Goal: Task Accomplishment & Management: Use online tool/utility

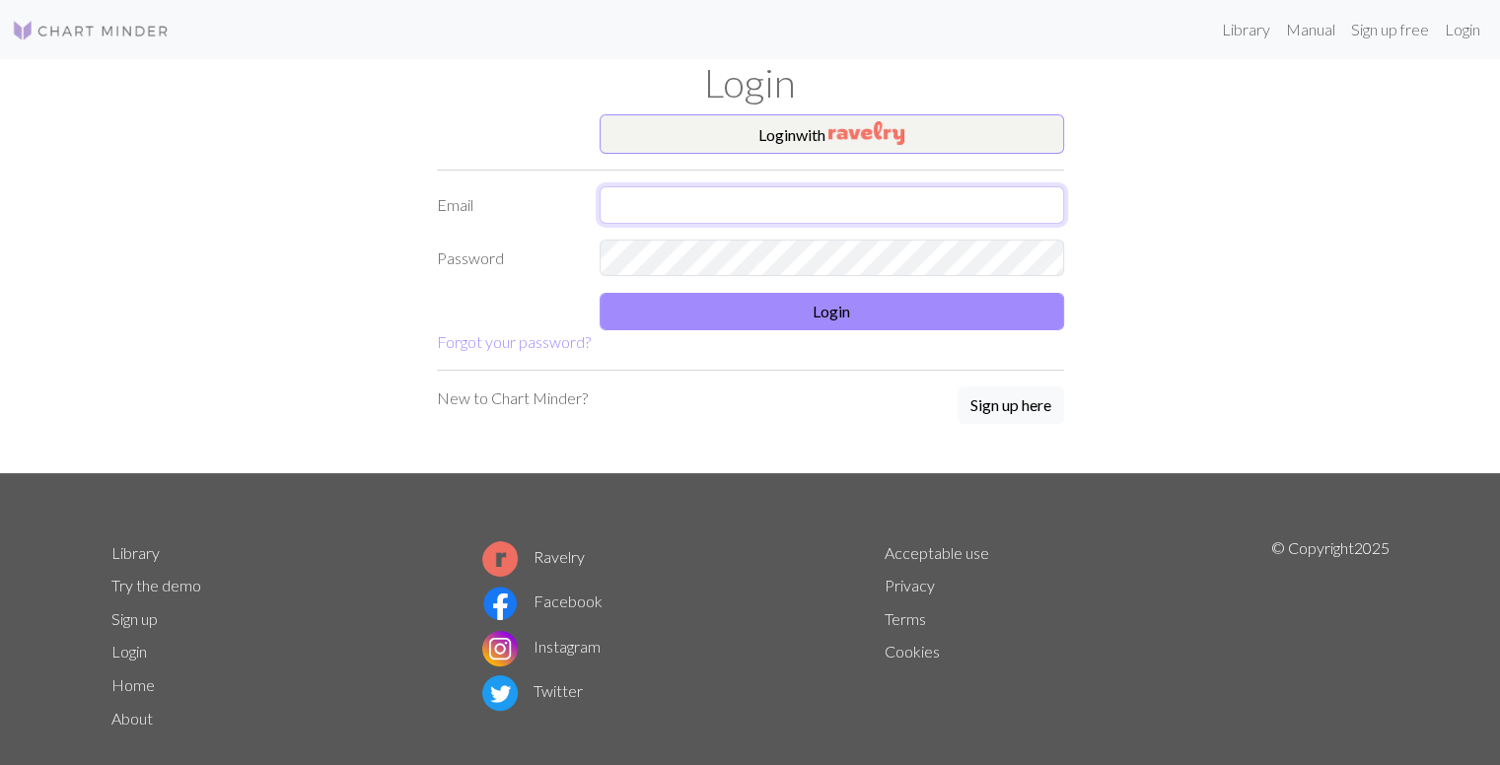
click at [622, 204] on input "text" at bounding box center [832, 204] width 464 height 37
type input "[EMAIL_ADDRESS][DOMAIN_NAME]"
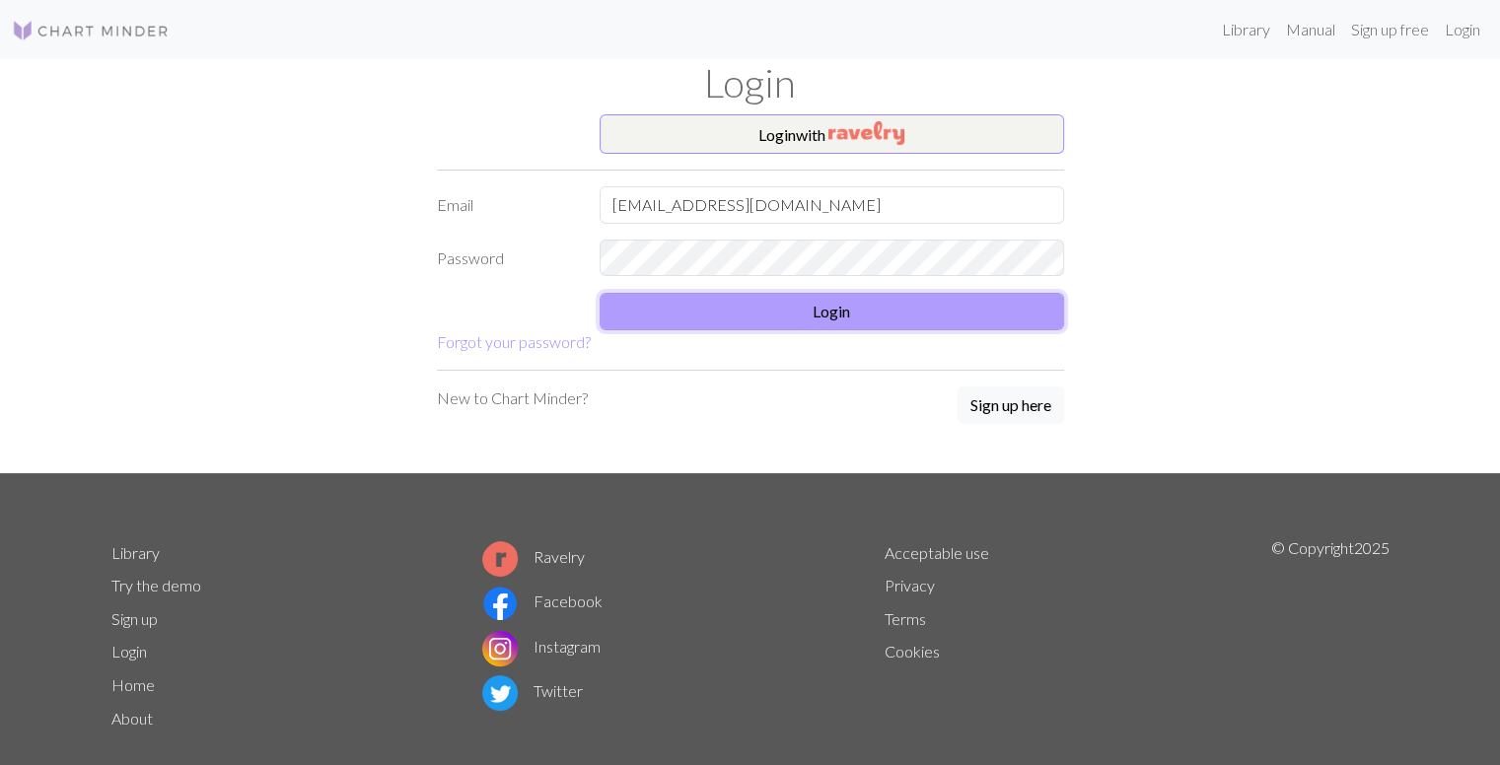
click at [710, 299] on button "Login" at bounding box center [832, 311] width 464 height 37
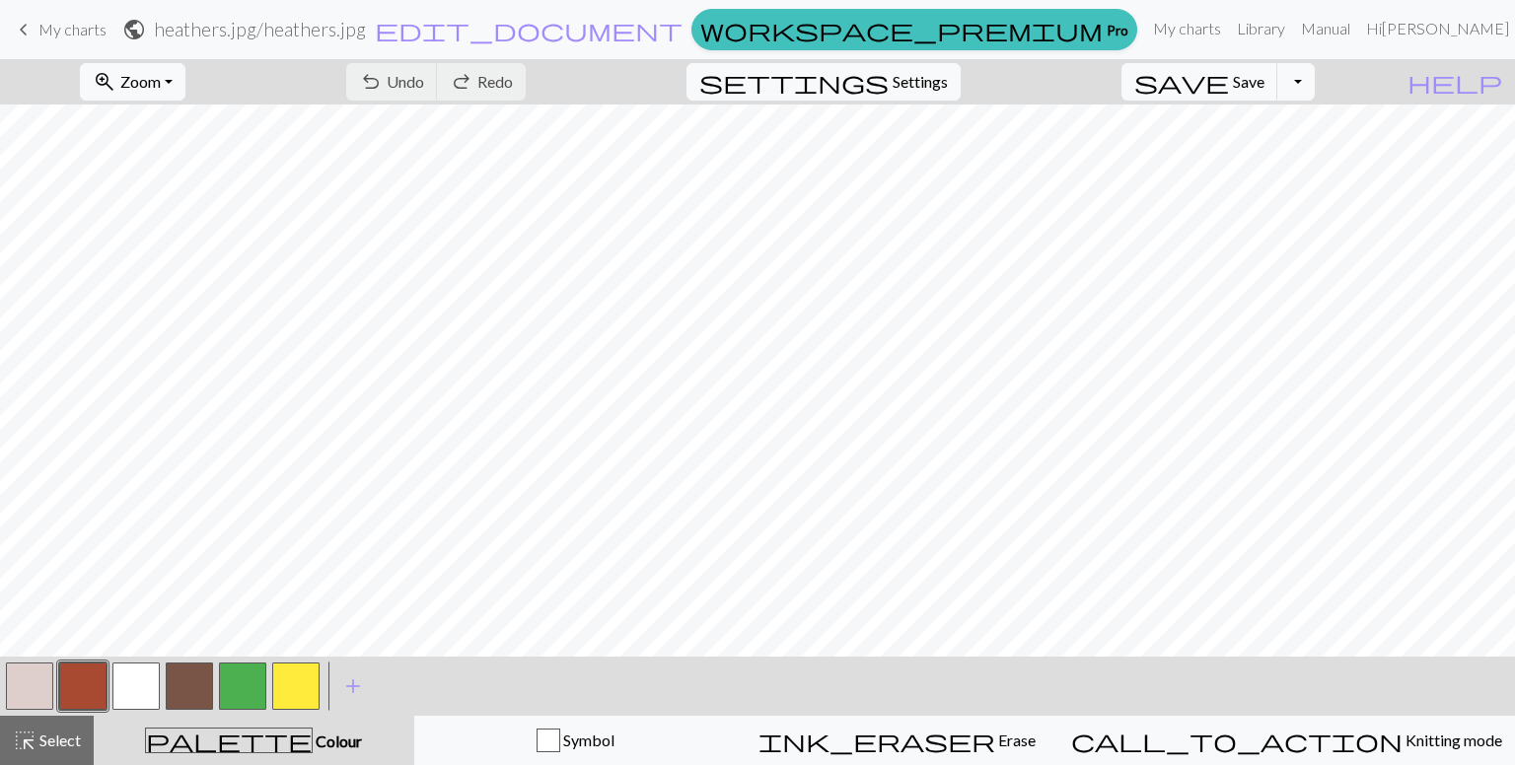
click at [132, 101] on div "zoom_in Zoom Zoom Fit all Fit width Fit height 50% 100% 150% 200%" at bounding box center [132, 81] width 135 height 45
click at [161, 83] on span "Zoom" at bounding box center [140, 81] width 40 height 19
click at [215, 122] on button "Fit all" at bounding box center [160, 125] width 156 height 32
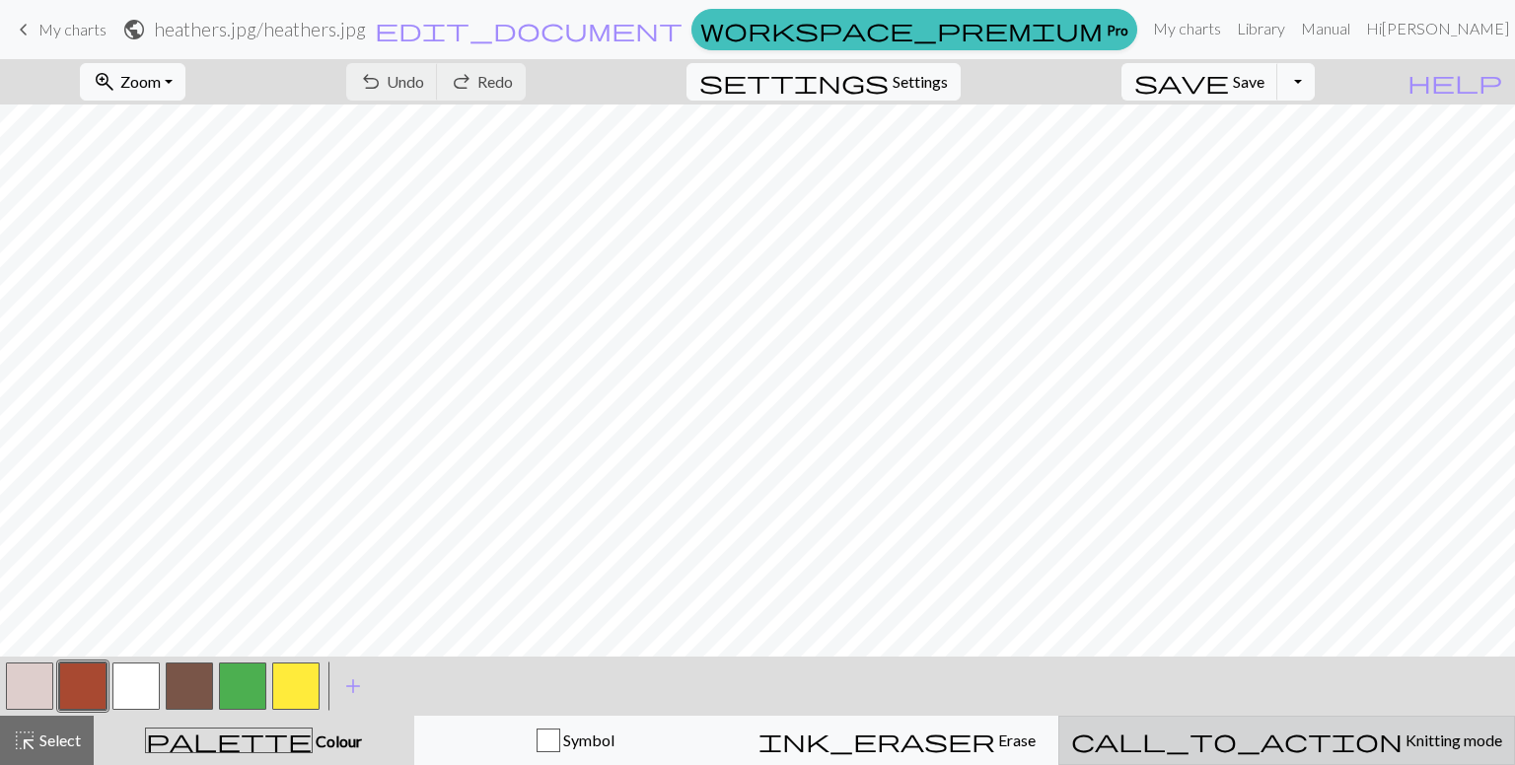
click at [1297, 728] on span "call_to_action" at bounding box center [1236, 741] width 331 height 28
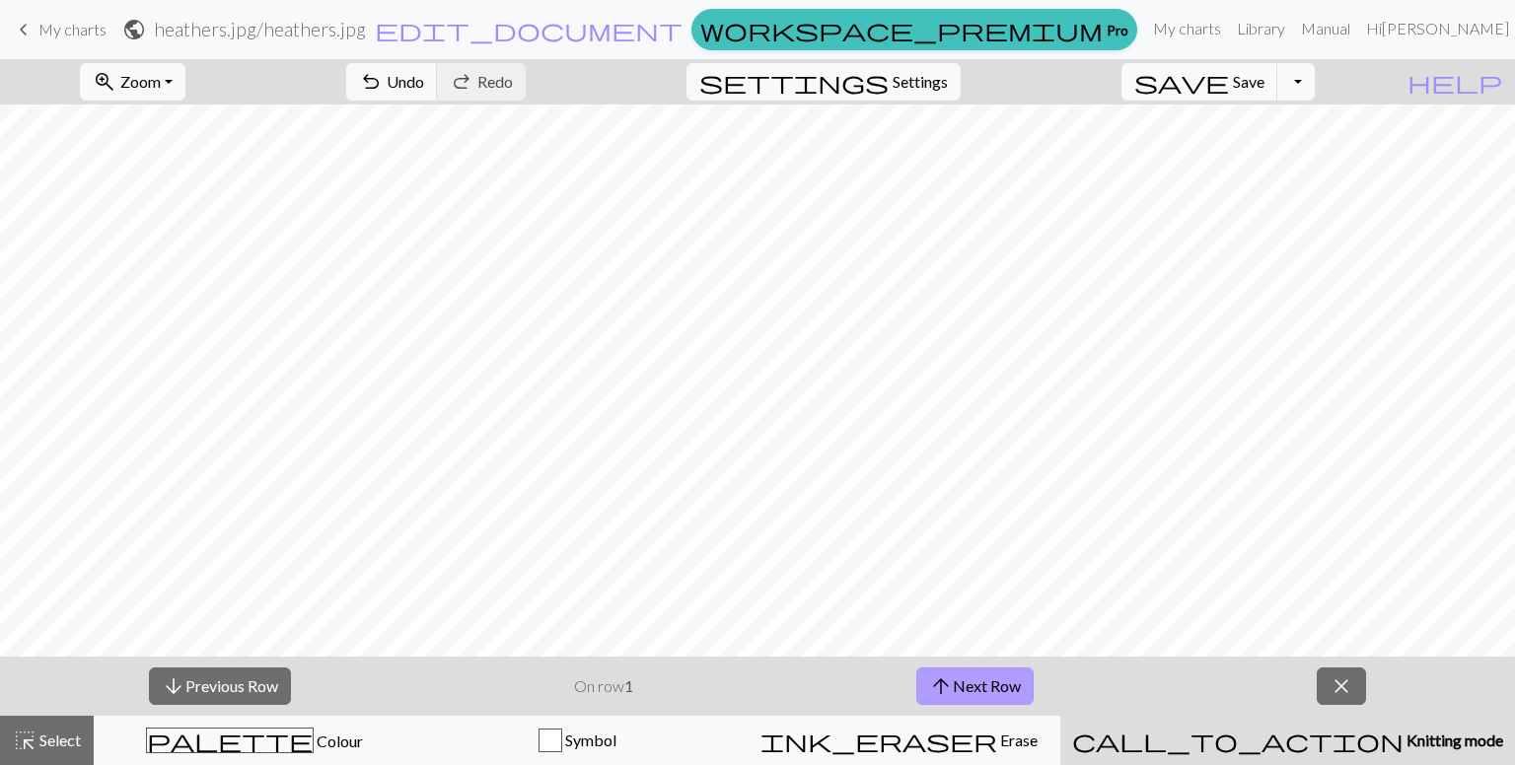
click at [957, 668] on button "arrow_upward Next Row" at bounding box center [974, 686] width 117 height 37
click at [955, 687] on button "arrow_upward Next Row" at bounding box center [974, 686] width 117 height 37
click at [995, 698] on button "arrow_upward Next Row" at bounding box center [974, 686] width 117 height 37
click at [939, 679] on span "arrow_upward" at bounding box center [941, 687] width 24 height 28
click at [949, 670] on button "arrow_upward Next Row" at bounding box center [974, 686] width 117 height 37
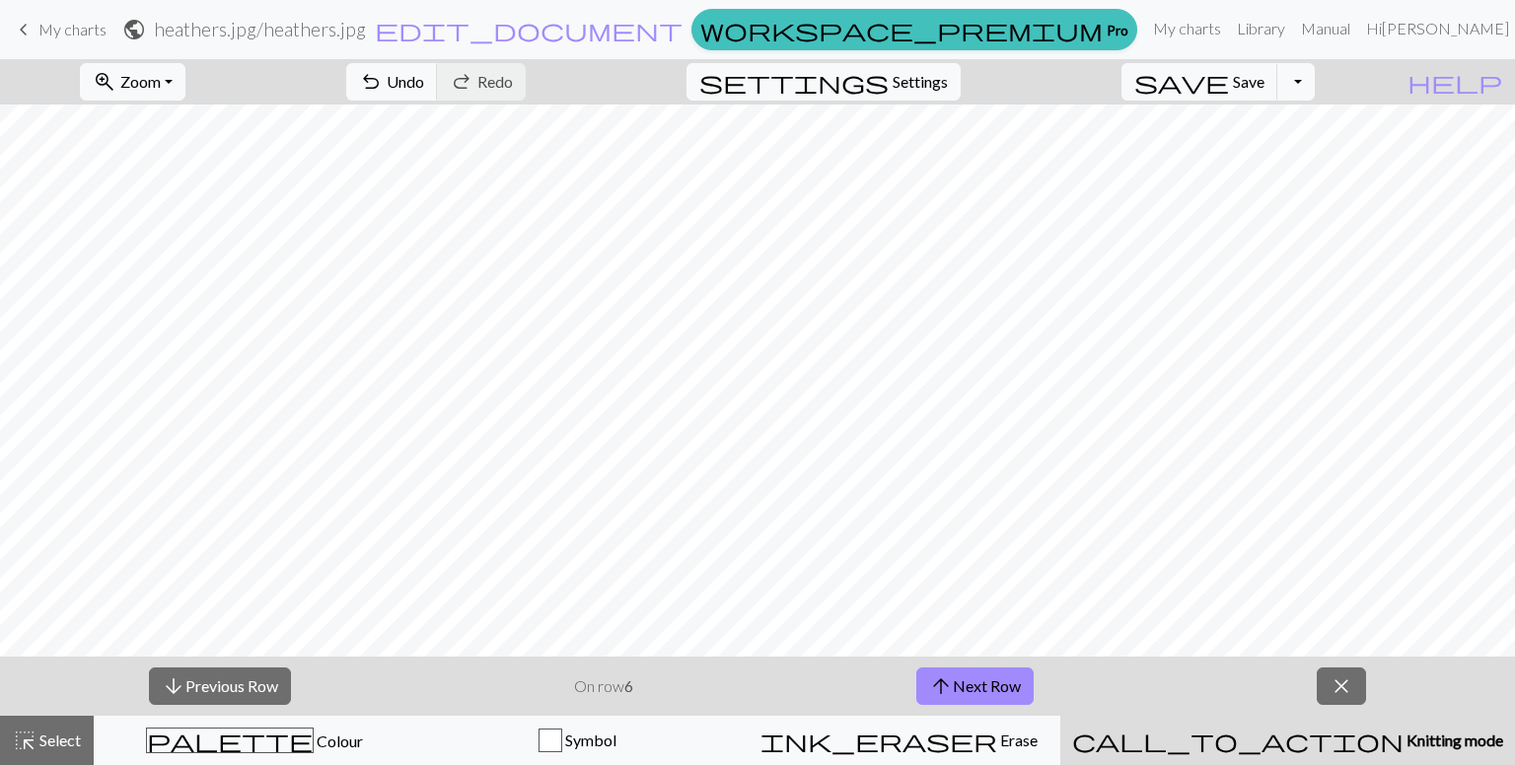
click at [1008, 707] on div "arrow_downward Previous Row On row 6 arrow_upward Next Row close" at bounding box center [757, 686] width 1515 height 59
click at [990, 695] on button "arrow_upward Next Row" at bounding box center [974, 686] width 117 height 37
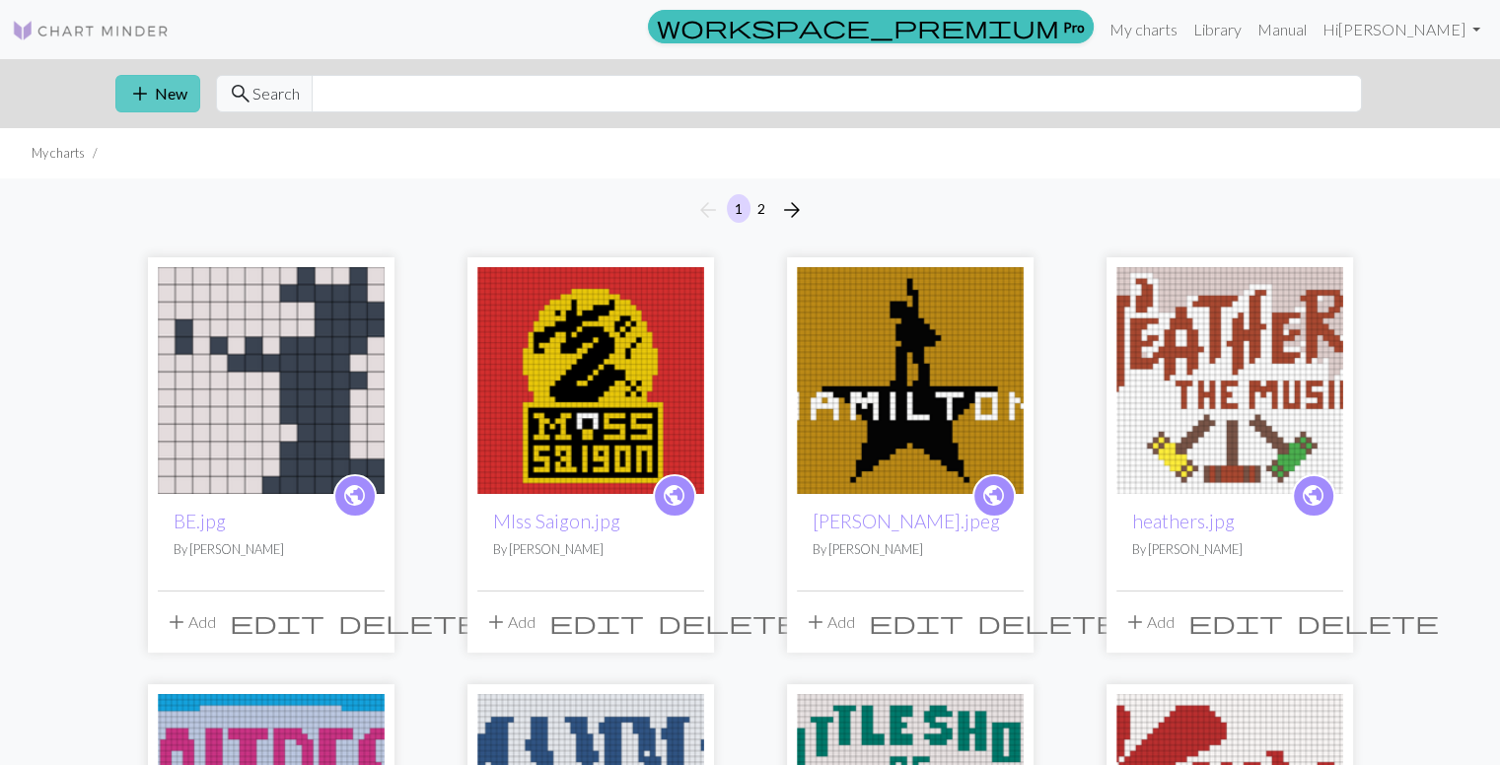
click at [137, 107] on span "add" at bounding box center [140, 94] width 24 height 28
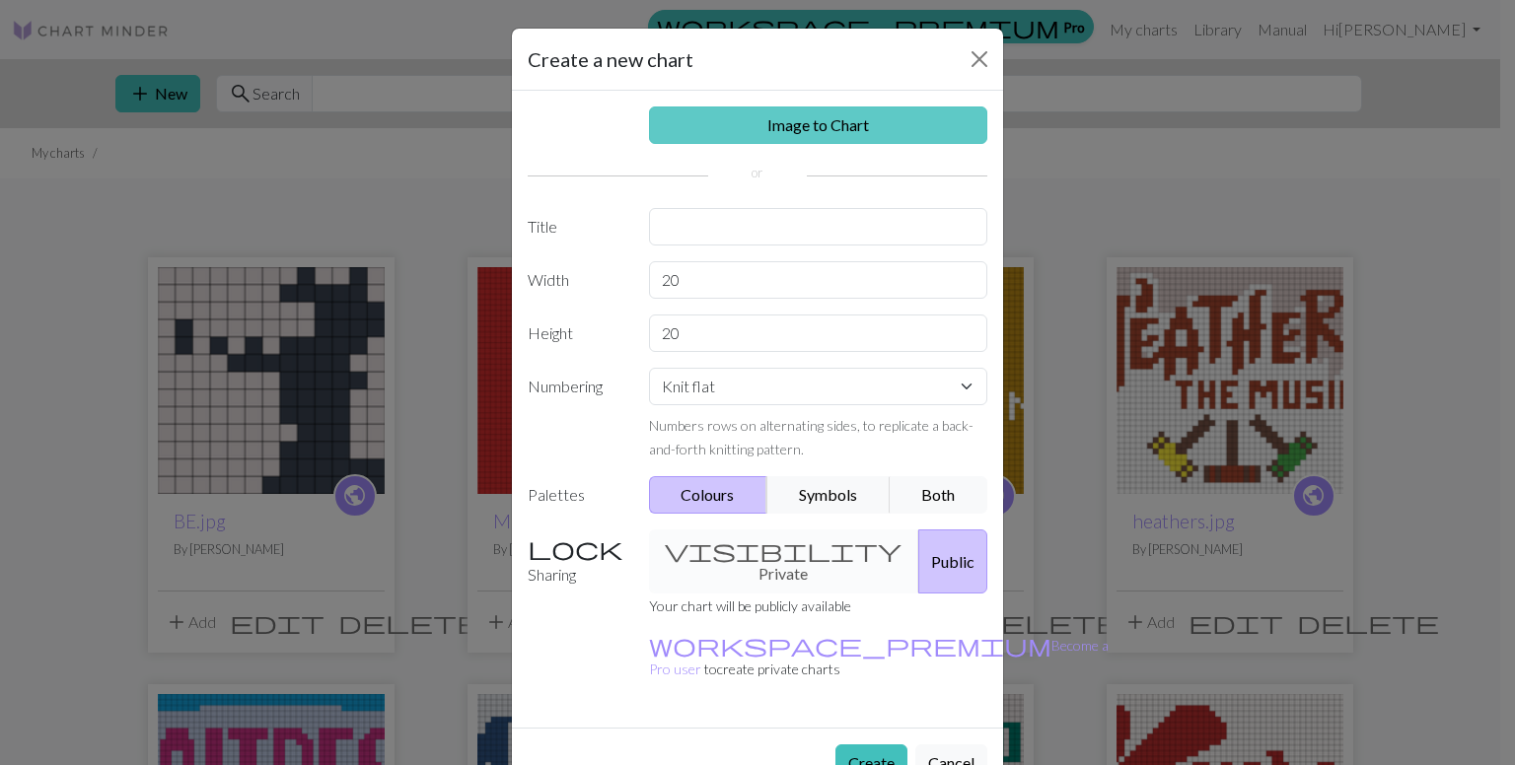
click at [751, 135] on link "Image to Chart" at bounding box center [818, 124] width 339 height 37
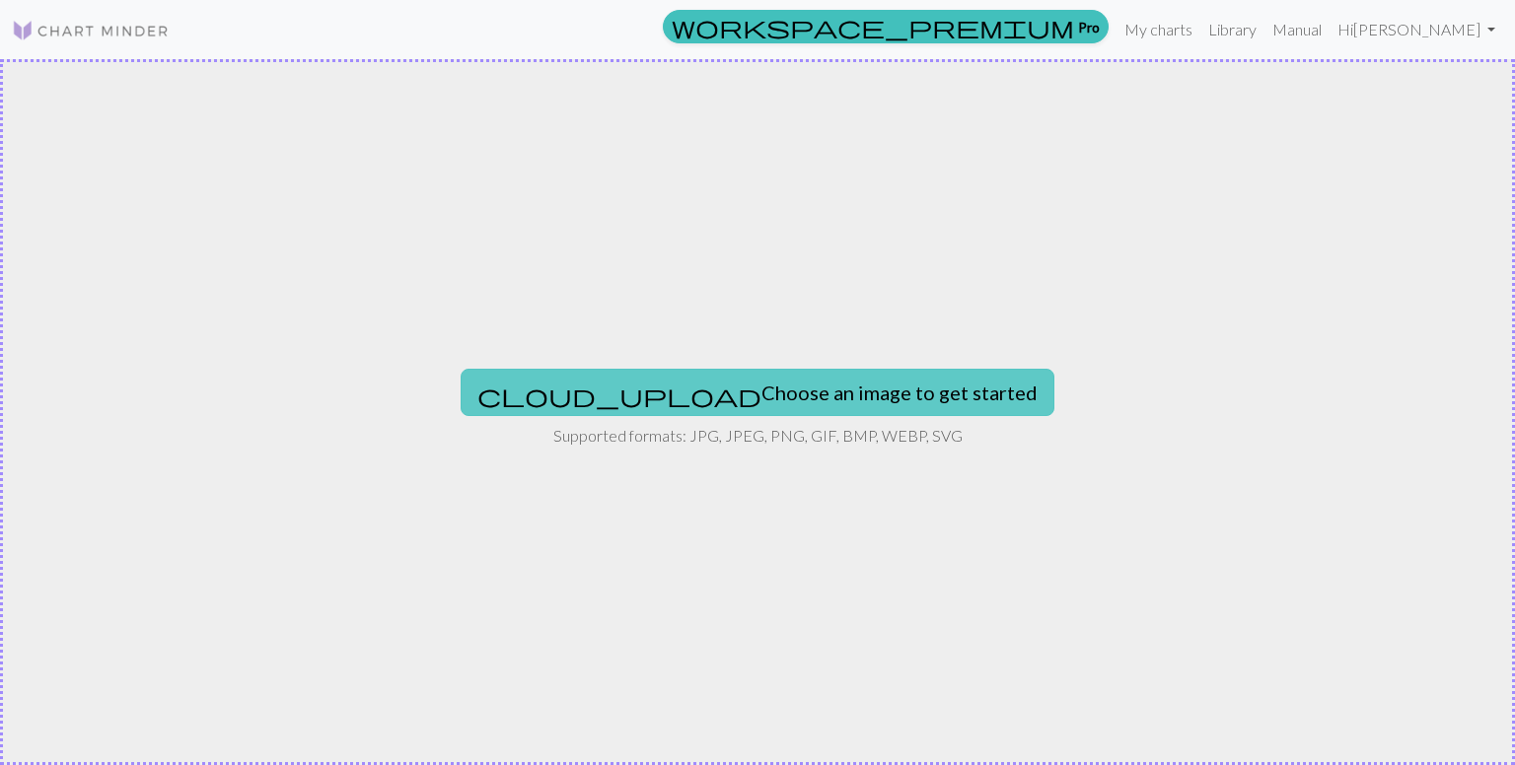
click at [692, 395] on button "cloud_upload Choose an image to get started" at bounding box center [758, 392] width 594 height 47
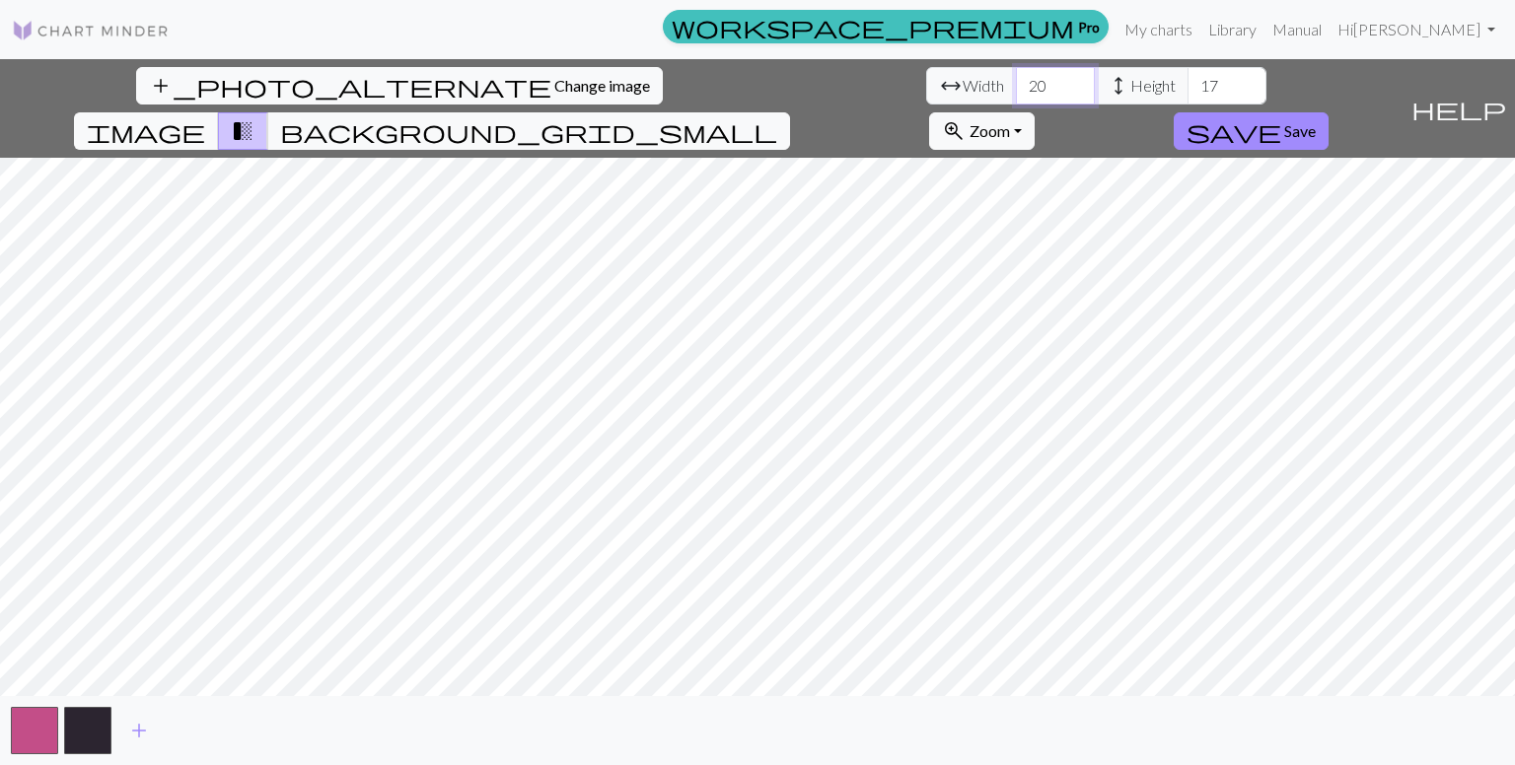
drag, startPoint x: 469, startPoint y: 80, endPoint x: 424, endPoint y: 80, distance: 45.4
click at [926, 80] on div "arrow_range Width 20 height Height 17" at bounding box center [1096, 85] width 340 height 37
type input "75"
drag, startPoint x: 643, startPoint y: 84, endPoint x: 587, endPoint y: 82, distance: 56.2
click at [926, 82] on div "arrow_range Width 75 height Height 17" at bounding box center [1096, 85] width 340 height 37
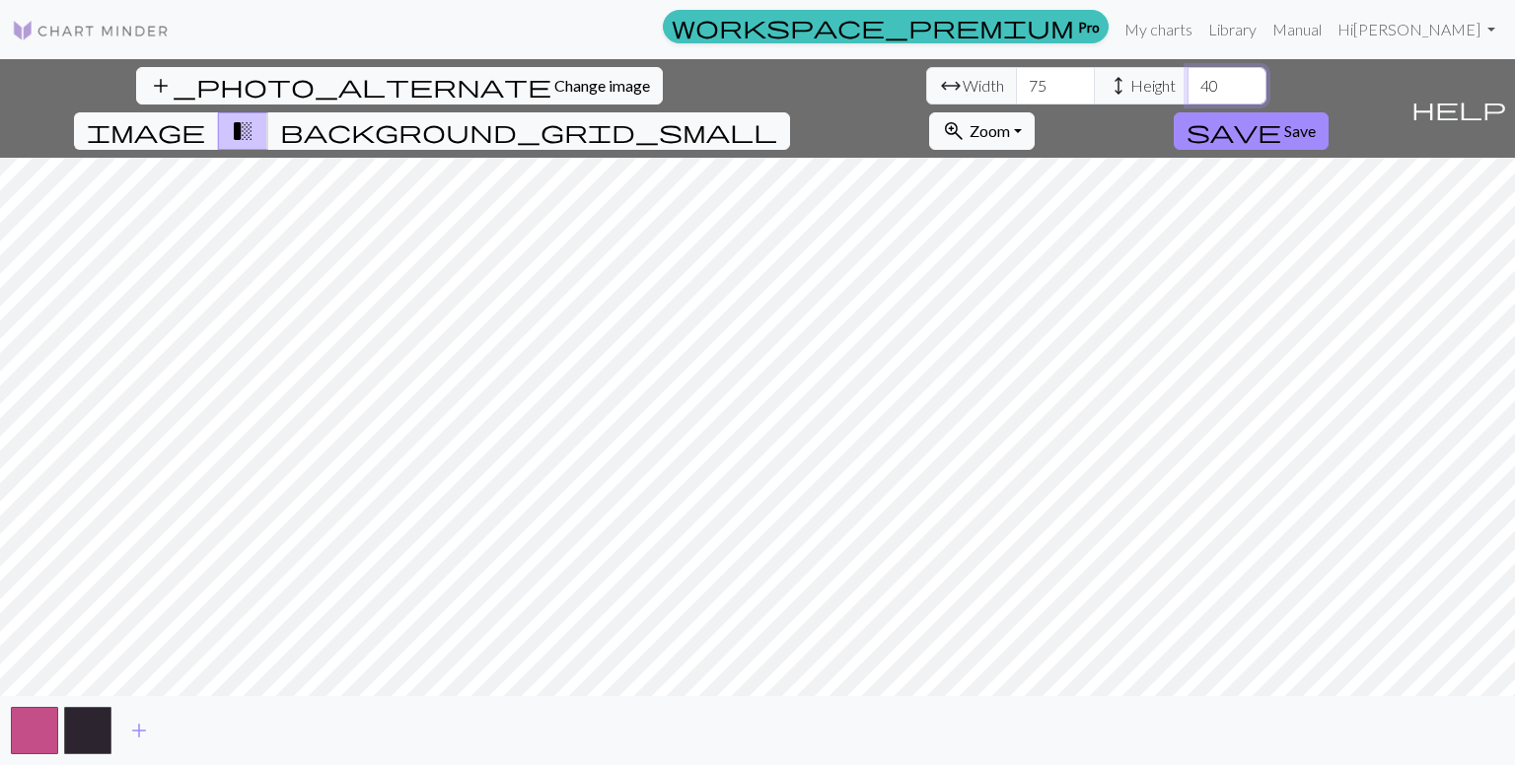
type input "40"
click at [76, 719] on button "button" at bounding box center [87, 730] width 47 height 47
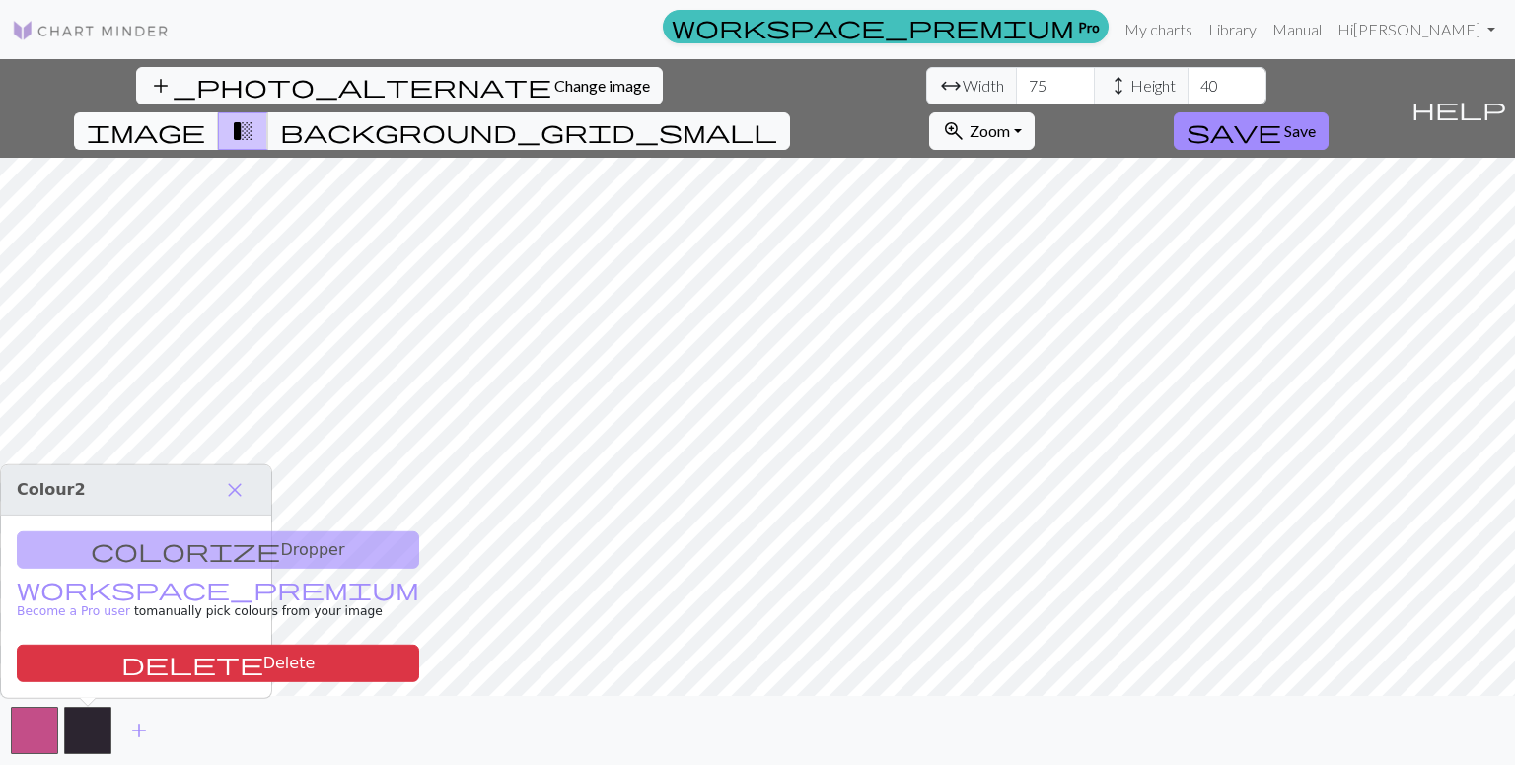
click at [205, 117] on span "image" at bounding box center [146, 131] width 118 height 28
click at [254, 117] on span "transition_fade" at bounding box center [243, 131] width 24 height 28
click at [205, 117] on span "image" at bounding box center [146, 131] width 118 height 28
click at [254, 117] on span "transition_fade" at bounding box center [243, 131] width 24 height 28
click at [790, 112] on button "background_grid_small" at bounding box center [528, 130] width 523 height 37
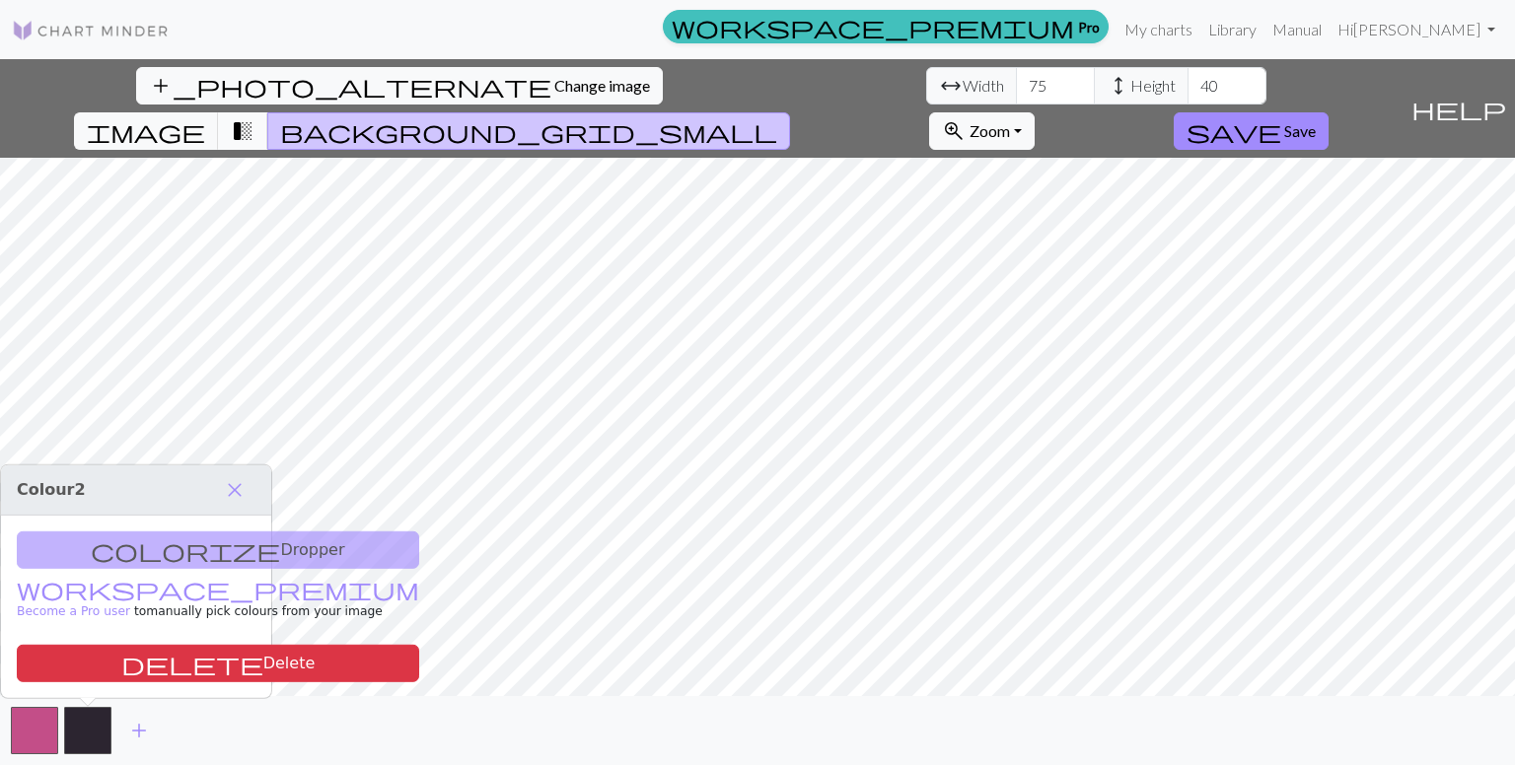
click at [268, 112] on button "transition_fade" at bounding box center [243, 130] width 50 height 37
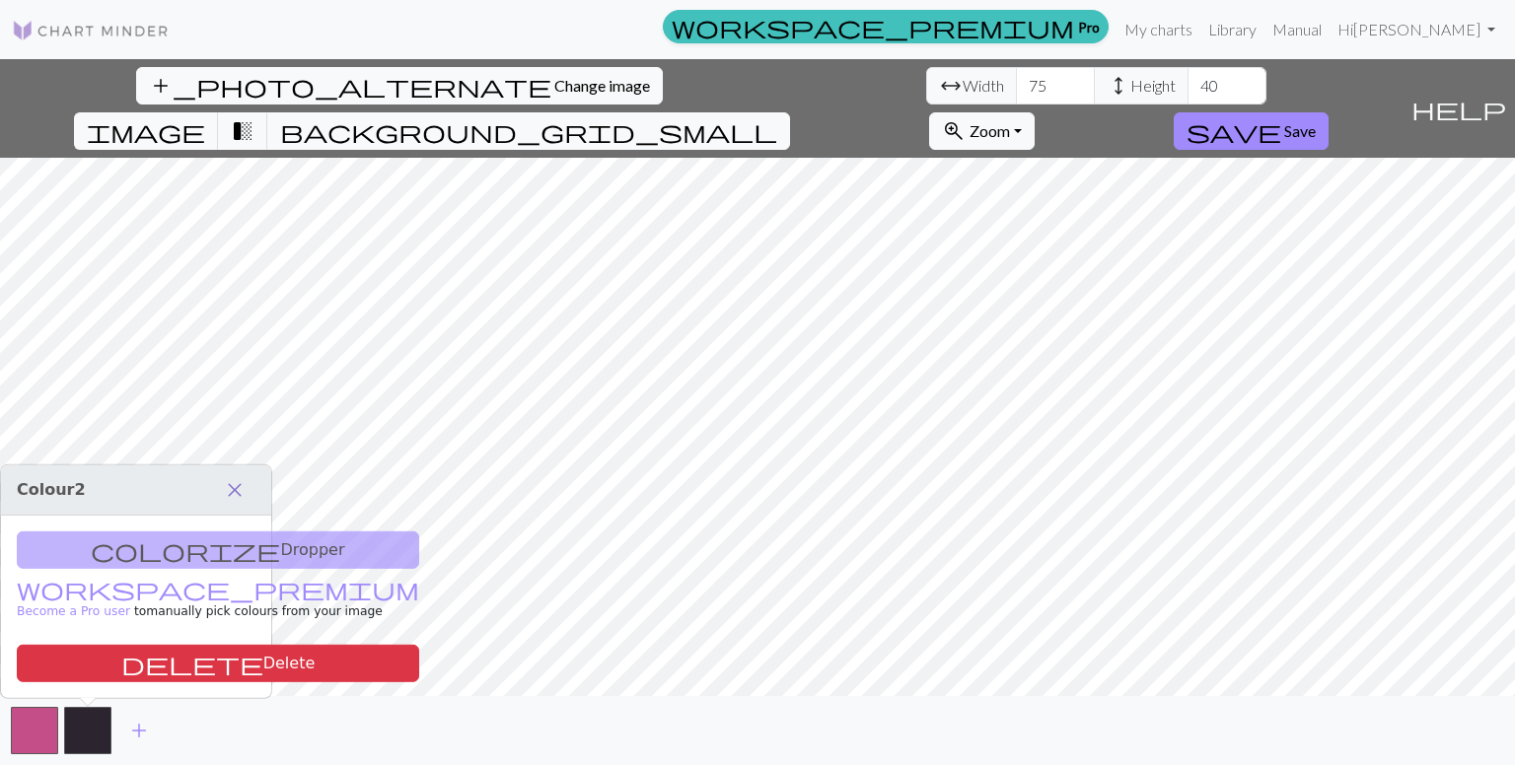
click at [229, 491] on span "close" at bounding box center [235, 490] width 24 height 28
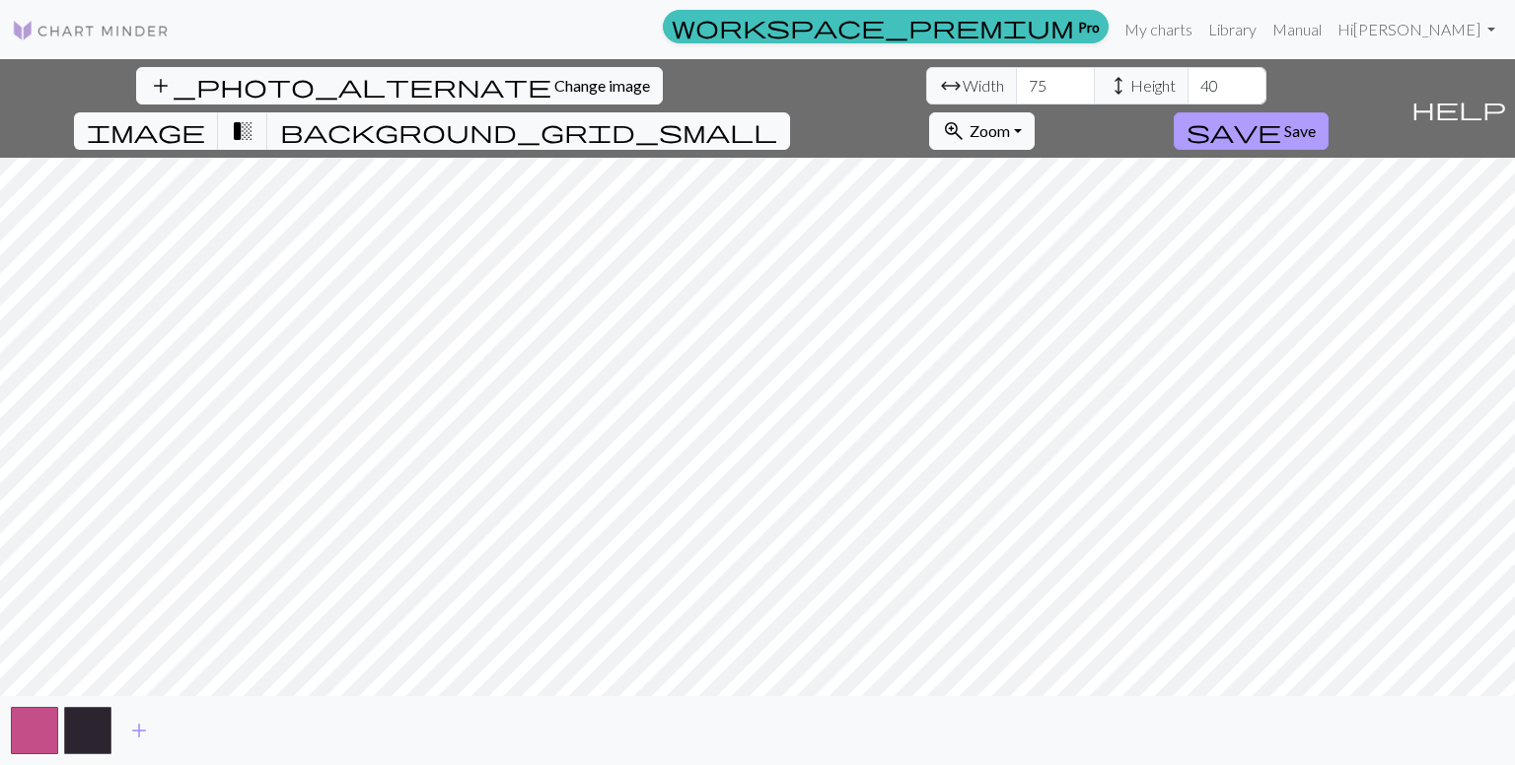
click at [1281, 117] on span "save" at bounding box center [1233, 131] width 95 height 28
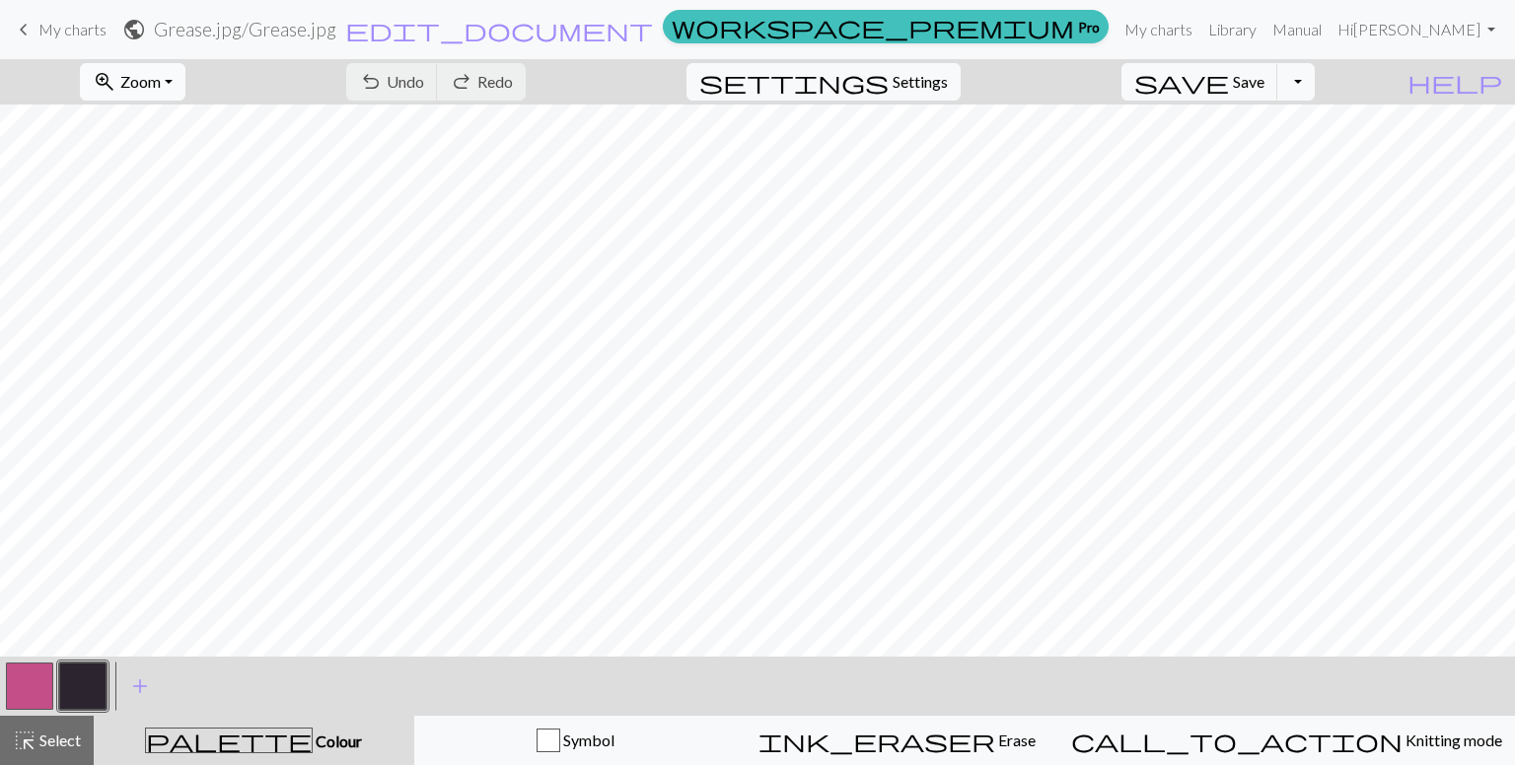
click at [185, 82] on button "zoom_in Zoom Zoom" at bounding box center [133, 81] width 106 height 37
click at [222, 124] on button "Fit all" at bounding box center [160, 125] width 156 height 32
click at [27, 675] on button "button" at bounding box center [29, 686] width 47 height 47
click at [76, 694] on button "button" at bounding box center [82, 686] width 47 height 47
click at [39, 684] on button "button" at bounding box center [29, 686] width 47 height 47
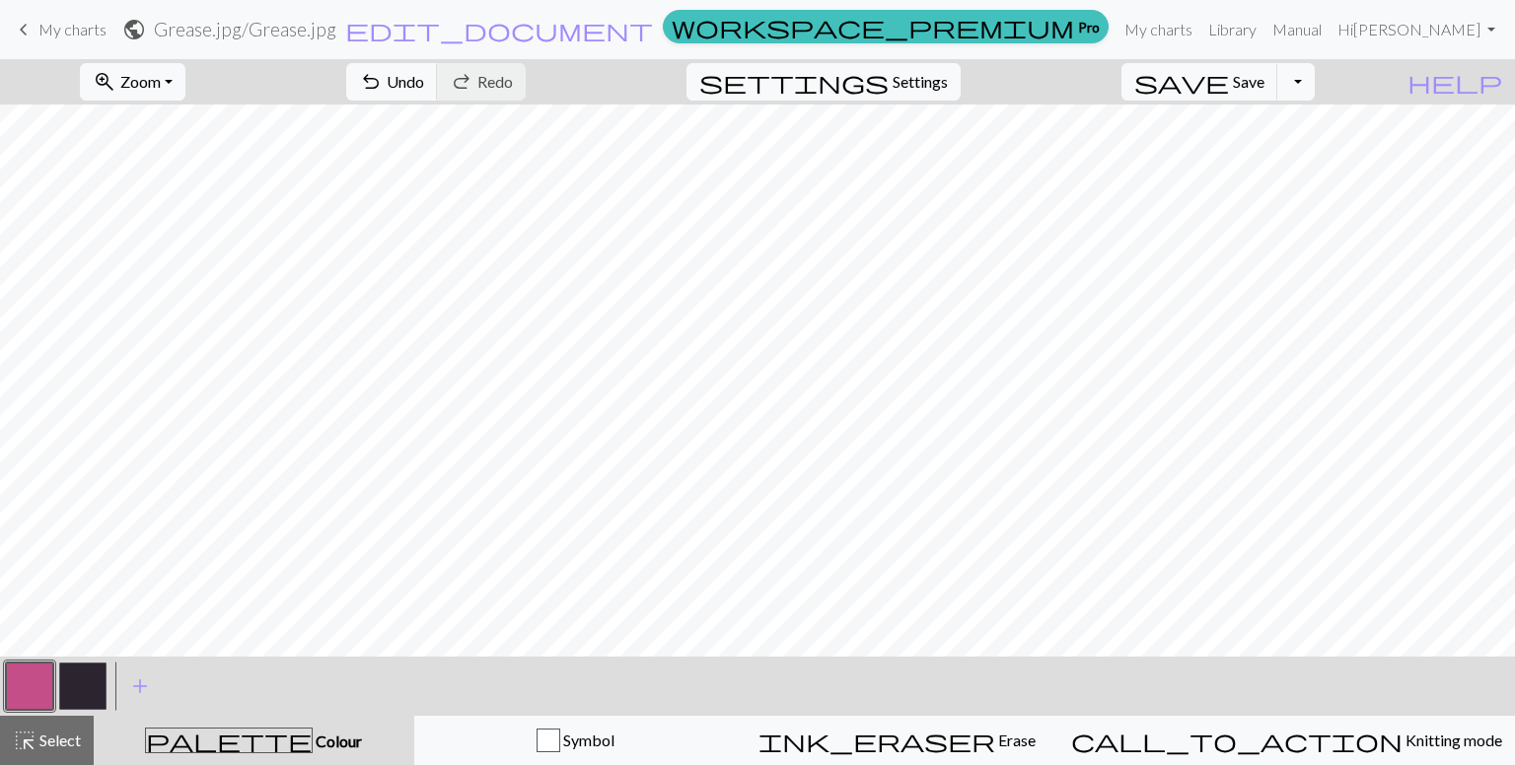
click at [84, 687] on button "button" at bounding box center [82, 686] width 47 height 47
click at [40, 672] on button "button" at bounding box center [29, 686] width 47 height 47
click at [79, 692] on button "button" at bounding box center [82, 686] width 47 height 47
click at [34, 682] on button "button" at bounding box center [29, 686] width 47 height 47
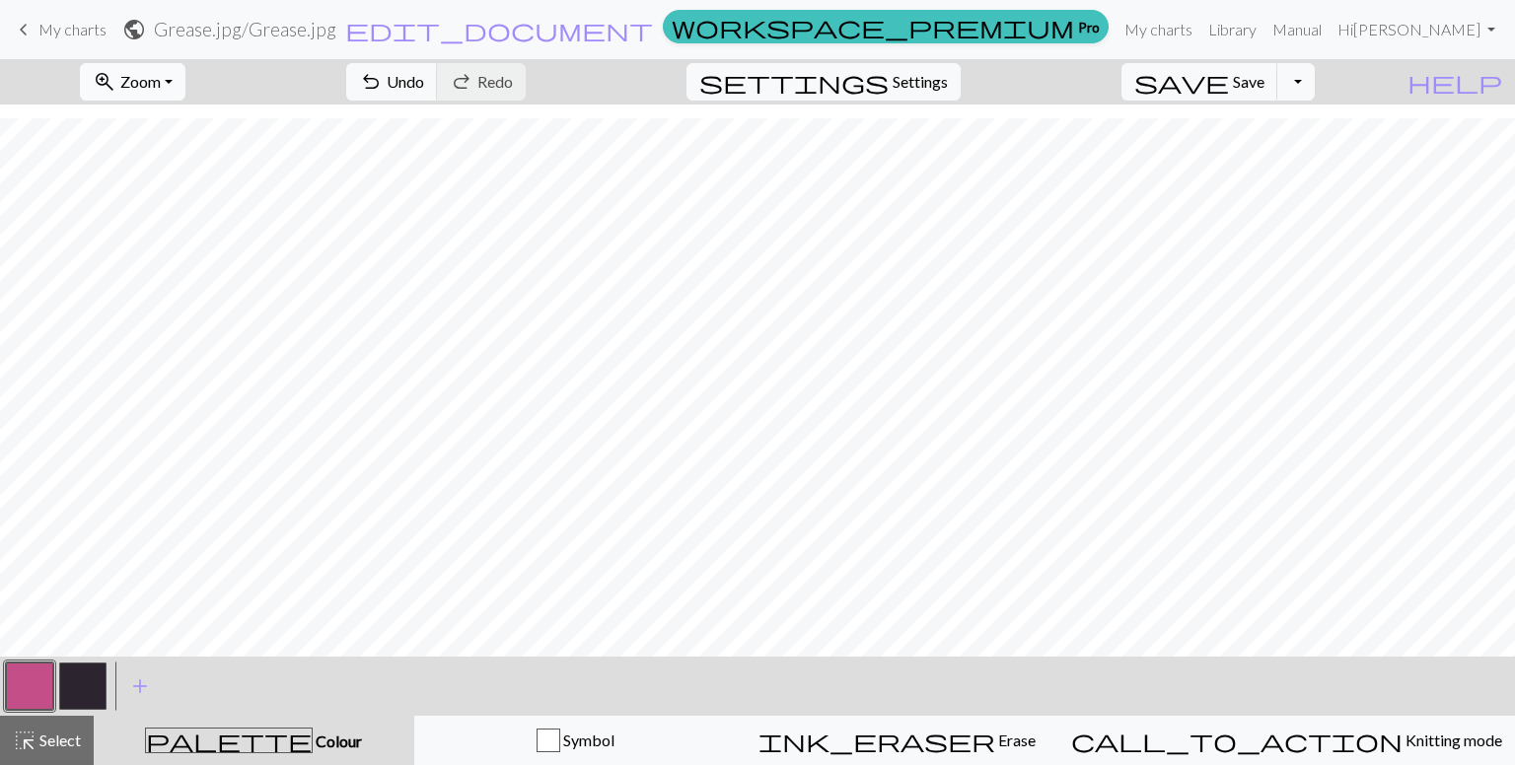
click at [161, 82] on span "Zoom" at bounding box center [140, 81] width 40 height 19
click at [200, 127] on button "Fit all" at bounding box center [160, 125] width 156 height 32
click at [81, 690] on button "button" at bounding box center [82, 686] width 47 height 47
click at [40, 686] on button "button" at bounding box center [29, 686] width 47 height 47
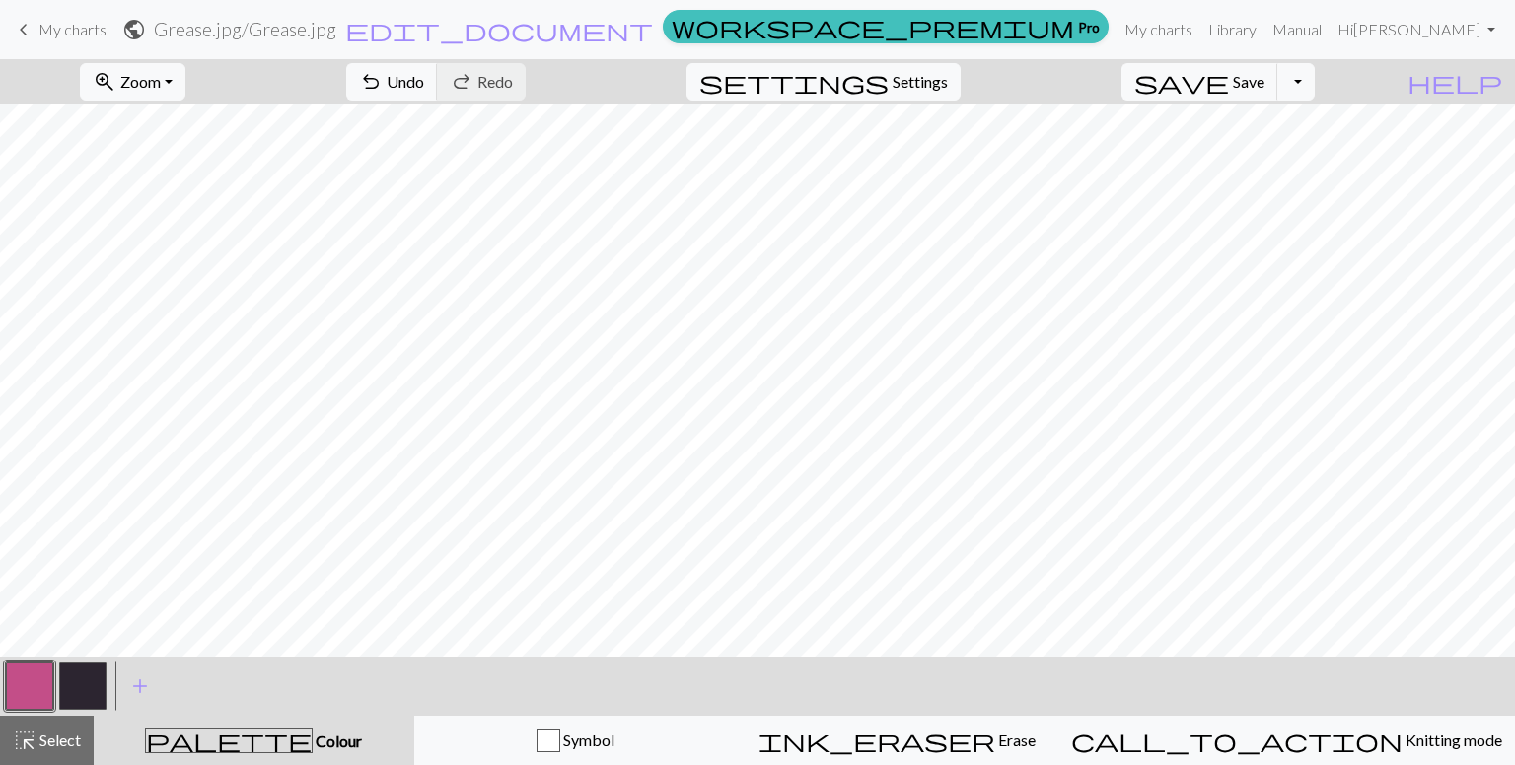
click at [67, 672] on button "button" at bounding box center [82, 686] width 47 height 47
click at [10, 692] on button "button" at bounding box center [29, 686] width 47 height 47
click at [86, 677] on button "button" at bounding box center [82, 686] width 47 height 47
click at [424, 85] on span "Undo" at bounding box center [405, 81] width 37 height 19
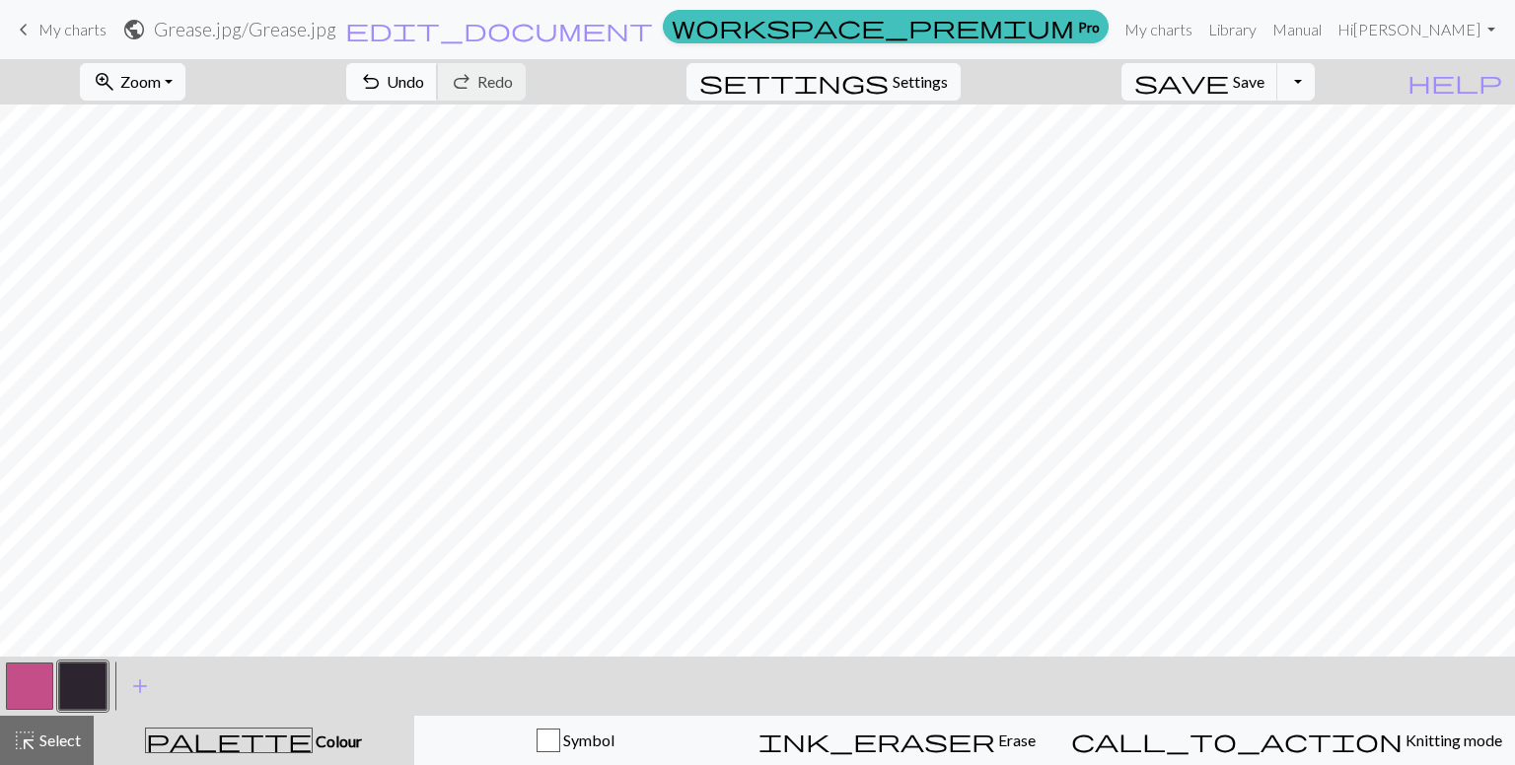
click at [424, 85] on span "Undo" at bounding box center [405, 81] width 37 height 19
click at [424, 86] on span "Undo" at bounding box center [405, 81] width 37 height 19
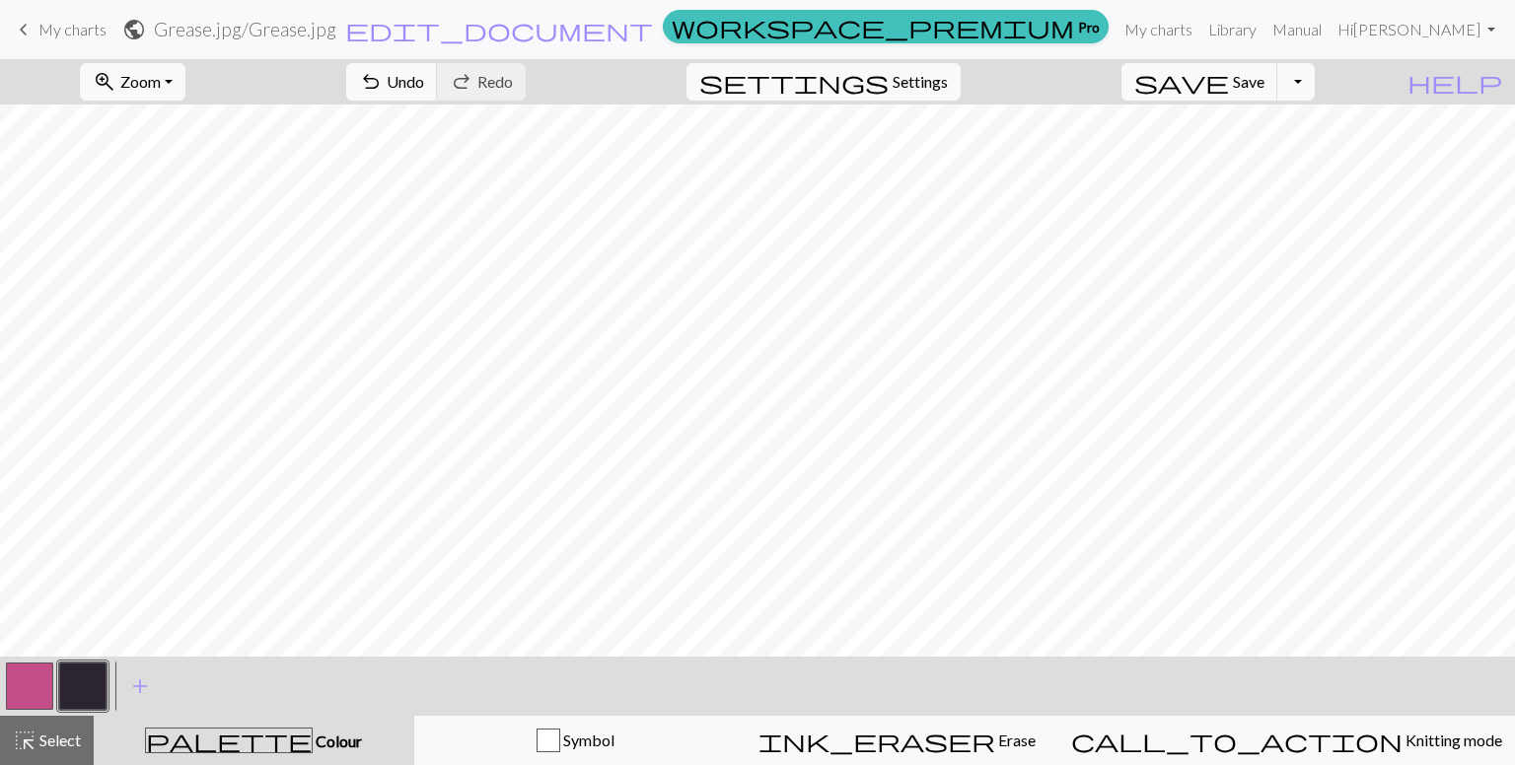
click at [27, 688] on button "button" at bounding box center [29, 686] width 47 height 47
click at [75, 688] on button "button" at bounding box center [82, 686] width 47 height 47
click at [41, 688] on button "button" at bounding box center [29, 686] width 47 height 47
click at [74, 688] on button "button" at bounding box center [82, 686] width 47 height 47
click at [29, 686] on button "button" at bounding box center [29, 686] width 47 height 47
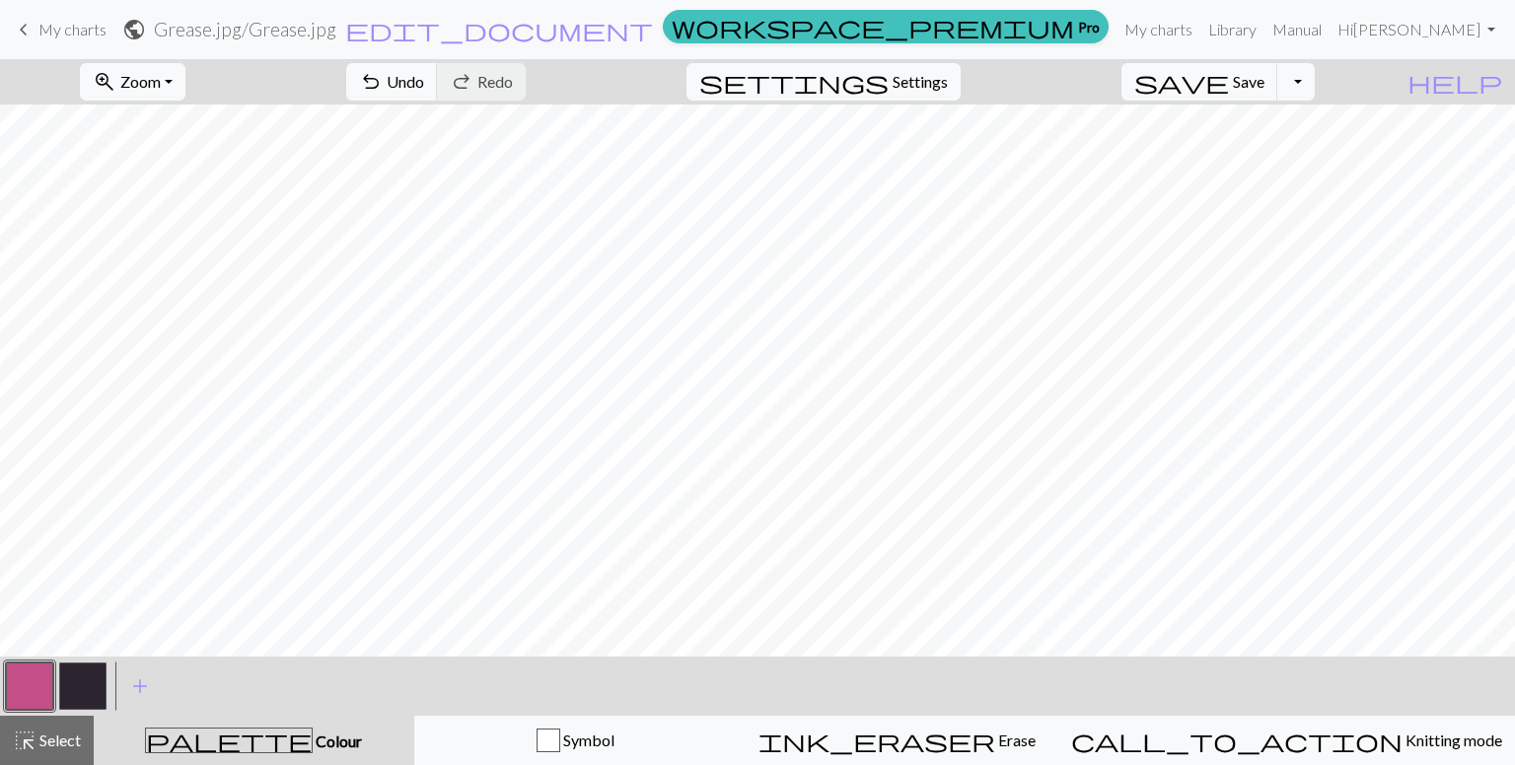
click at [47, 698] on button "button" at bounding box center [29, 686] width 47 height 47
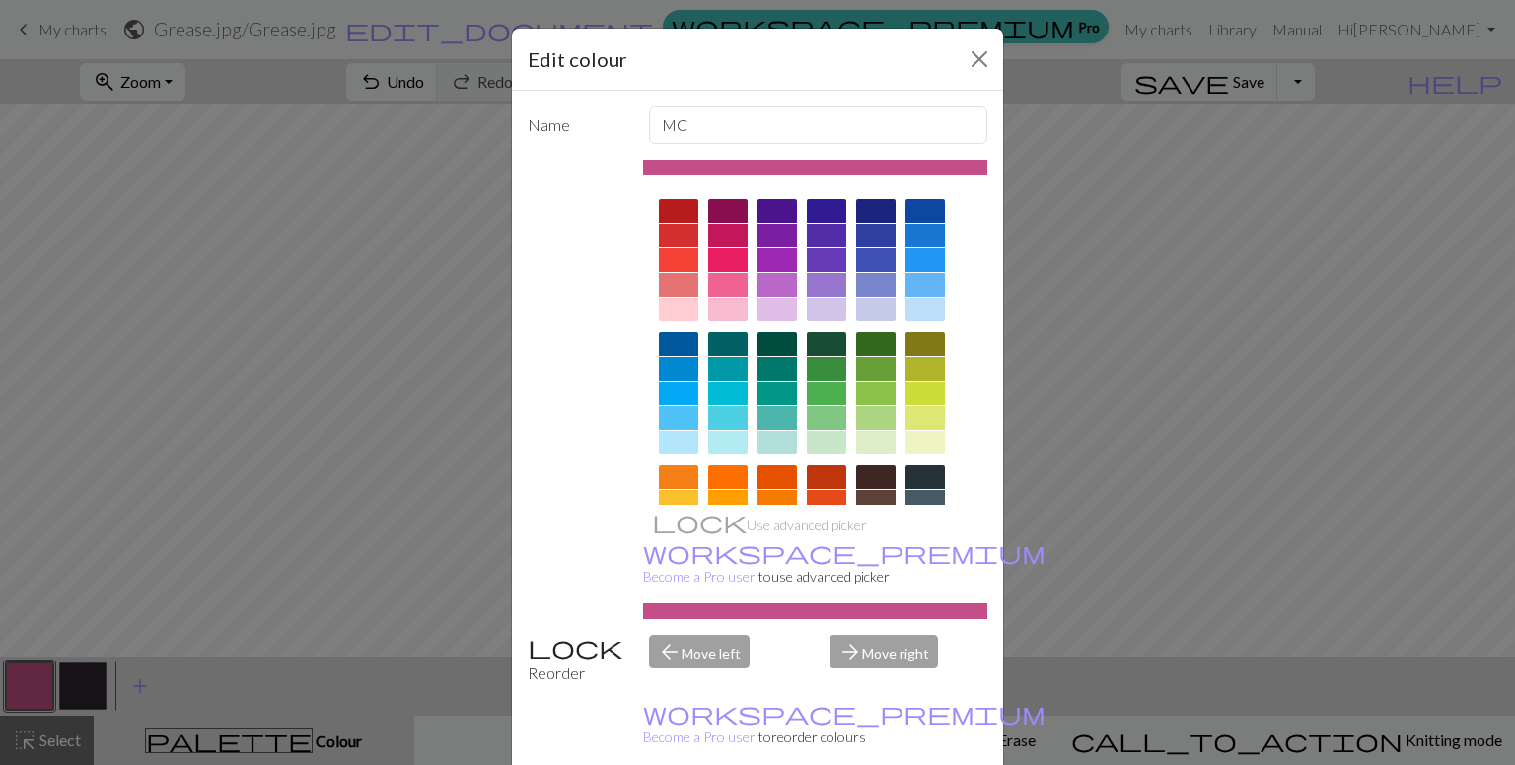
click at [69, 695] on div "Edit colour Name MC Use advanced picker workspace_premium Become a Pro user to …" at bounding box center [757, 382] width 1515 height 765
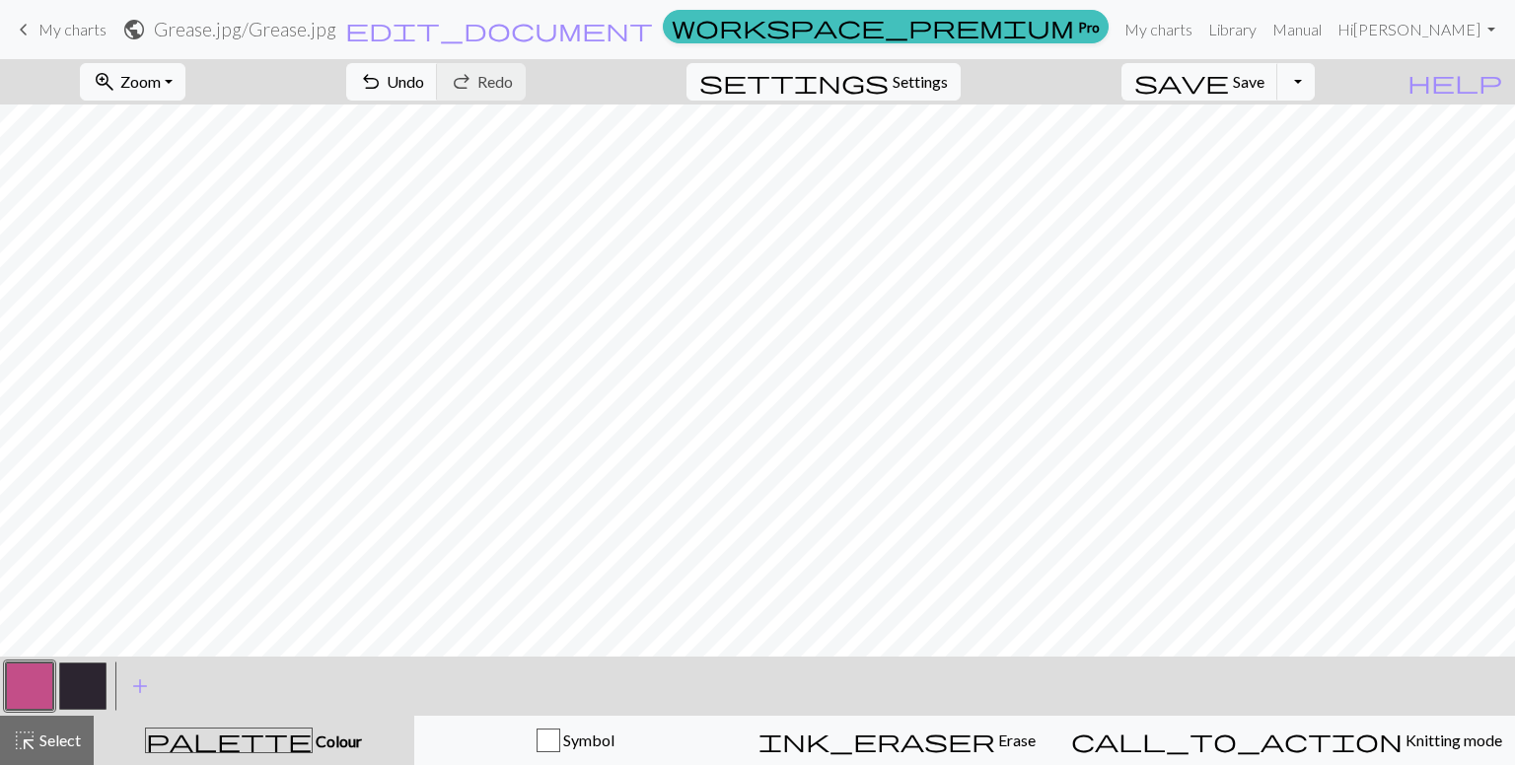
click at [69, 695] on button "button" at bounding box center [82, 686] width 47 height 47
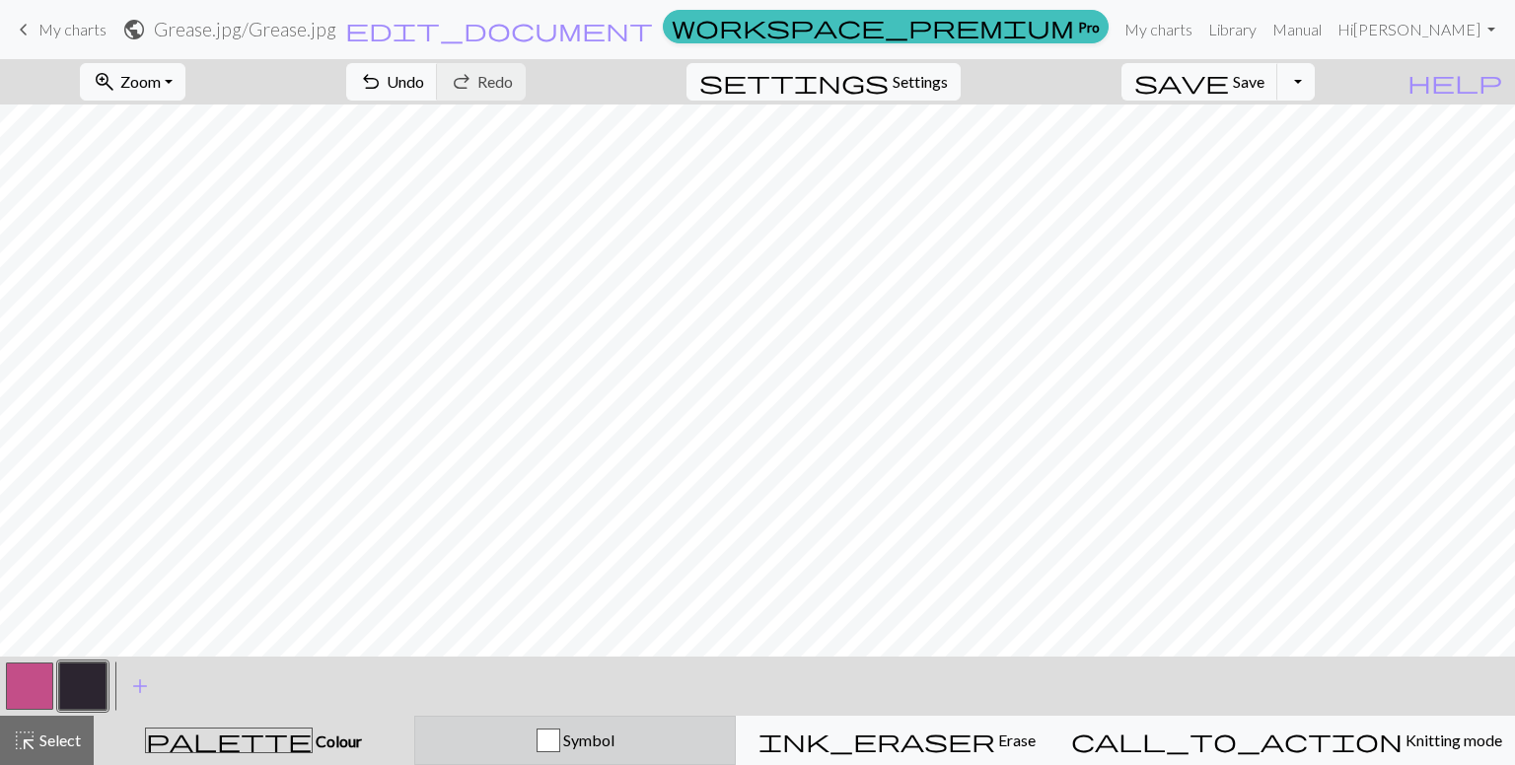
drag, startPoint x: 47, startPoint y: 683, endPoint x: 781, endPoint y: 722, distance: 734.7
click at [781, 722] on div "< > add Add a colour highlight_alt Select Select palette Colour Colour Symbol i…" at bounding box center [757, 711] width 1515 height 108
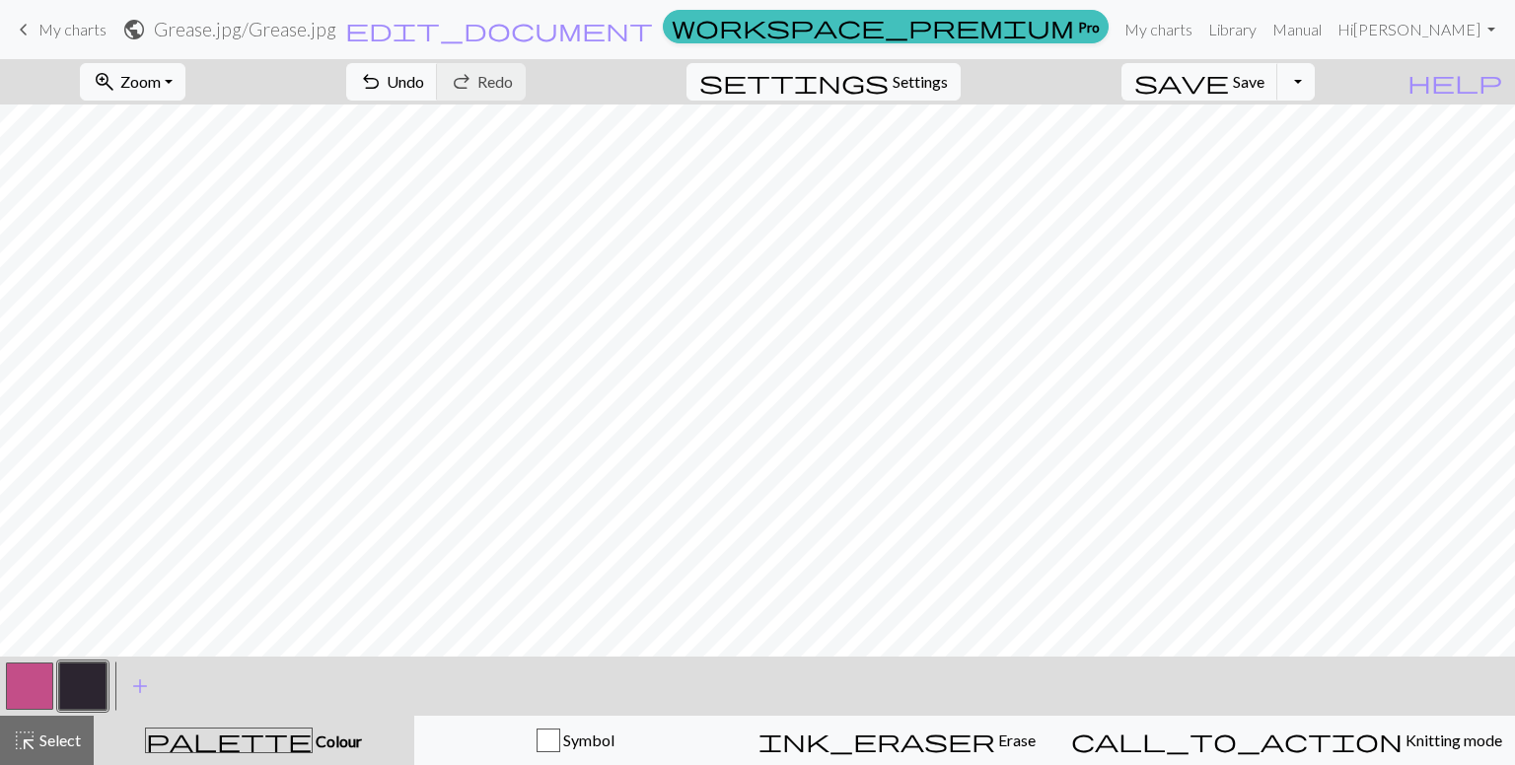
click at [30, 681] on button "button" at bounding box center [29, 686] width 47 height 47
click at [84, 691] on button "button" at bounding box center [82, 686] width 47 height 47
click at [25, 679] on button "button" at bounding box center [29, 686] width 47 height 47
click at [66, 686] on button "button" at bounding box center [82, 686] width 47 height 47
click at [46, 682] on button "button" at bounding box center [29, 686] width 47 height 47
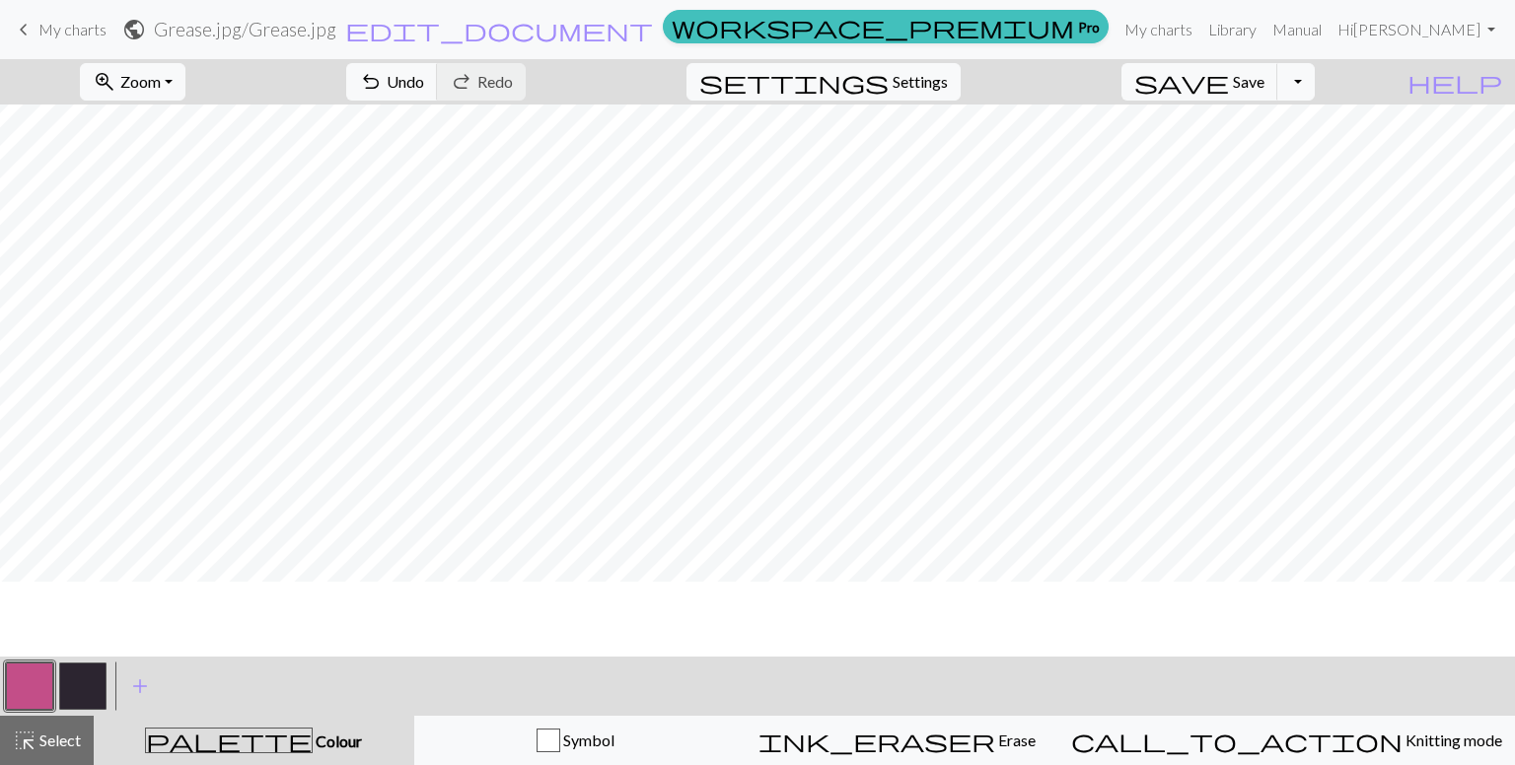
scroll to position [0, 0]
click at [215, 743] on div "palette Colour Colour" at bounding box center [254, 741] width 297 height 26
click at [136, 691] on span "add" at bounding box center [140, 687] width 24 height 28
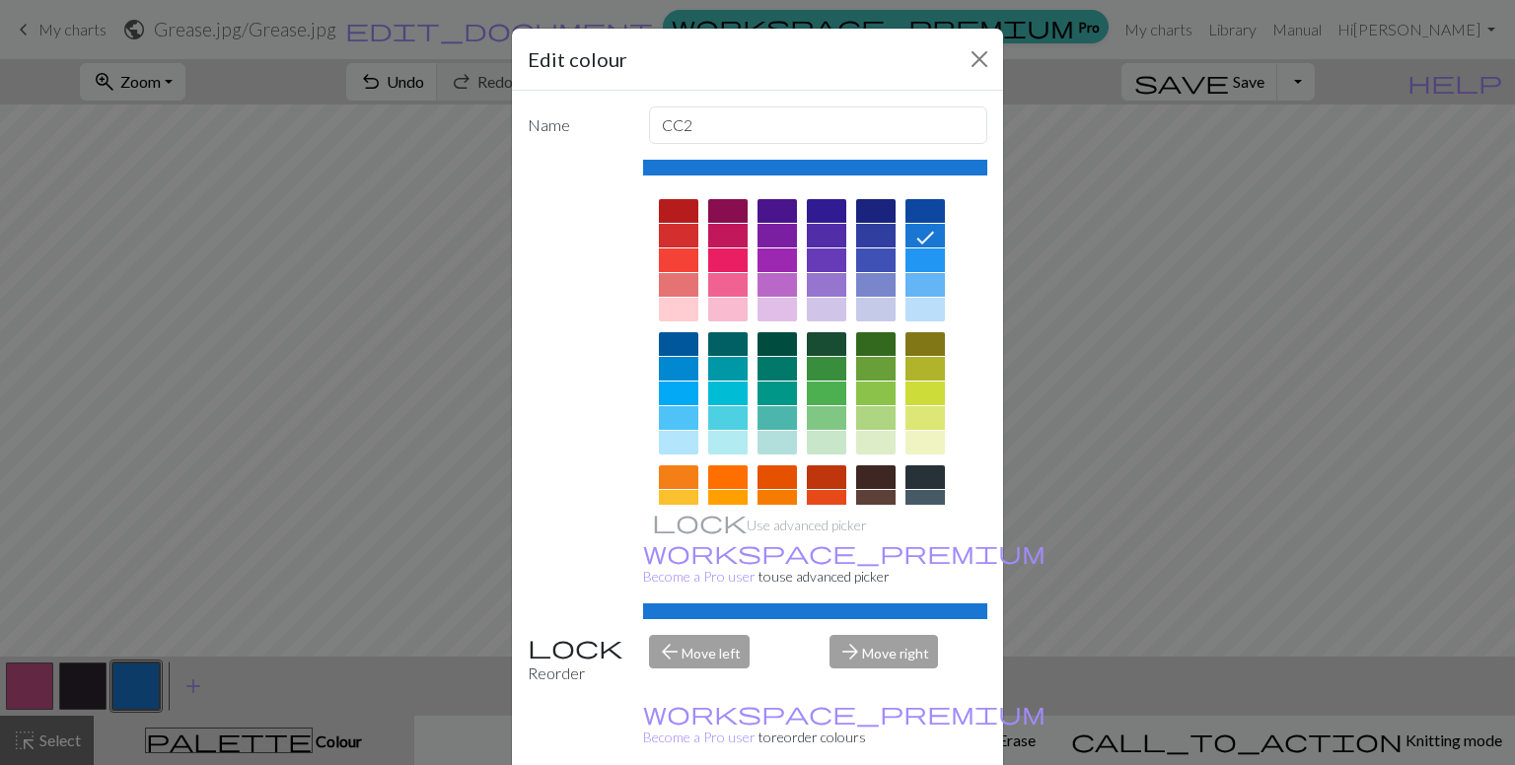
drag, startPoint x: 872, startPoint y: 513, endPoint x: 876, endPoint y: 495, distance: 18.2
click at [875, 497] on div "Use advanced picker workspace_premium Become a Pro user to use advanced picker" at bounding box center [815, 390] width 345 height 460
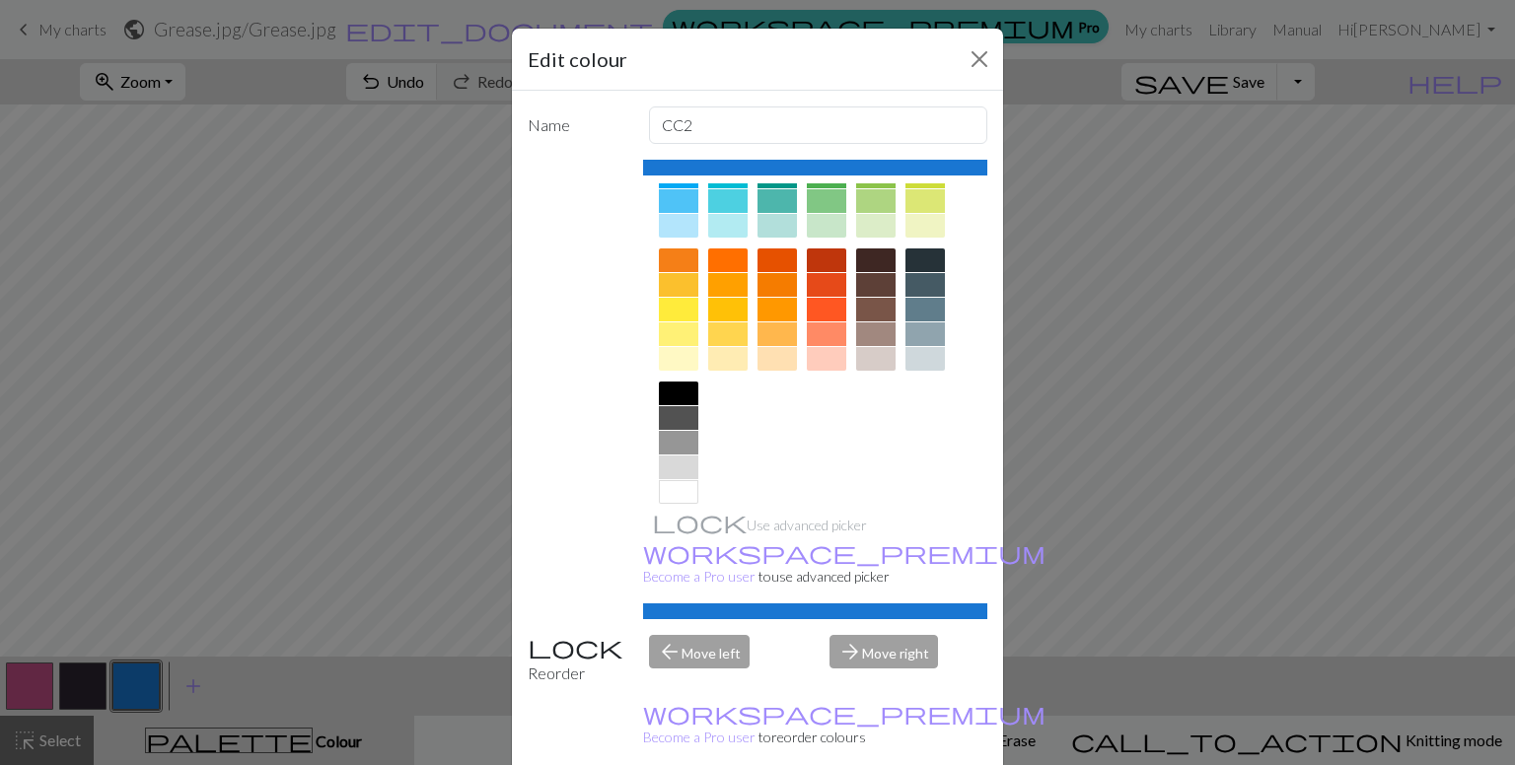
scroll to position [238, 0]
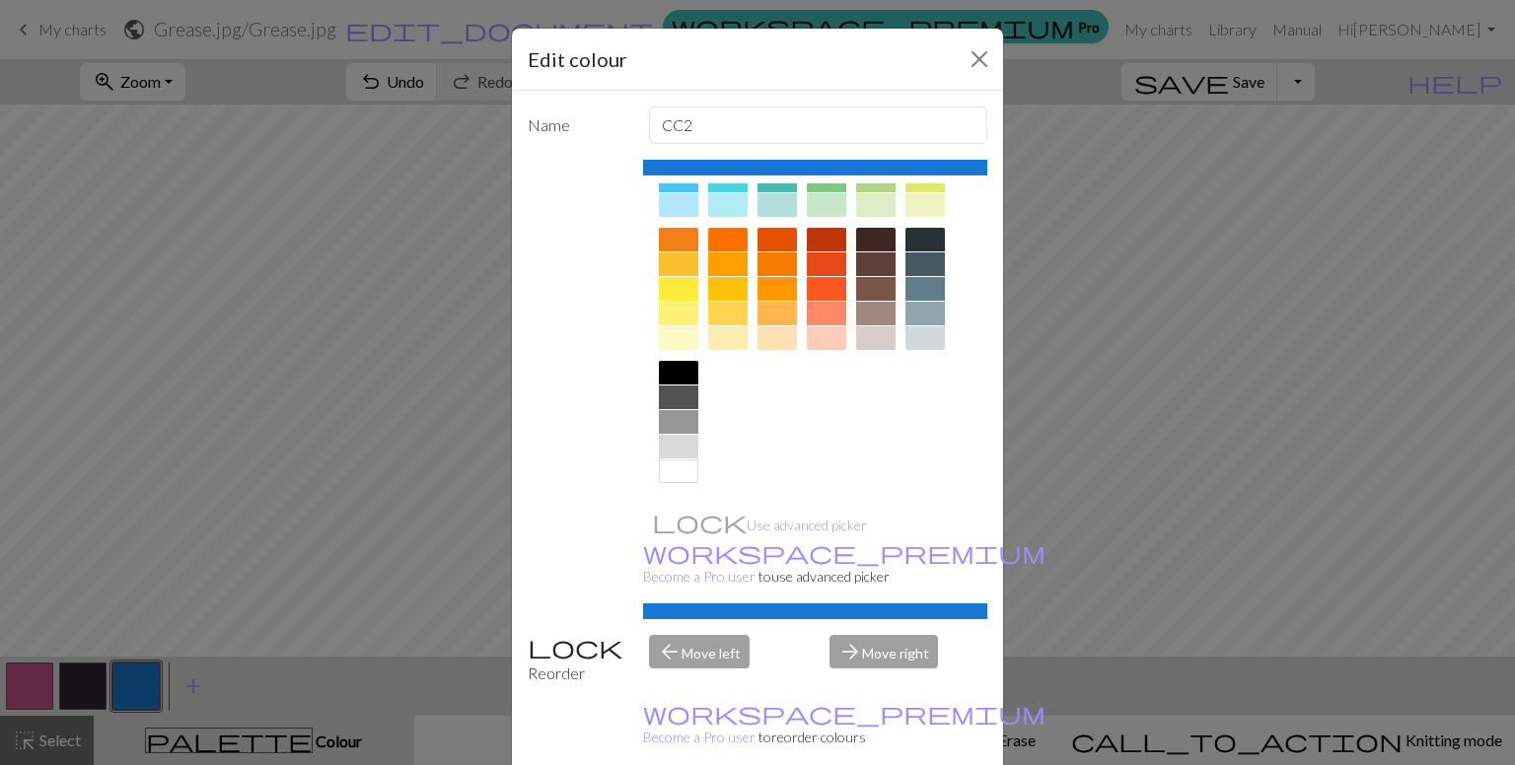
click at [665, 461] on div at bounding box center [678, 472] width 39 height 24
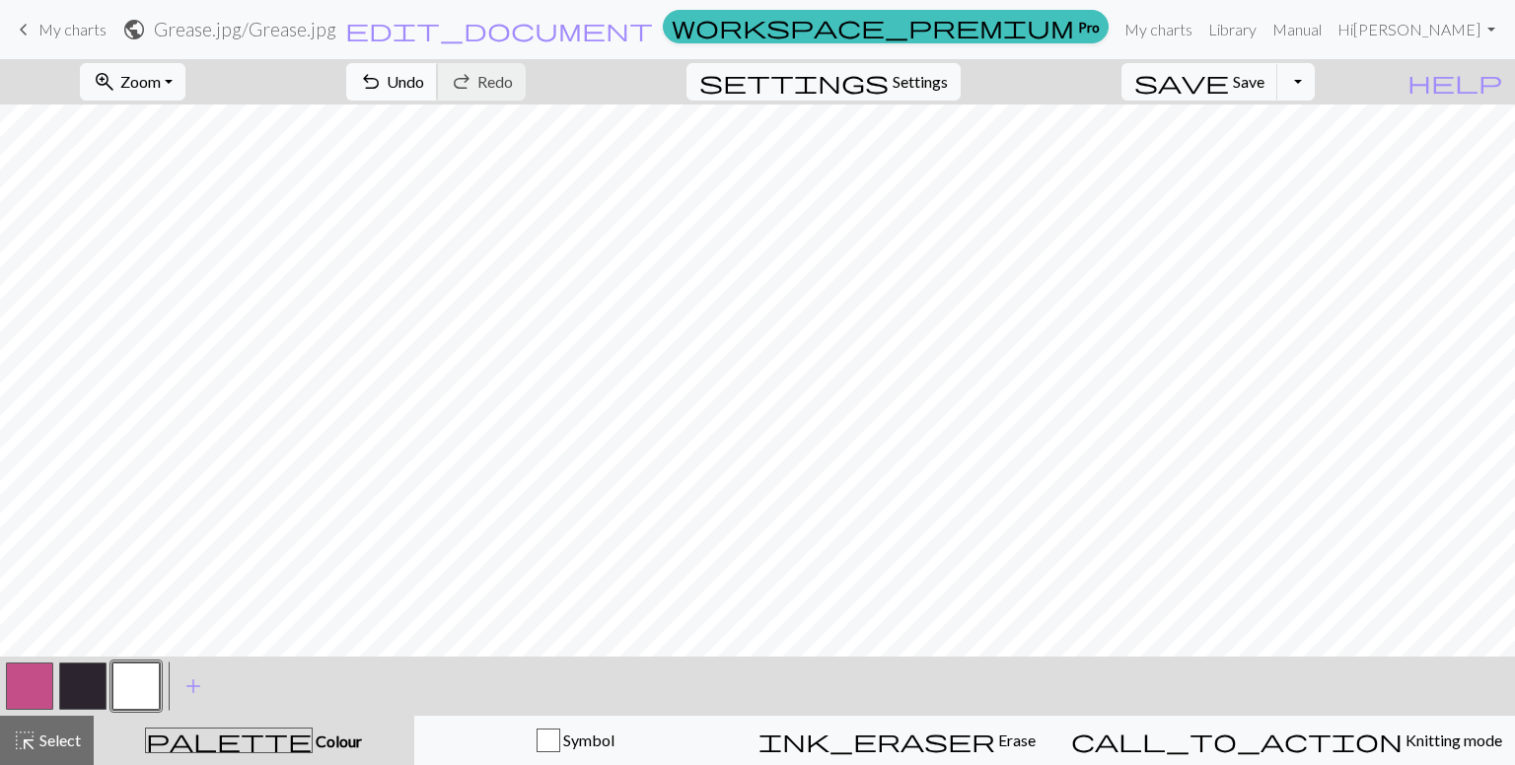
click at [424, 84] on span "Undo" at bounding box center [405, 81] width 37 height 19
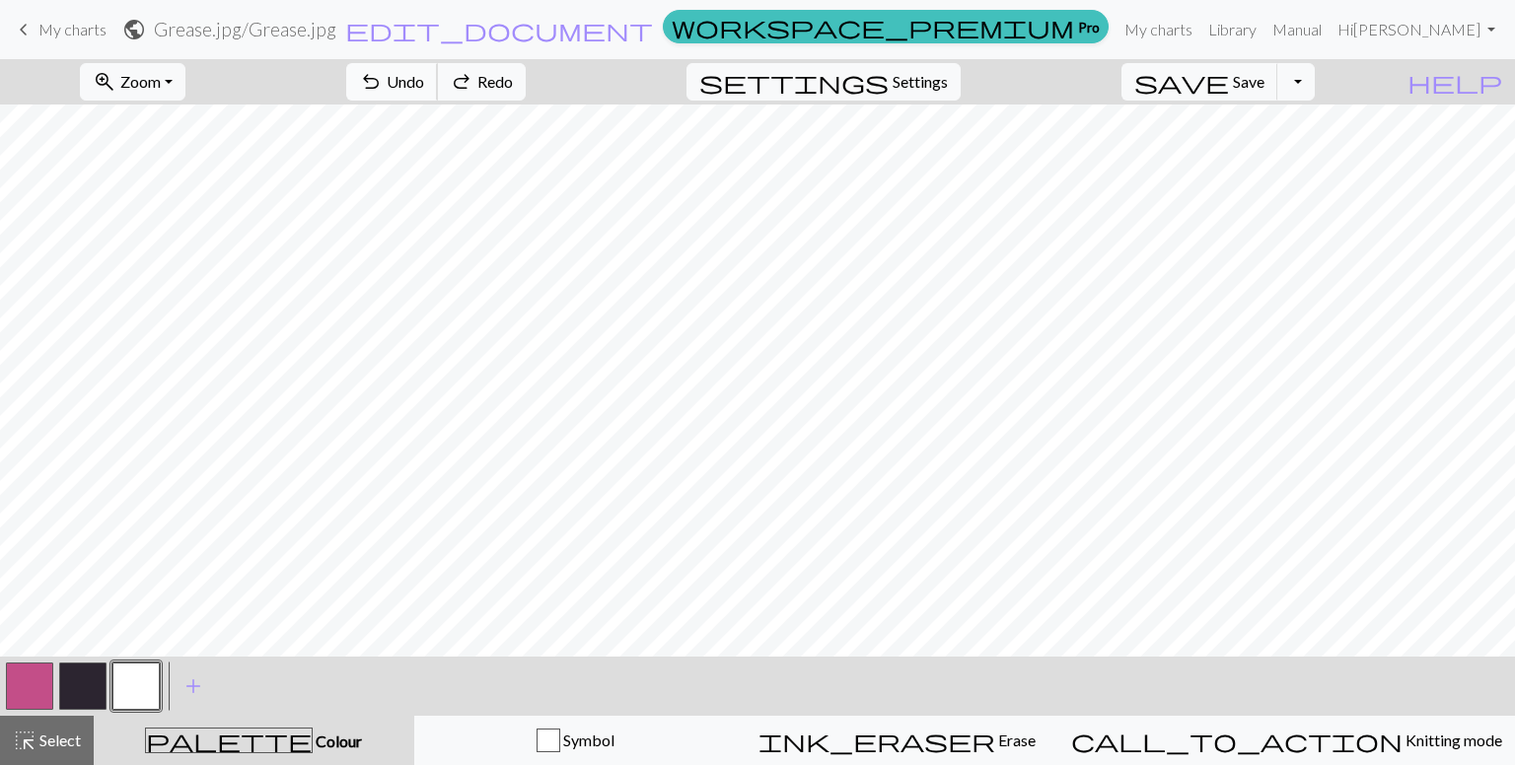
click at [424, 84] on span "Undo" at bounding box center [405, 81] width 37 height 19
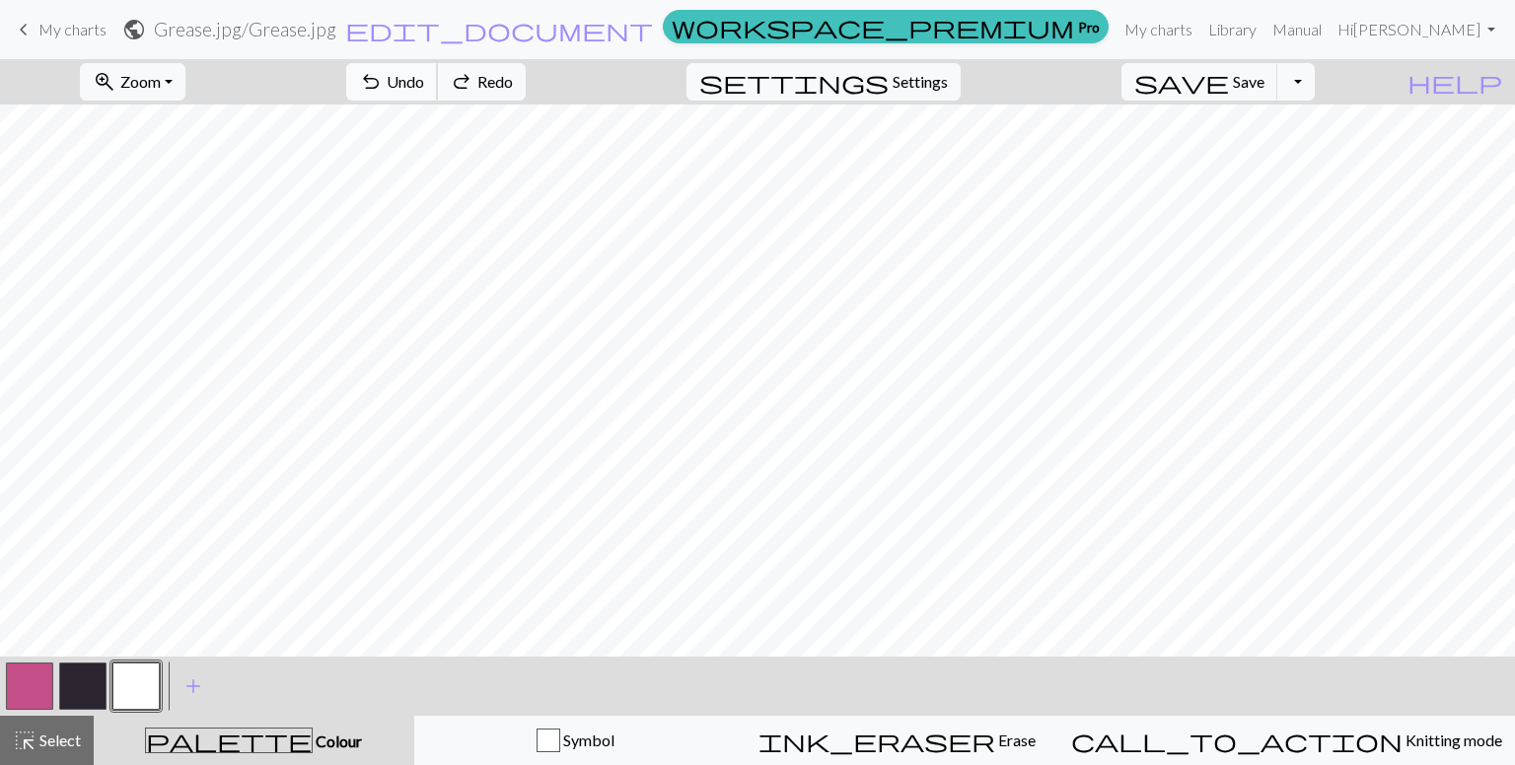
click at [424, 84] on span "Undo" at bounding box center [405, 81] width 37 height 19
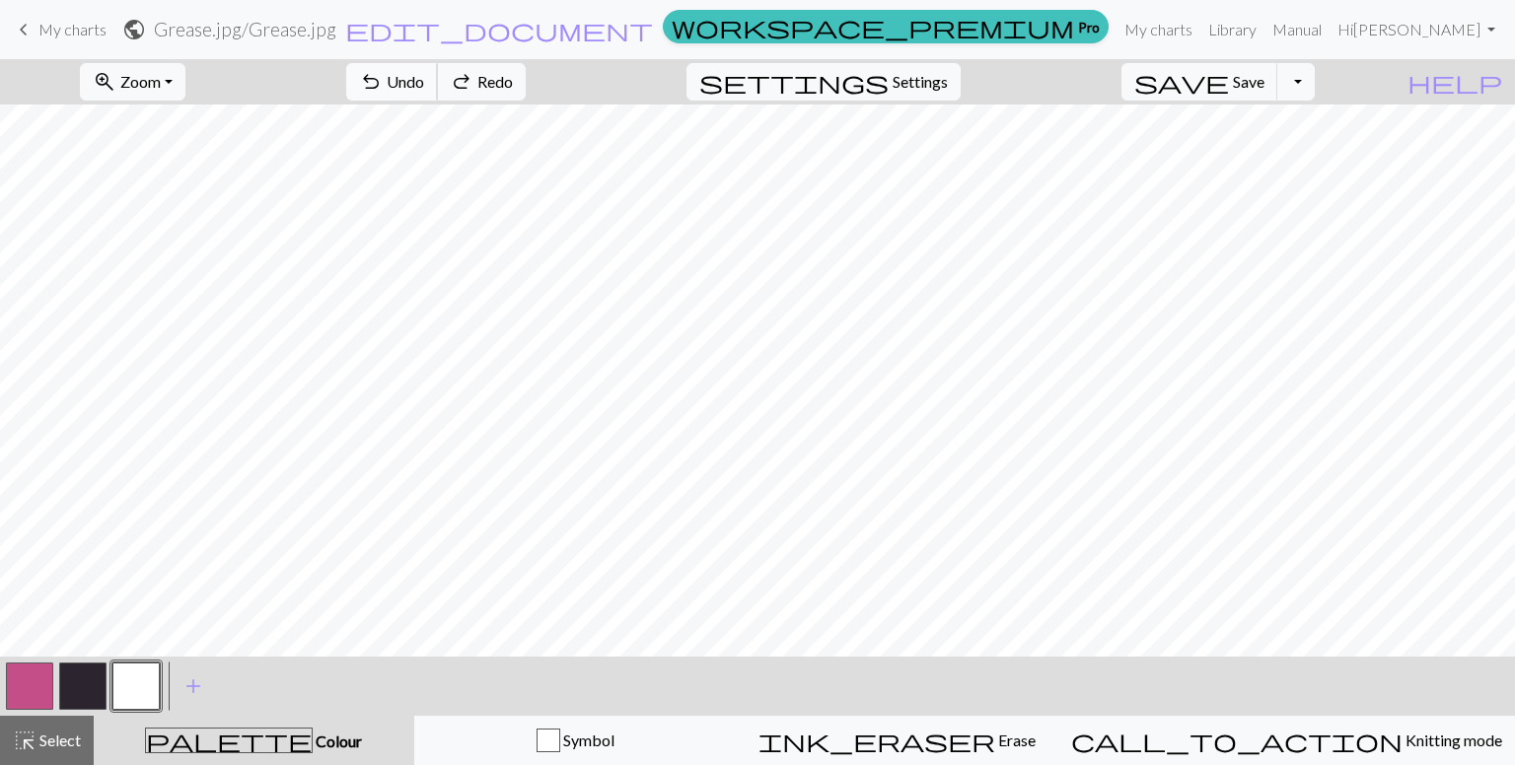
click at [424, 84] on span "Undo" at bounding box center [405, 81] width 37 height 19
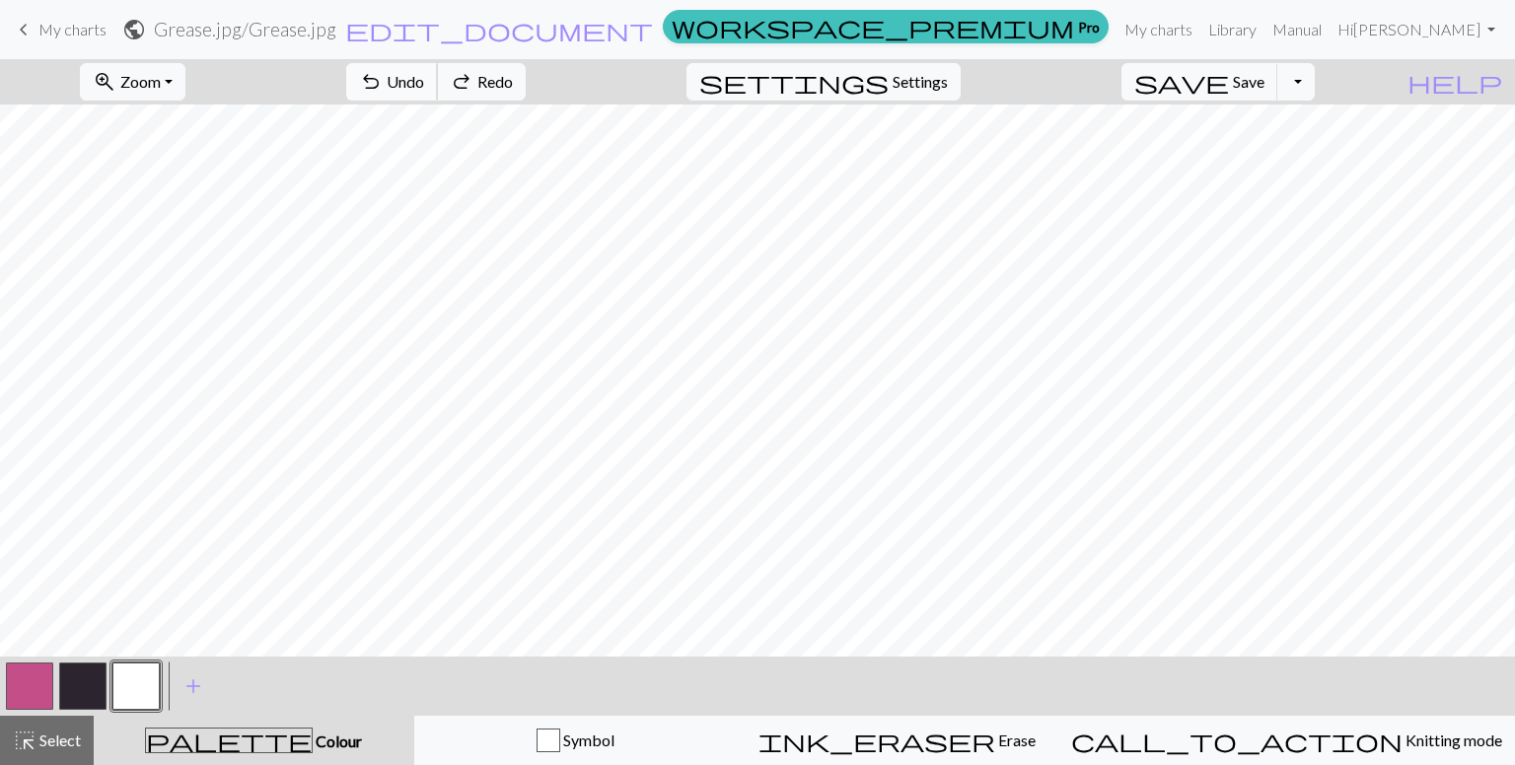
click at [424, 84] on span "Undo" at bounding box center [405, 81] width 37 height 19
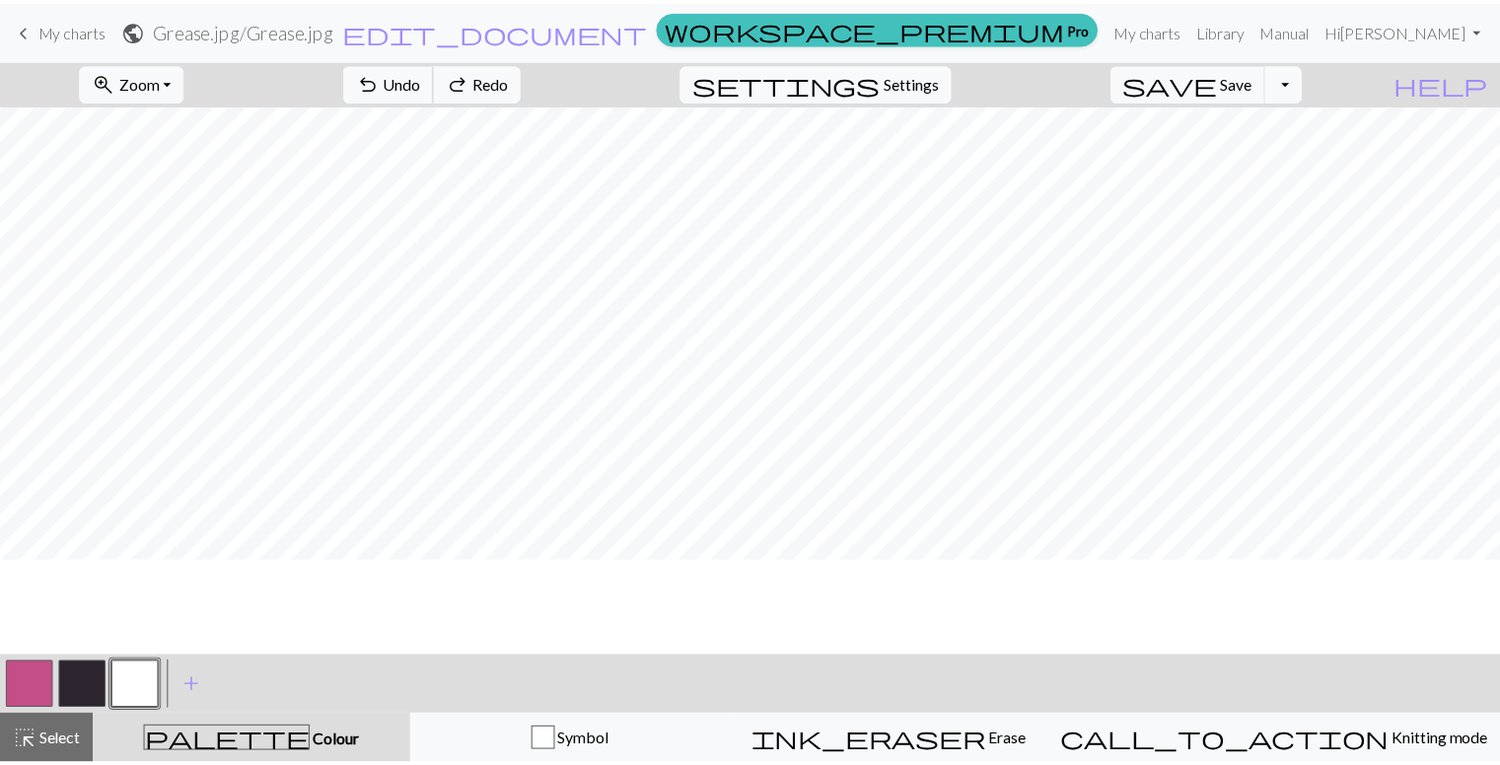
scroll to position [0, 0]
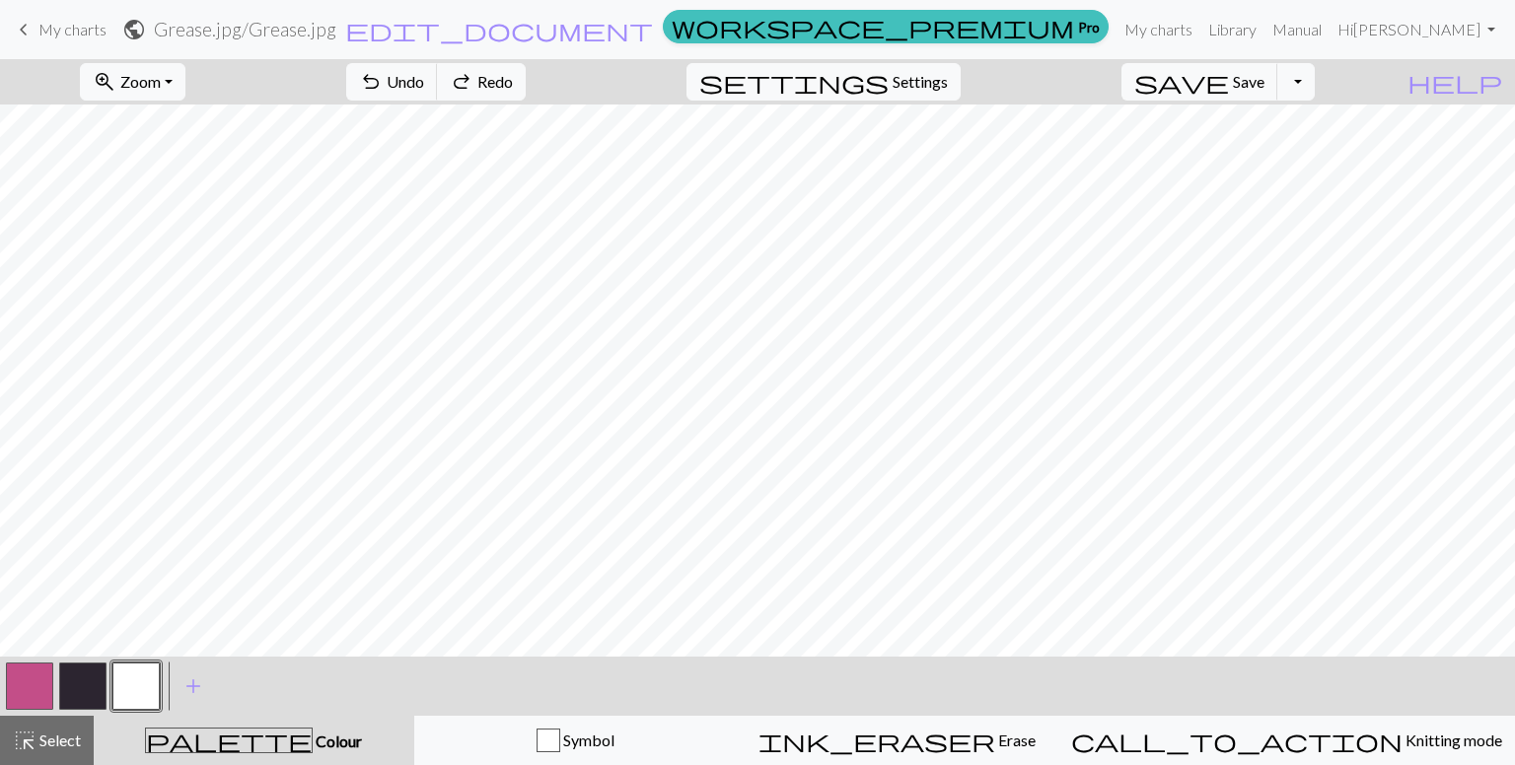
click at [74, 673] on button "button" at bounding box center [82, 686] width 47 height 47
click at [1264, 78] on span "Save" at bounding box center [1249, 81] width 32 height 19
click at [1264, 72] on span "Save" at bounding box center [1249, 81] width 32 height 19
click at [69, 33] on div "Chart saved" at bounding box center [757, 39] width 1515 height 78
click at [69, 33] on span "My charts" at bounding box center [72, 29] width 68 height 19
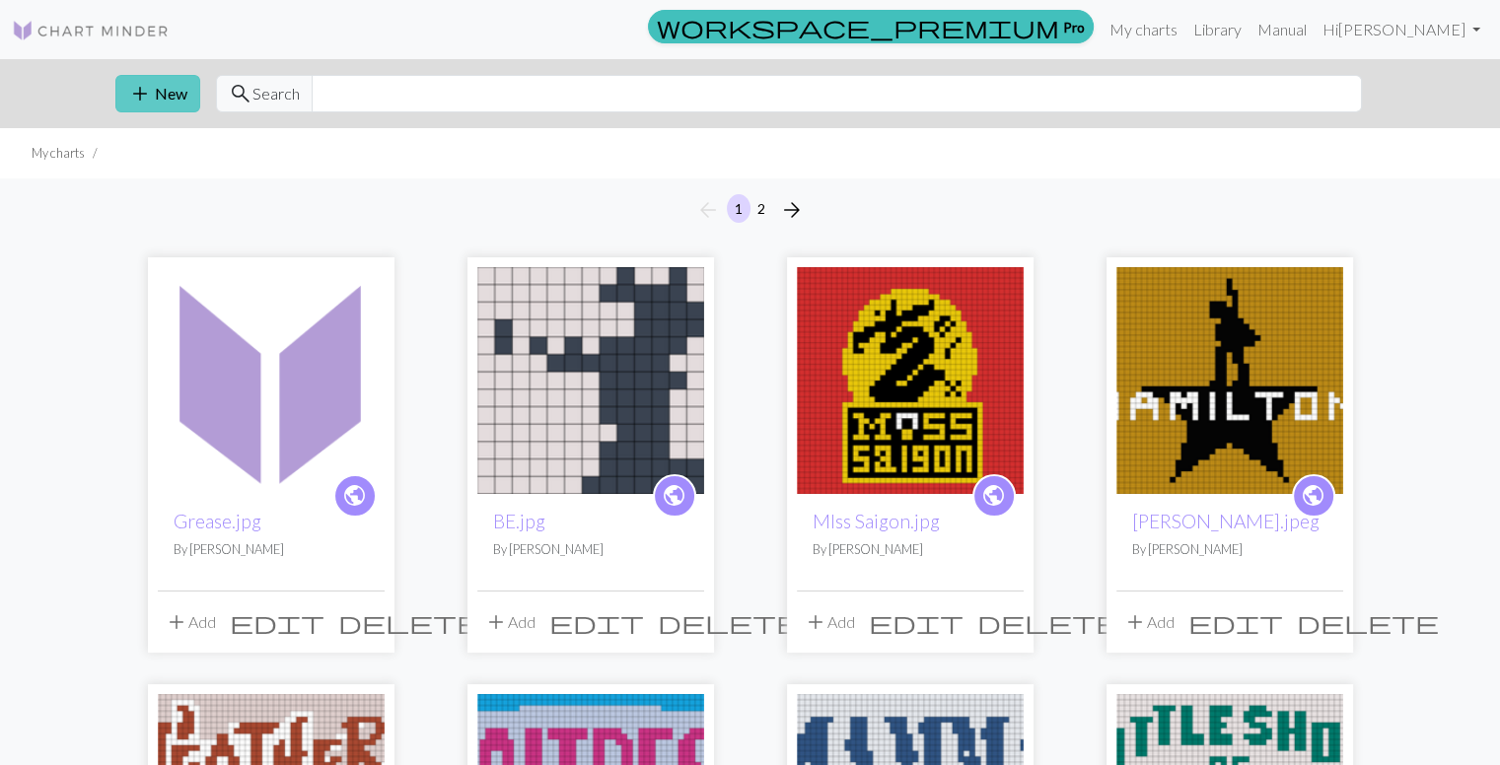
drag, startPoint x: 166, startPoint y: 68, endPoint x: 159, endPoint y: 94, distance: 26.6
click at [159, 94] on div "add New search Search" at bounding box center [751, 93] width 1302 height 69
click at [159, 94] on button "add New" at bounding box center [157, 93] width 85 height 37
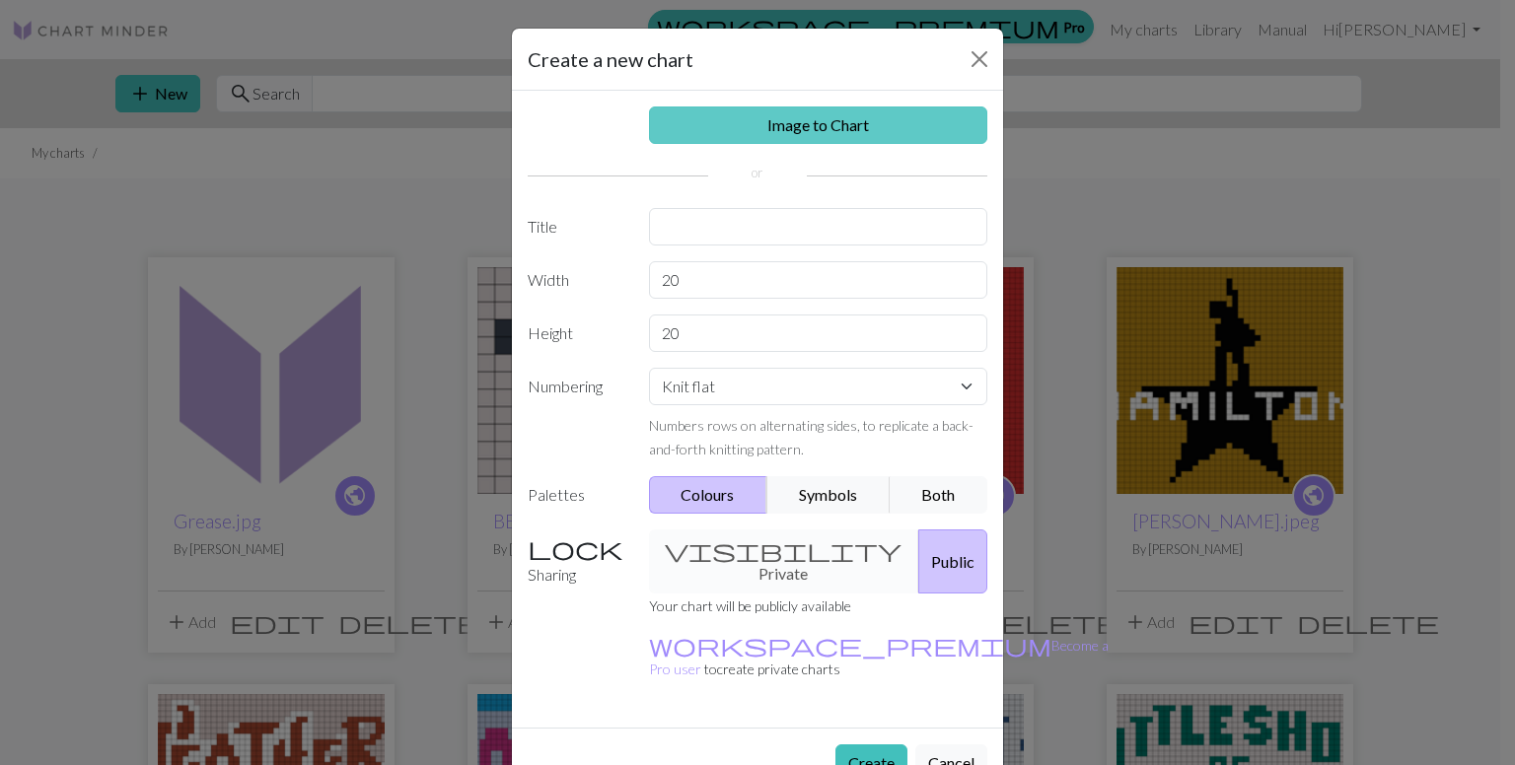
click at [726, 123] on link "Image to Chart" at bounding box center [818, 124] width 339 height 37
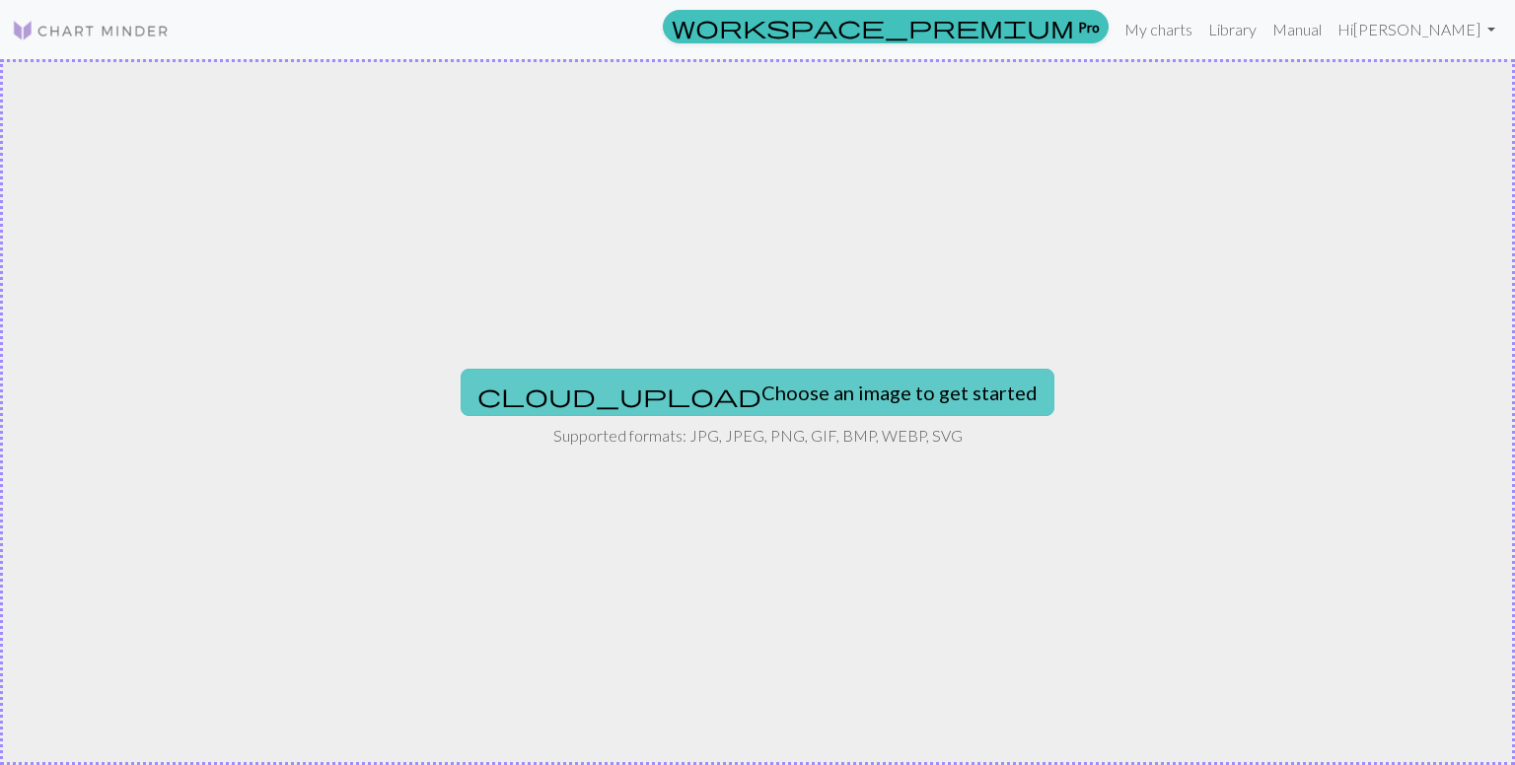
click at [694, 377] on button "cloud_upload Choose an image to get started" at bounding box center [758, 392] width 594 height 47
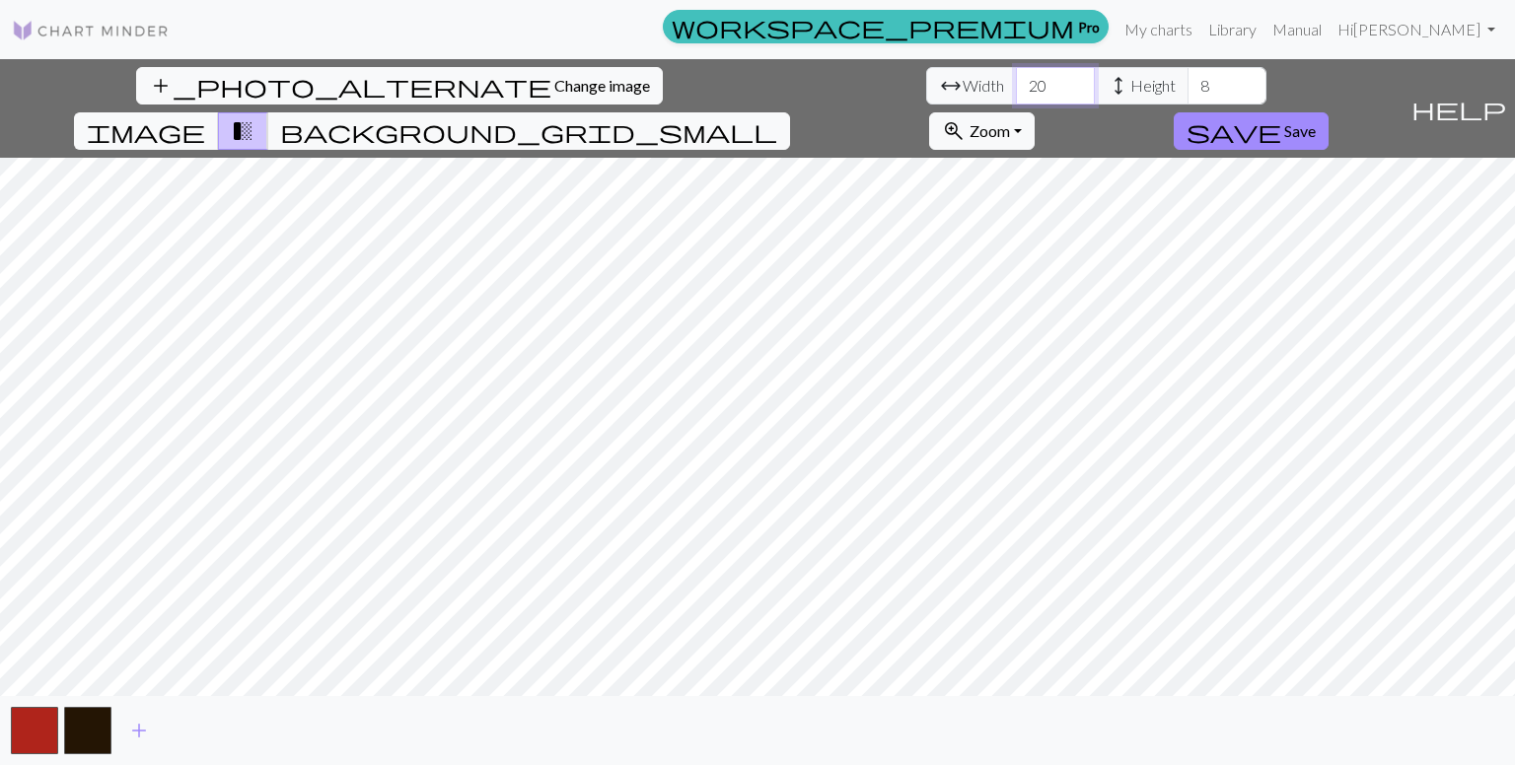
drag, startPoint x: 468, startPoint y: 85, endPoint x: 433, endPoint y: 83, distance: 35.6
click at [926, 83] on div "arrow_range Width 20 height Height 8" at bounding box center [1096, 85] width 340 height 37
type input "75"
drag, startPoint x: 630, startPoint y: 84, endPoint x: 603, endPoint y: 80, distance: 26.9
click at [926, 80] on div "arrow_range Width 75 height Height 8" at bounding box center [1096, 85] width 340 height 37
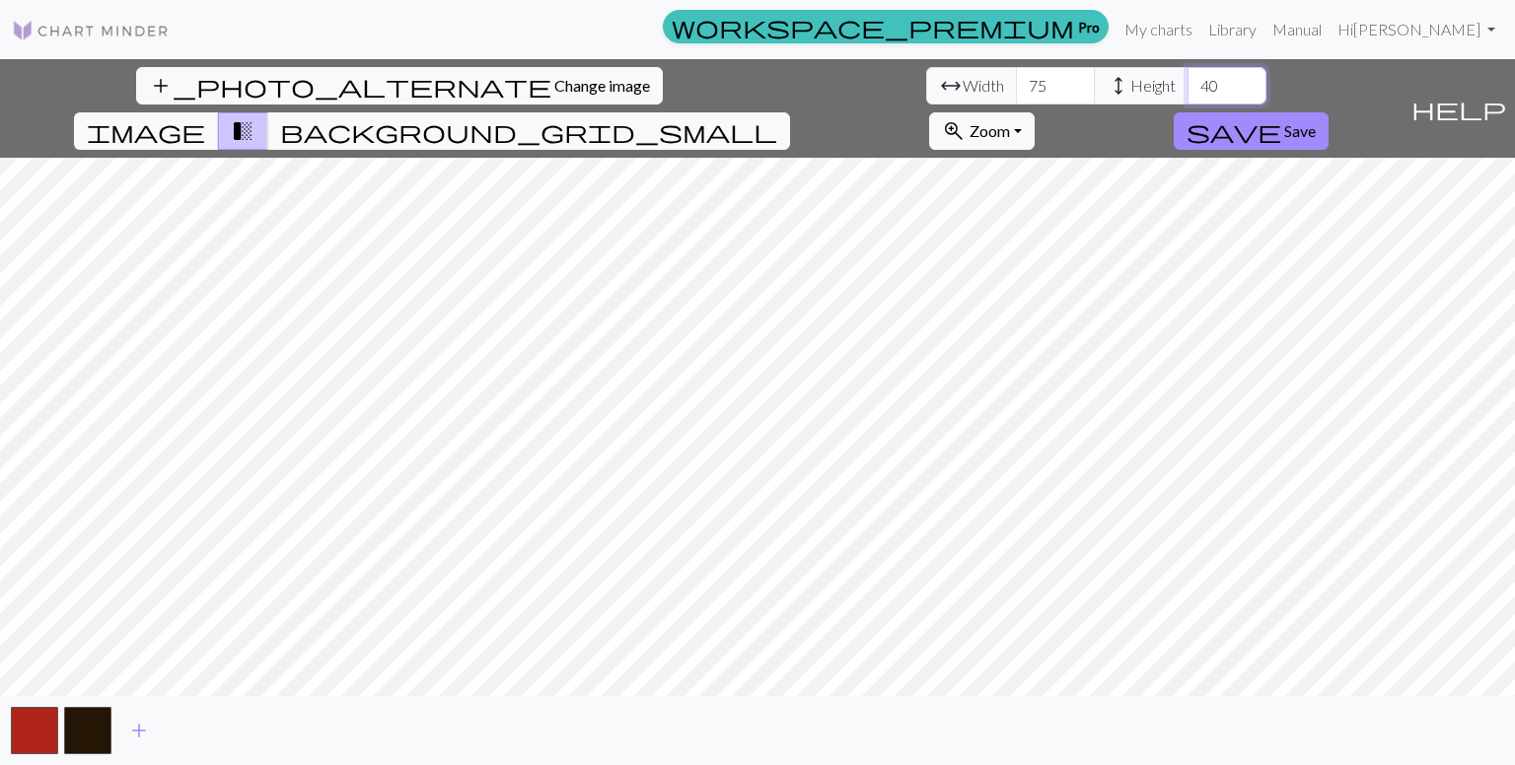
type input "40"
click at [744, 104] on div "add_photo_alternate Change image arrow_range Width 75 height Height 40 image tr…" at bounding box center [701, 108] width 1402 height 99
click at [730, 718] on div "add_photo_alternate Change image arrow_range Width 75 height Height 40 image tr…" at bounding box center [757, 412] width 1515 height 706
click at [757, 93] on div "add_photo_alternate Change image arrow_range Width 75 height Height 40 image tr…" at bounding box center [757, 412] width 1515 height 706
click at [219, 112] on button "image" at bounding box center [146, 130] width 145 height 37
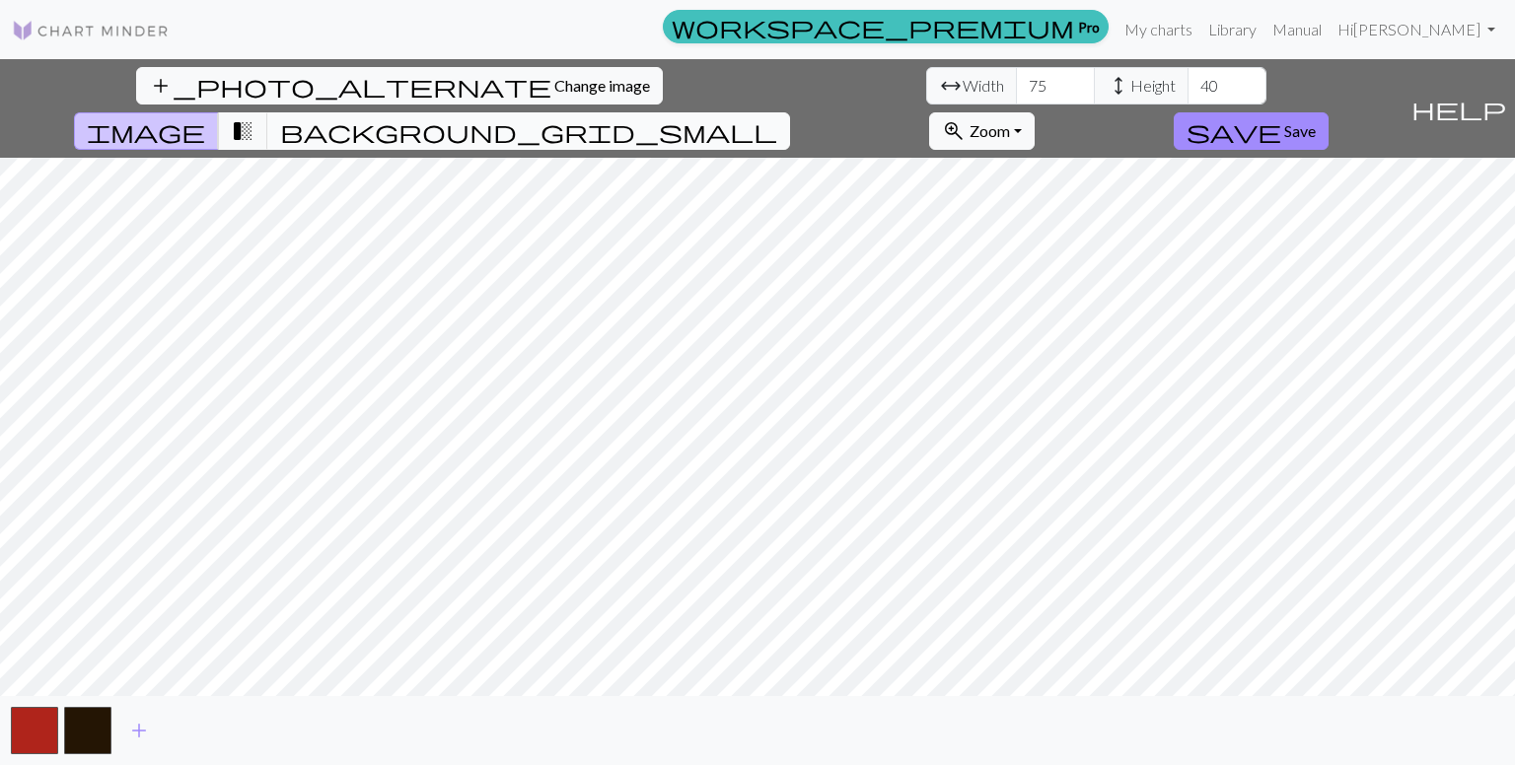
click at [777, 117] on span "background_grid_small" at bounding box center [528, 131] width 497 height 28
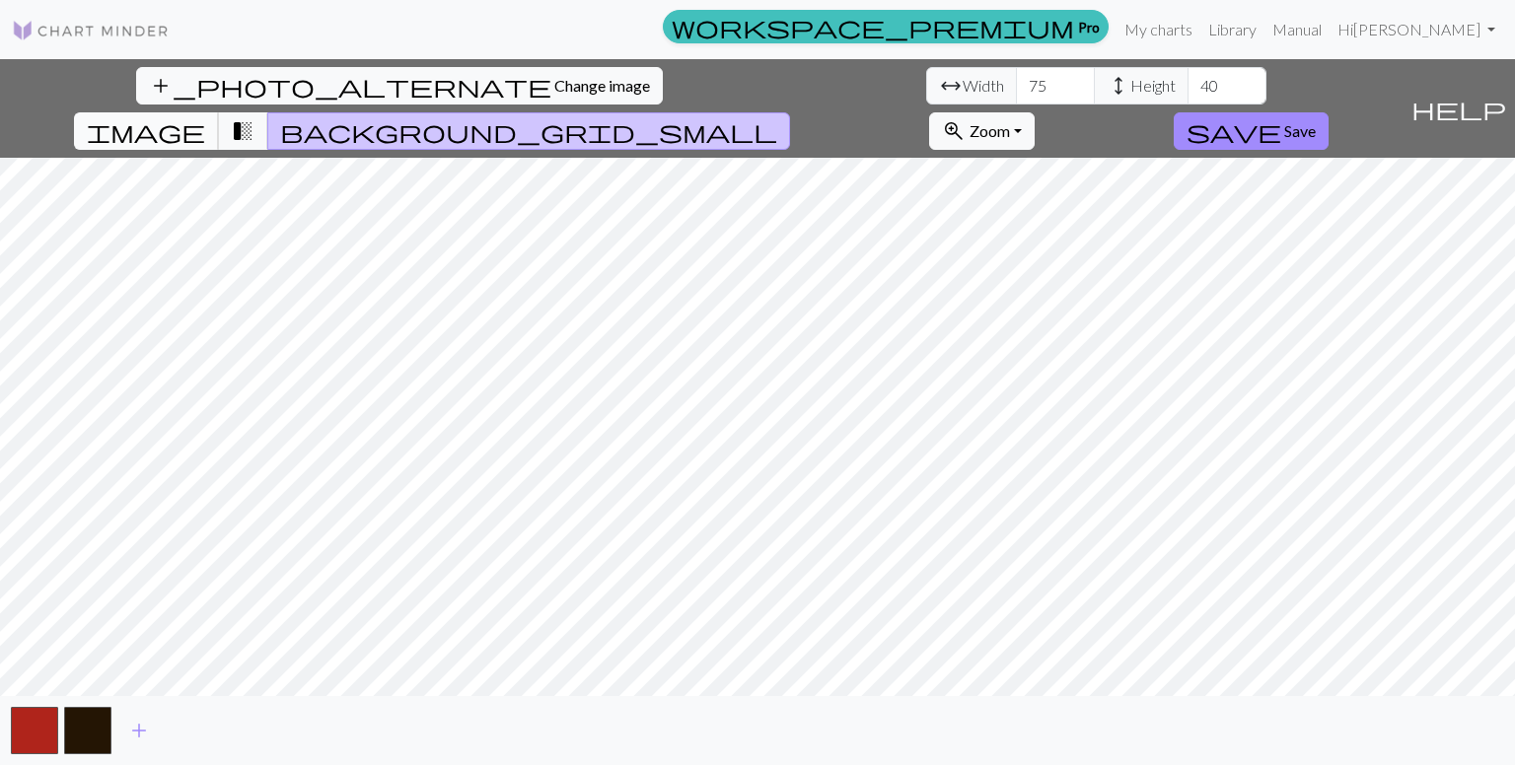
click at [219, 112] on button "image" at bounding box center [146, 130] width 145 height 37
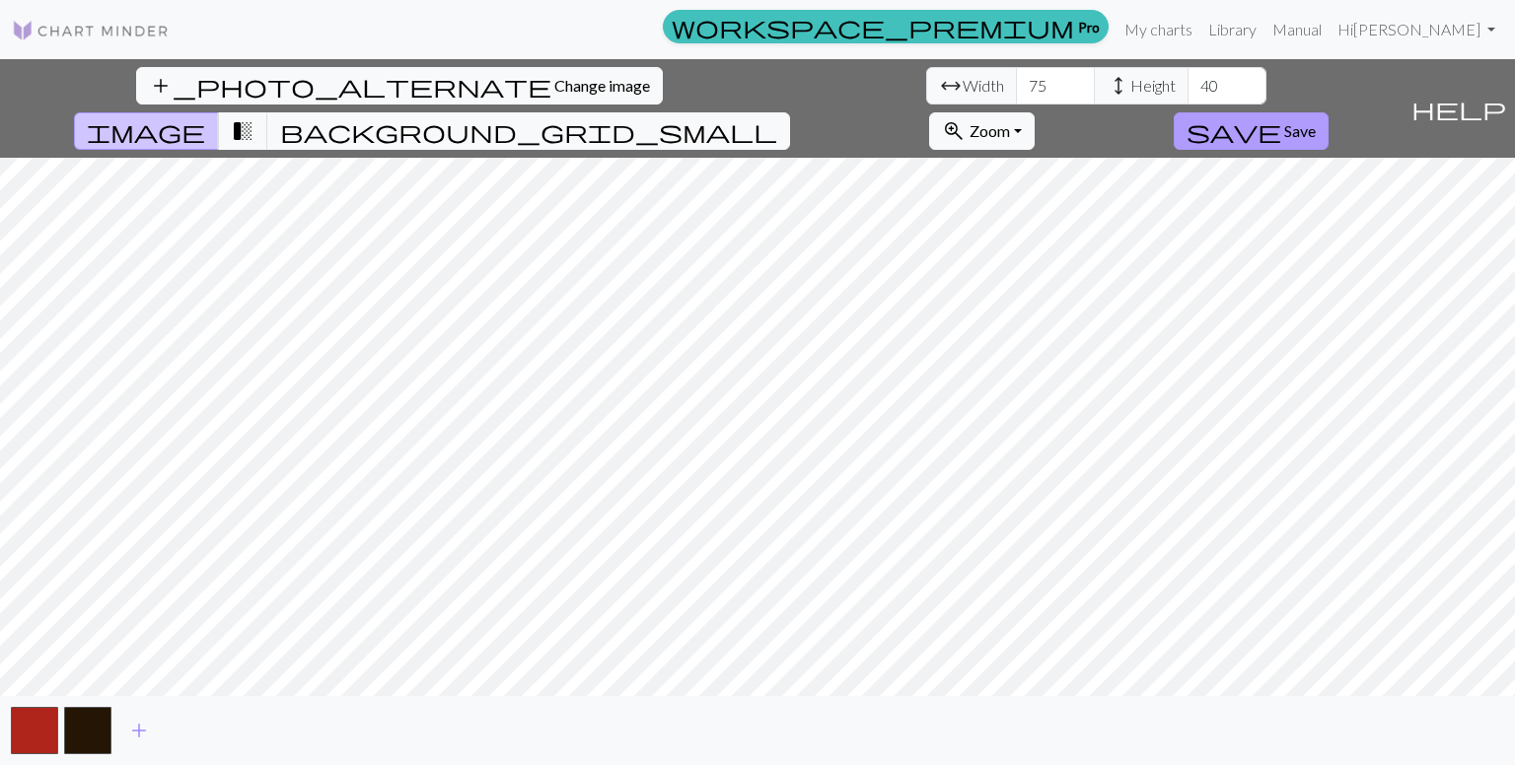
click at [1315, 121] on span "Save" at bounding box center [1300, 130] width 32 height 19
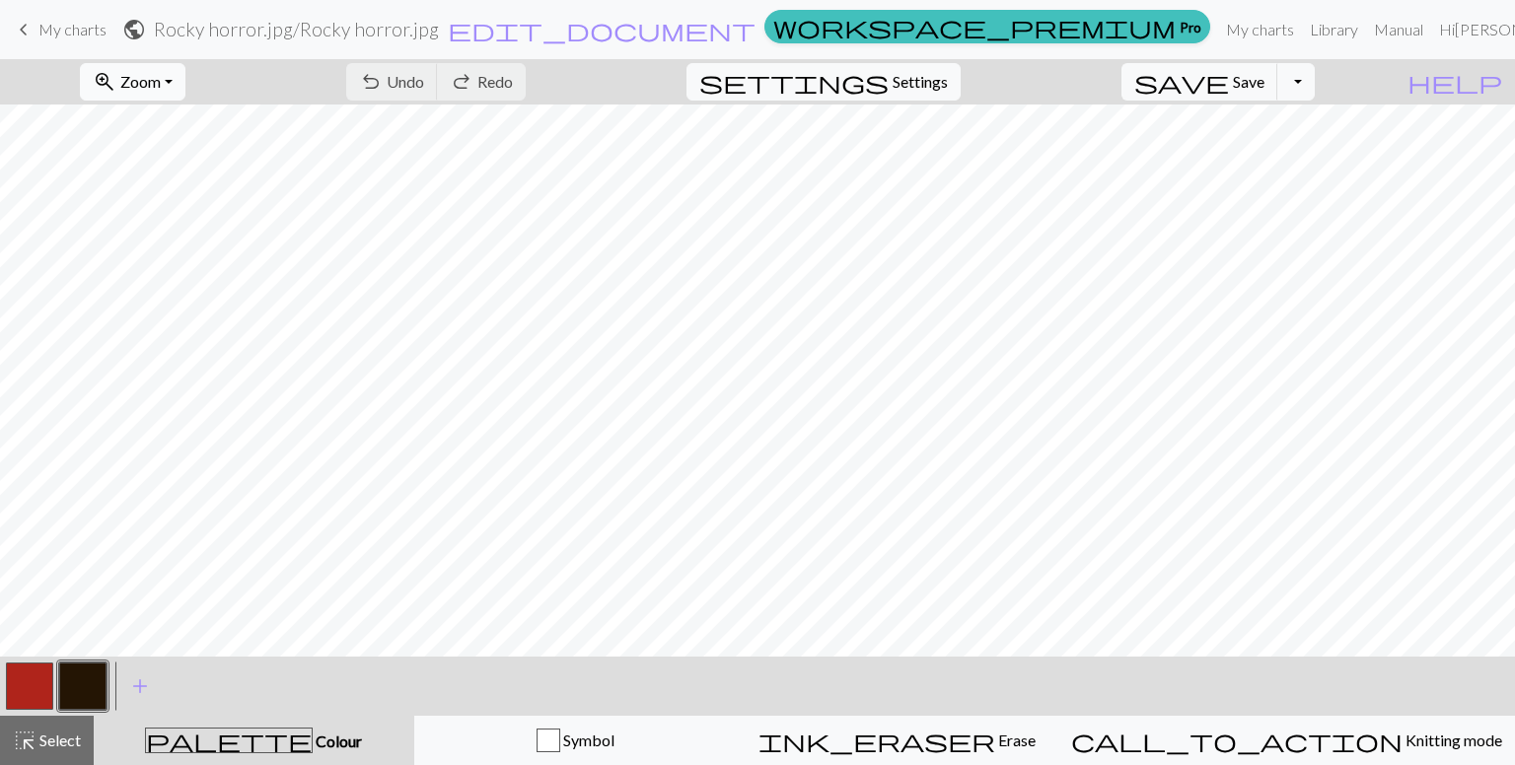
click at [161, 88] on span "Zoom" at bounding box center [140, 81] width 40 height 19
click at [170, 119] on button "Fit all" at bounding box center [160, 125] width 156 height 32
click at [91, 691] on button "button" at bounding box center [82, 686] width 47 height 47
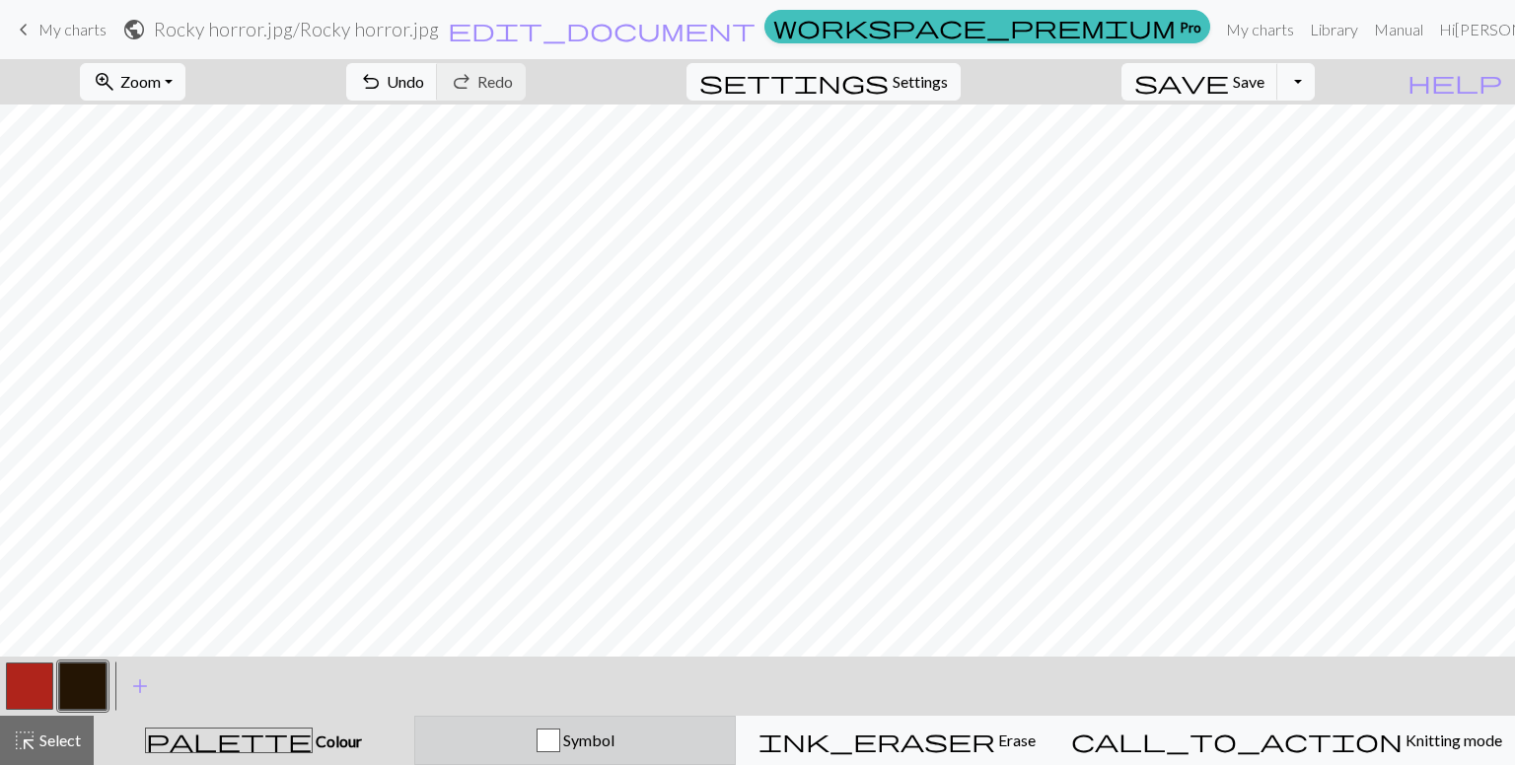
click at [546, 735] on div "Symbol" at bounding box center [575, 741] width 297 height 24
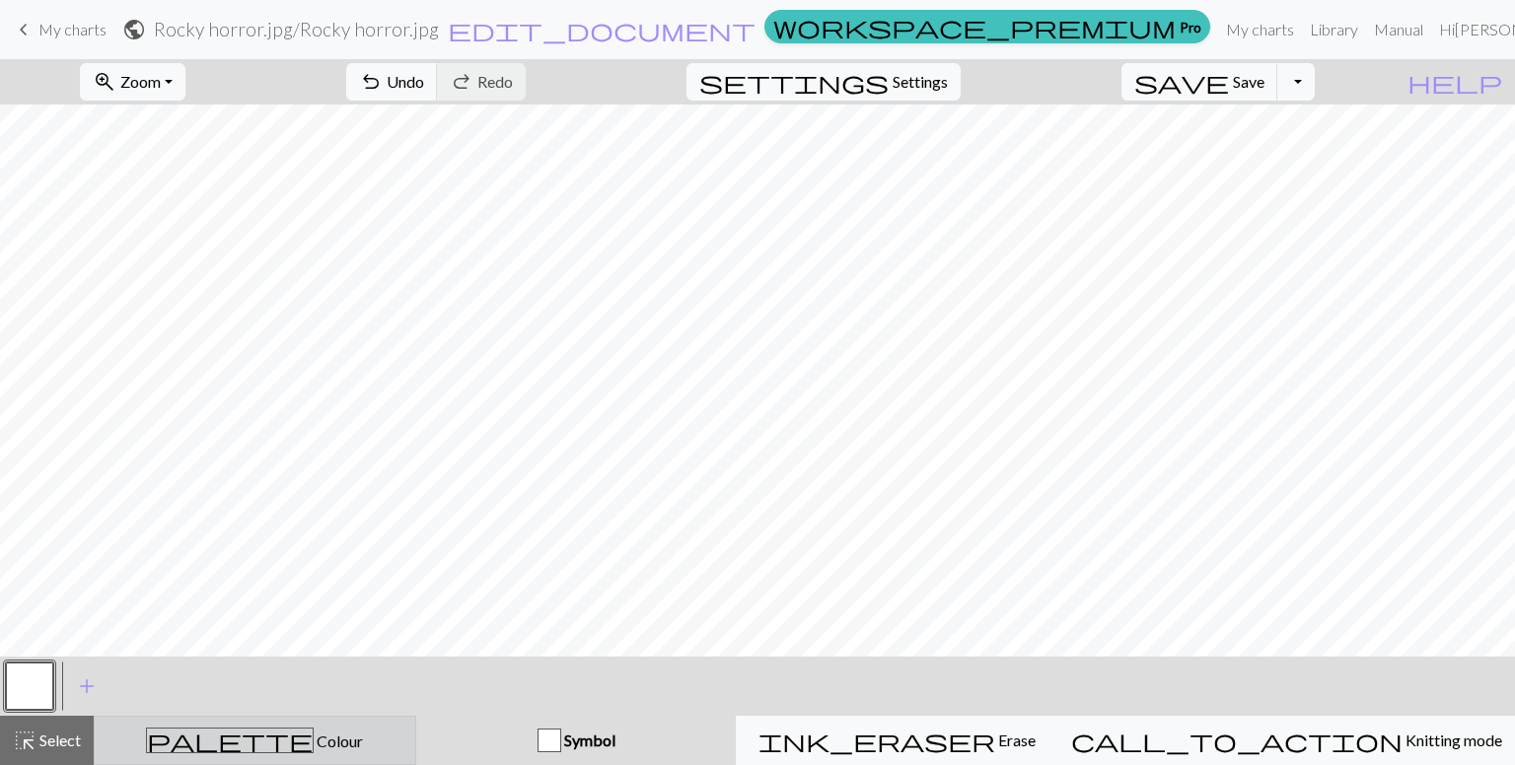
click at [323, 738] on div "palette Colour Colour" at bounding box center [254, 741] width 297 height 26
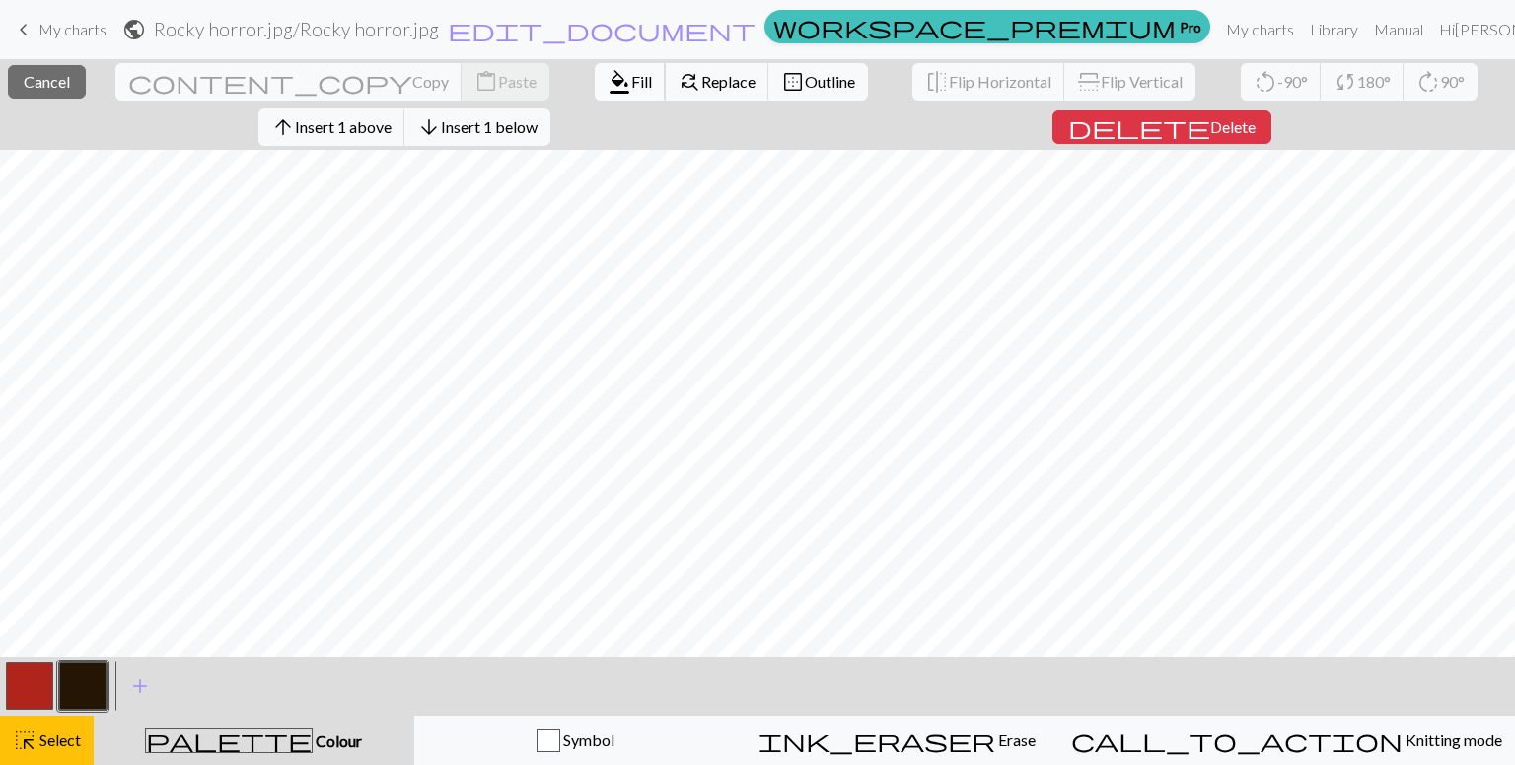
click at [607, 82] on span "format_color_fill" at bounding box center [619, 82] width 24 height 28
click at [607, 75] on span "format_color_fill" at bounding box center [619, 82] width 24 height 28
click at [631, 84] on span "Fill" at bounding box center [641, 81] width 21 height 19
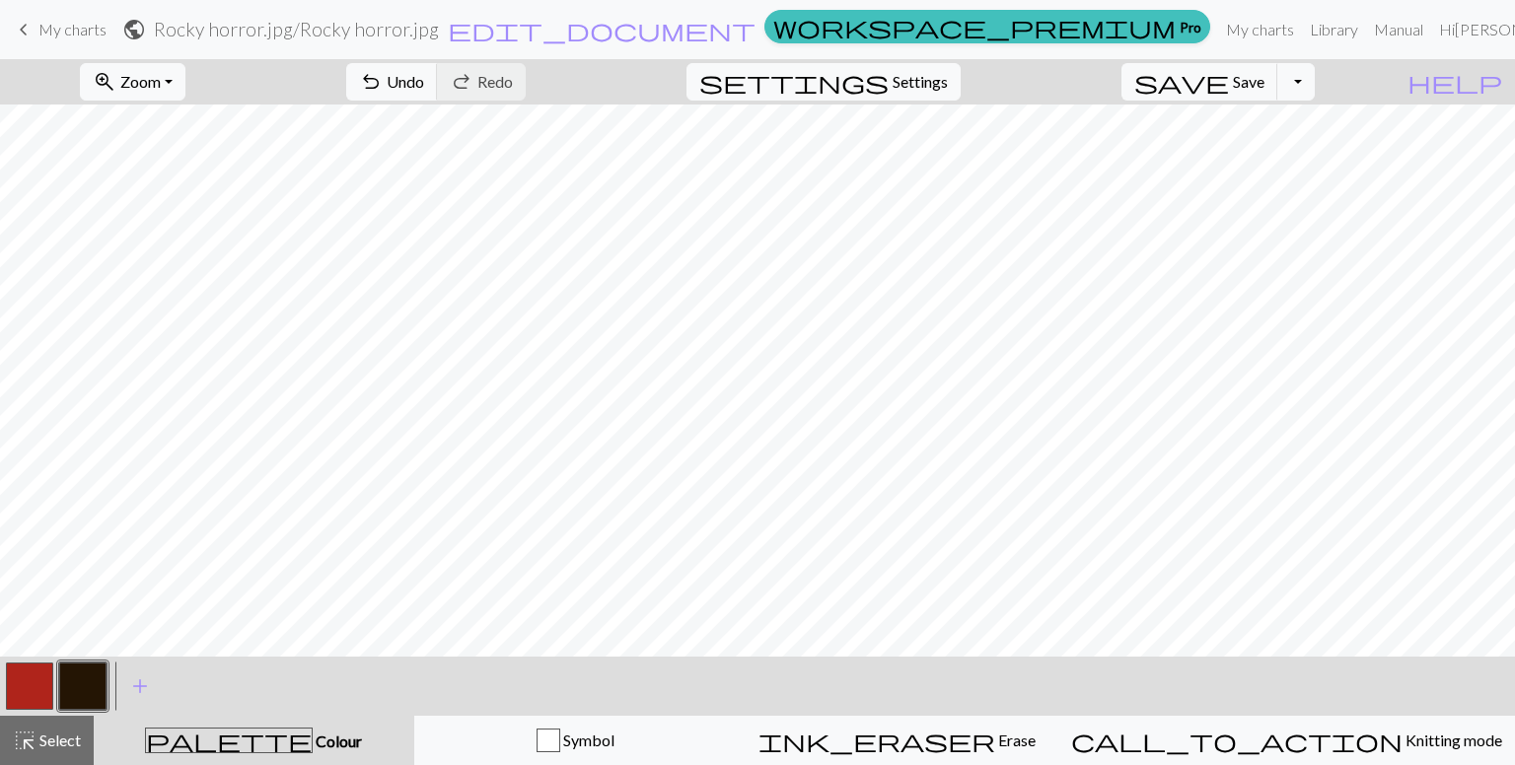
click at [23, 679] on button "button" at bounding box center [29, 686] width 47 height 47
click at [72, 686] on button "button" at bounding box center [82, 686] width 47 height 47
click at [45, 672] on button "button" at bounding box center [29, 686] width 47 height 47
click at [138, 685] on span "add" at bounding box center [140, 687] width 24 height 28
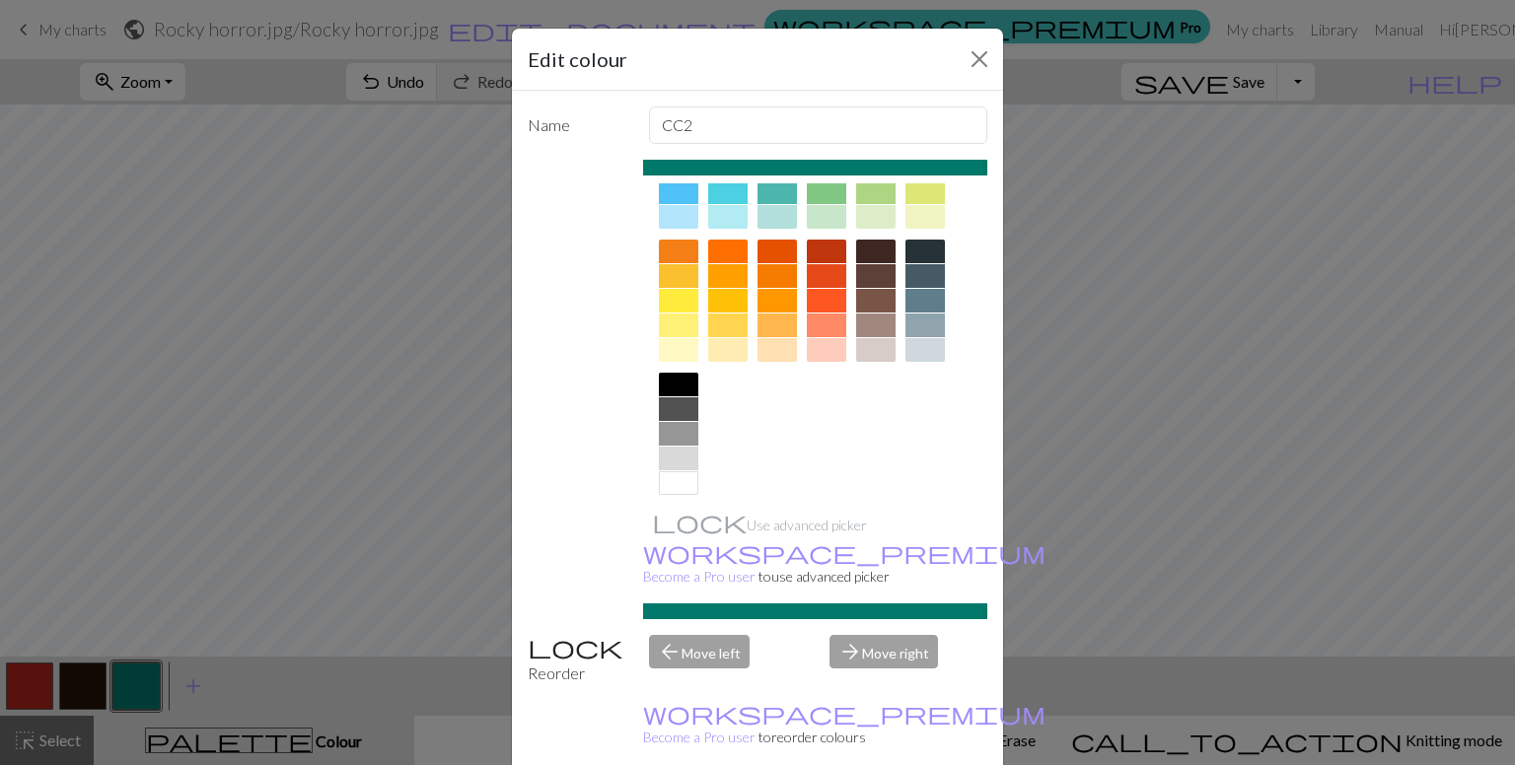
scroll to position [238, 0]
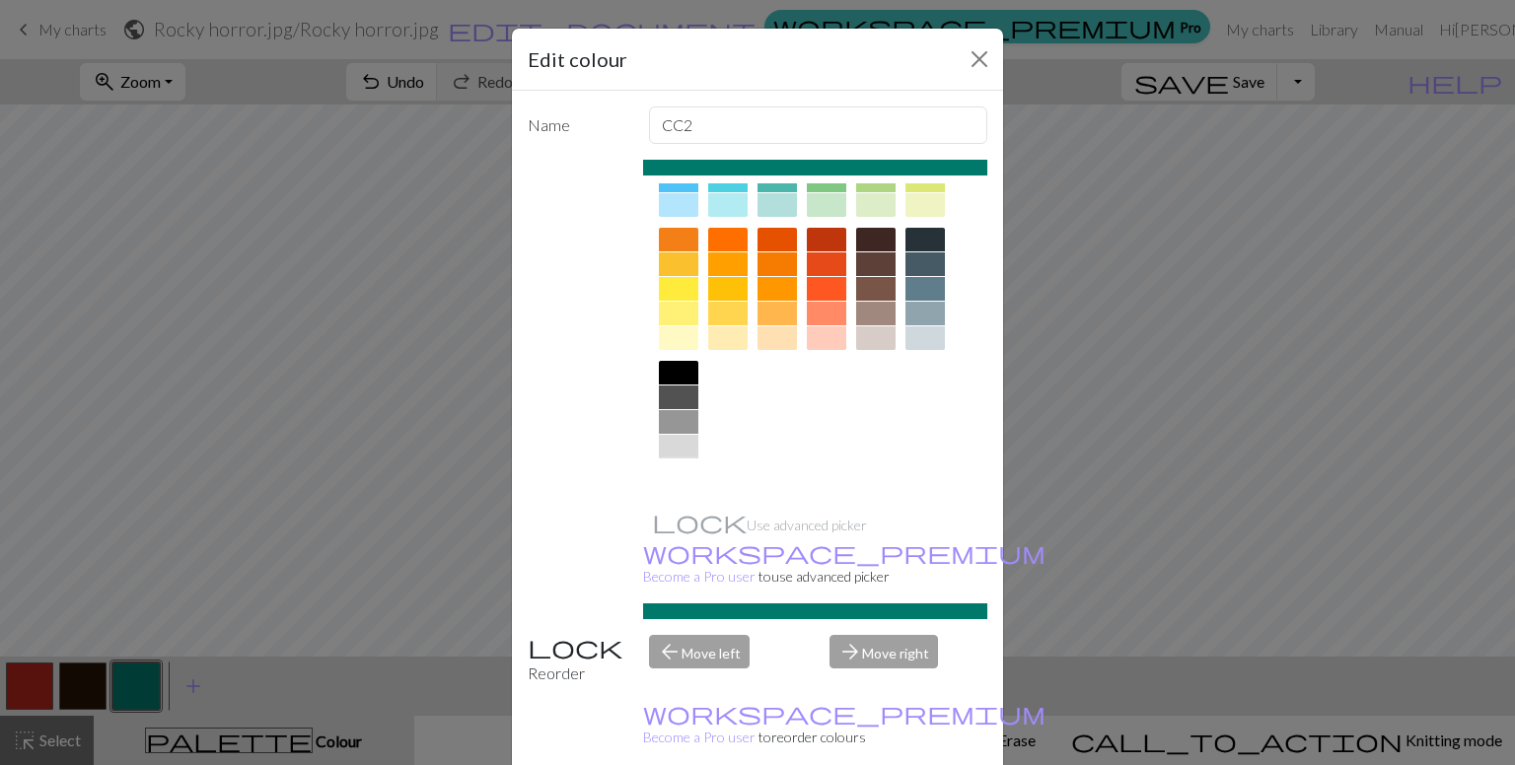
click at [666, 465] on div at bounding box center [678, 472] width 39 height 24
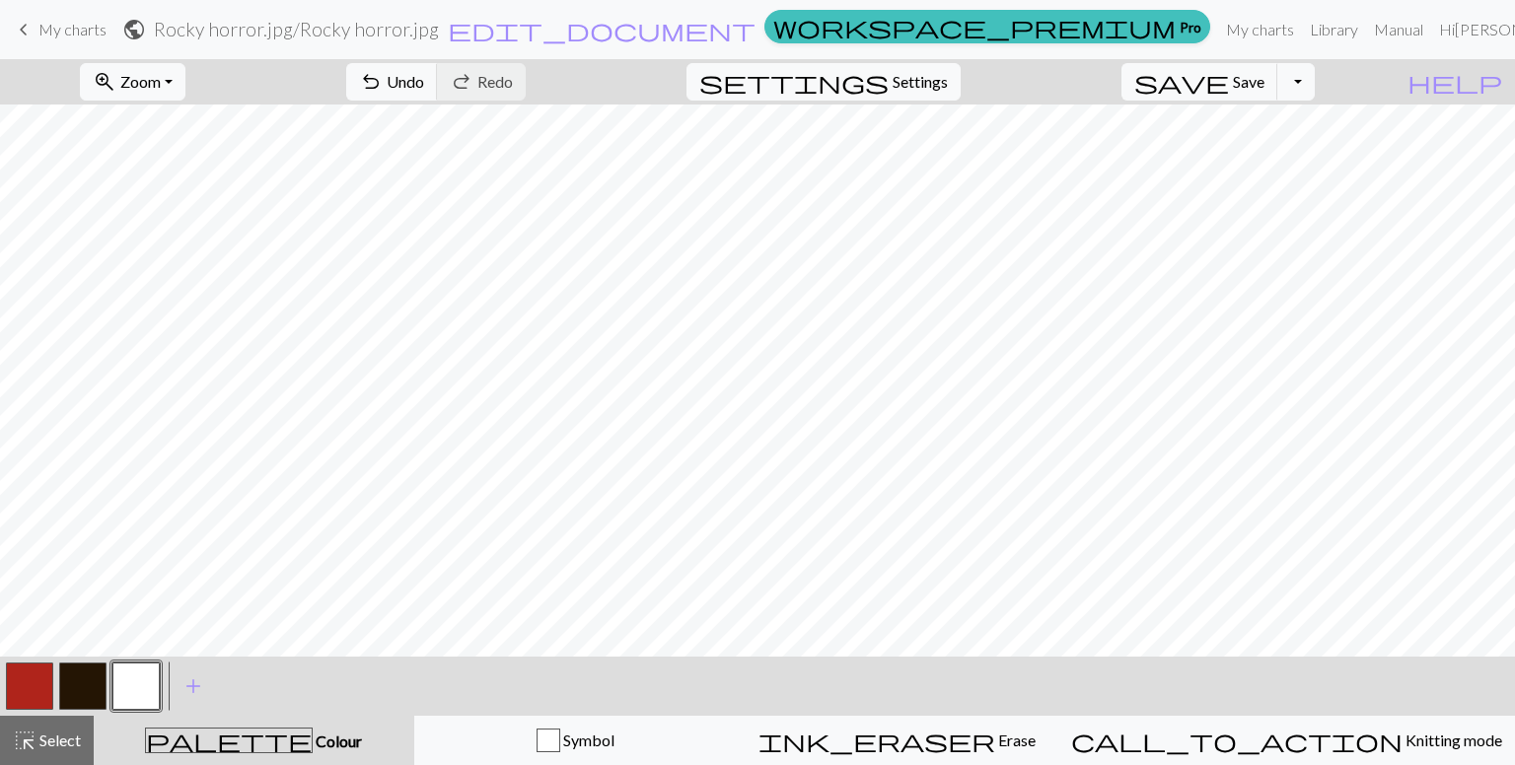
click at [79, 672] on button "button" at bounding box center [82, 686] width 47 height 47
click at [424, 82] on span "Undo" at bounding box center [405, 81] width 37 height 19
click at [142, 672] on button "button" at bounding box center [135, 686] width 47 height 47
click at [69, 689] on button "button" at bounding box center [82, 686] width 47 height 47
click at [146, 668] on button "button" at bounding box center [135, 686] width 47 height 47
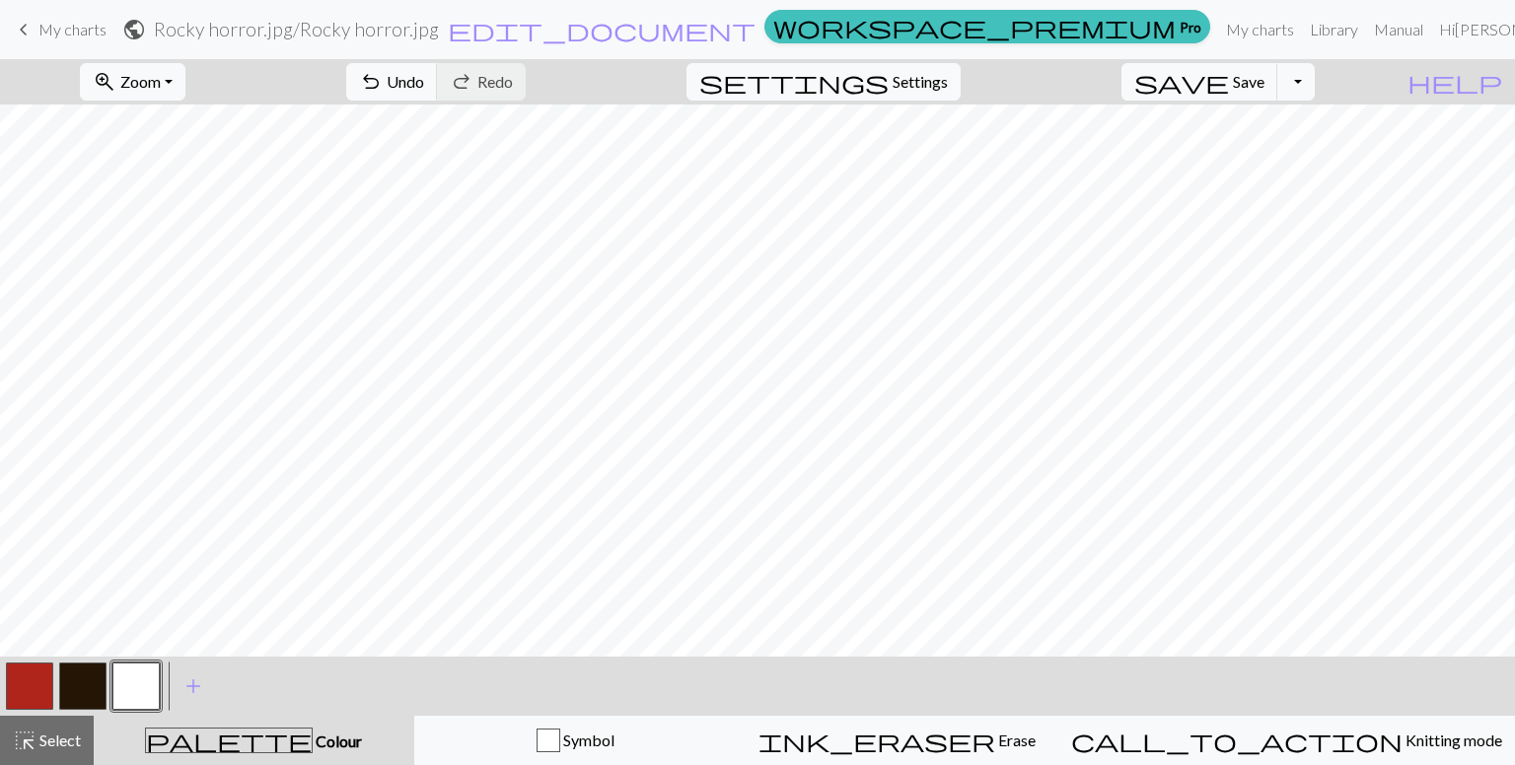
click at [43, 687] on button "button" at bounding box center [29, 686] width 47 height 47
click at [93, 667] on button "button" at bounding box center [82, 686] width 47 height 47
click at [21, 678] on button "button" at bounding box center [29, 686] width 47 height 47
click at [127, 683] on button "button" at bounding box center [135, 686] width 47 height 47
click at [27, 666] on button "button" at bounding box center [29, 686] width 47 height 47
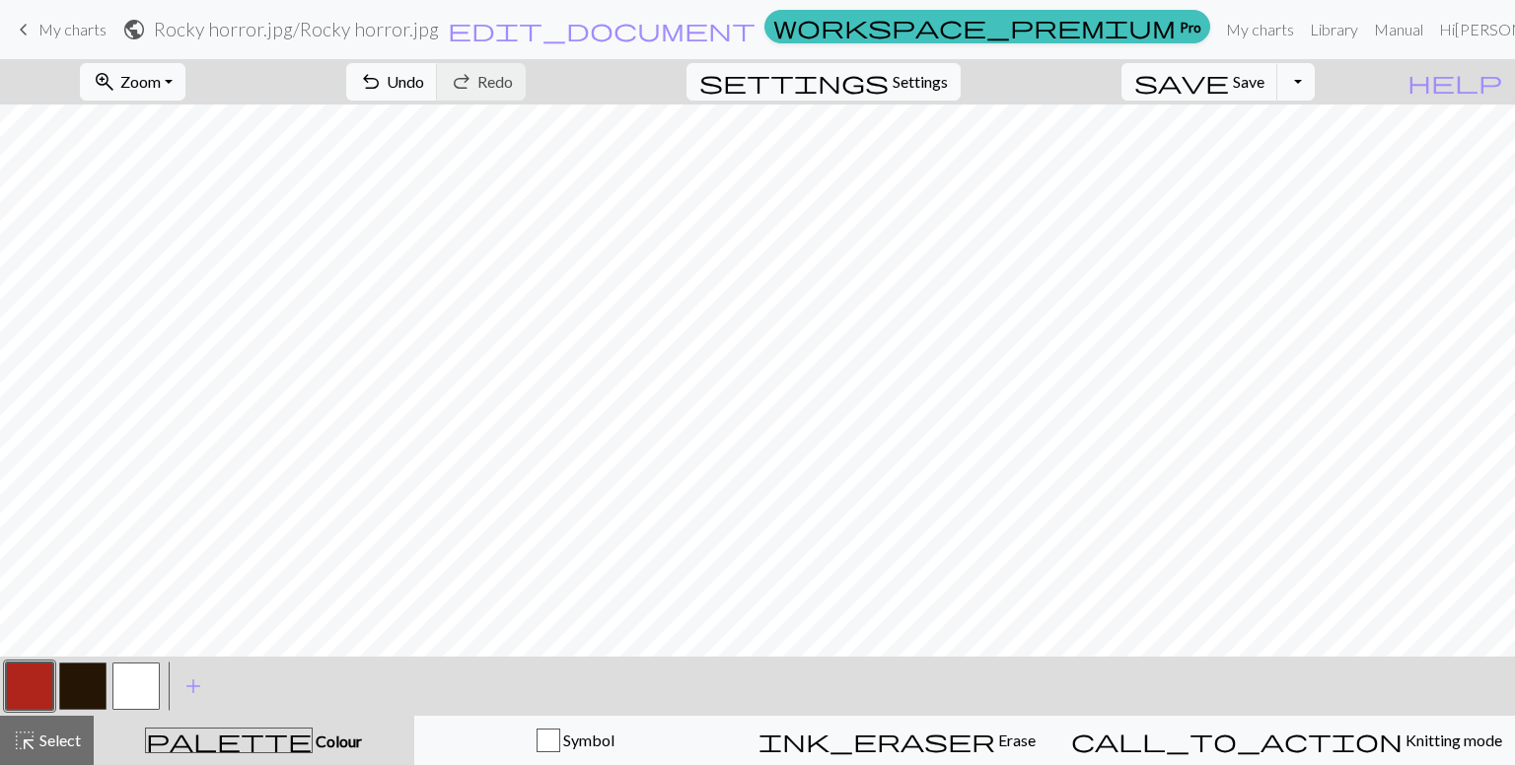
click at [81, 676] on button "button" at bounding box center [82, 686] width 47 height 47
click at [24, 679] on button "button" at bounding box center [29, 686] width 47 height 47
click at [35, 663] on button "button" at bounding box center [29, 686] width 47 height 47
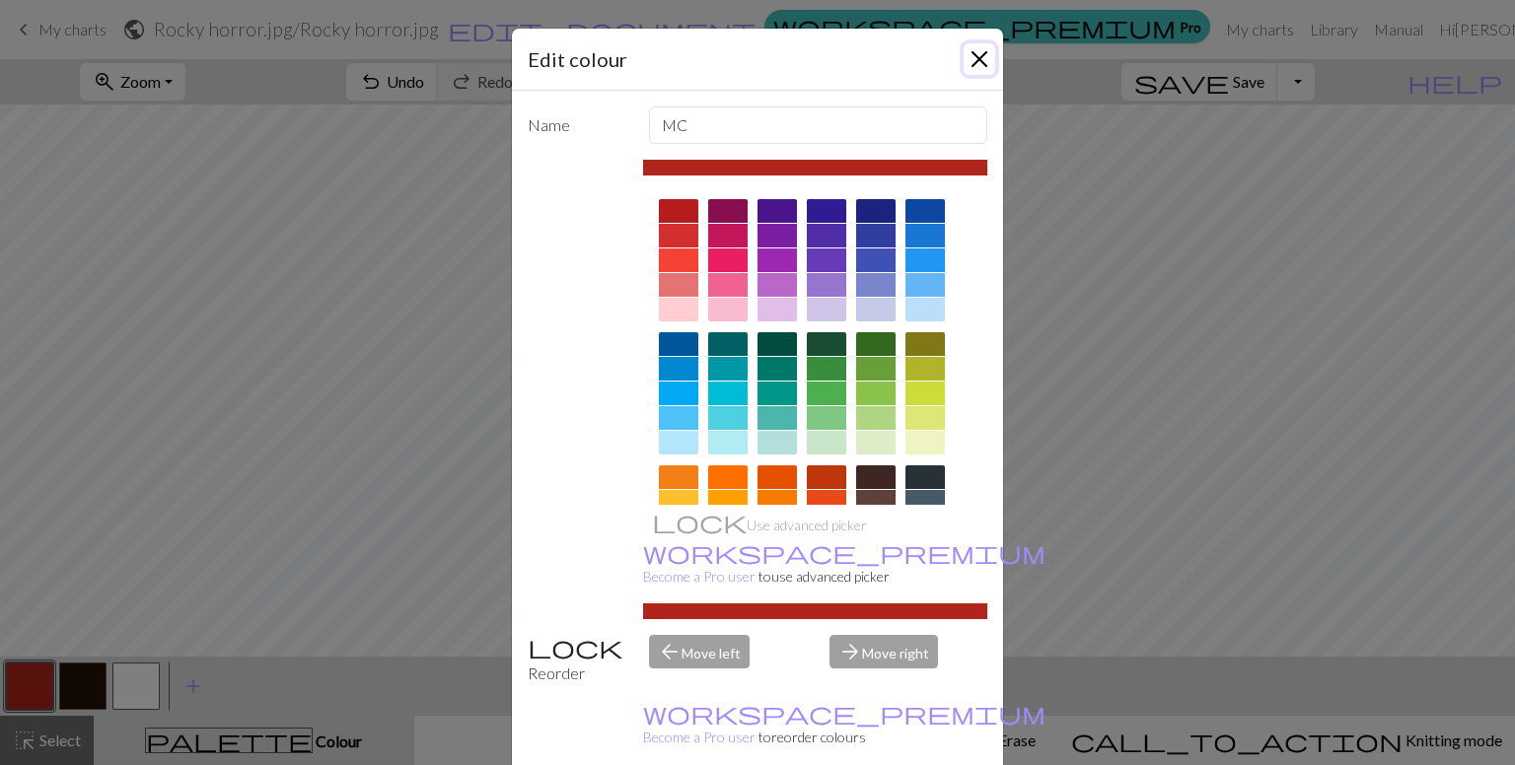
click at [963, 62] on button "Close" at bounding box center [979, 59] width 32 height 32
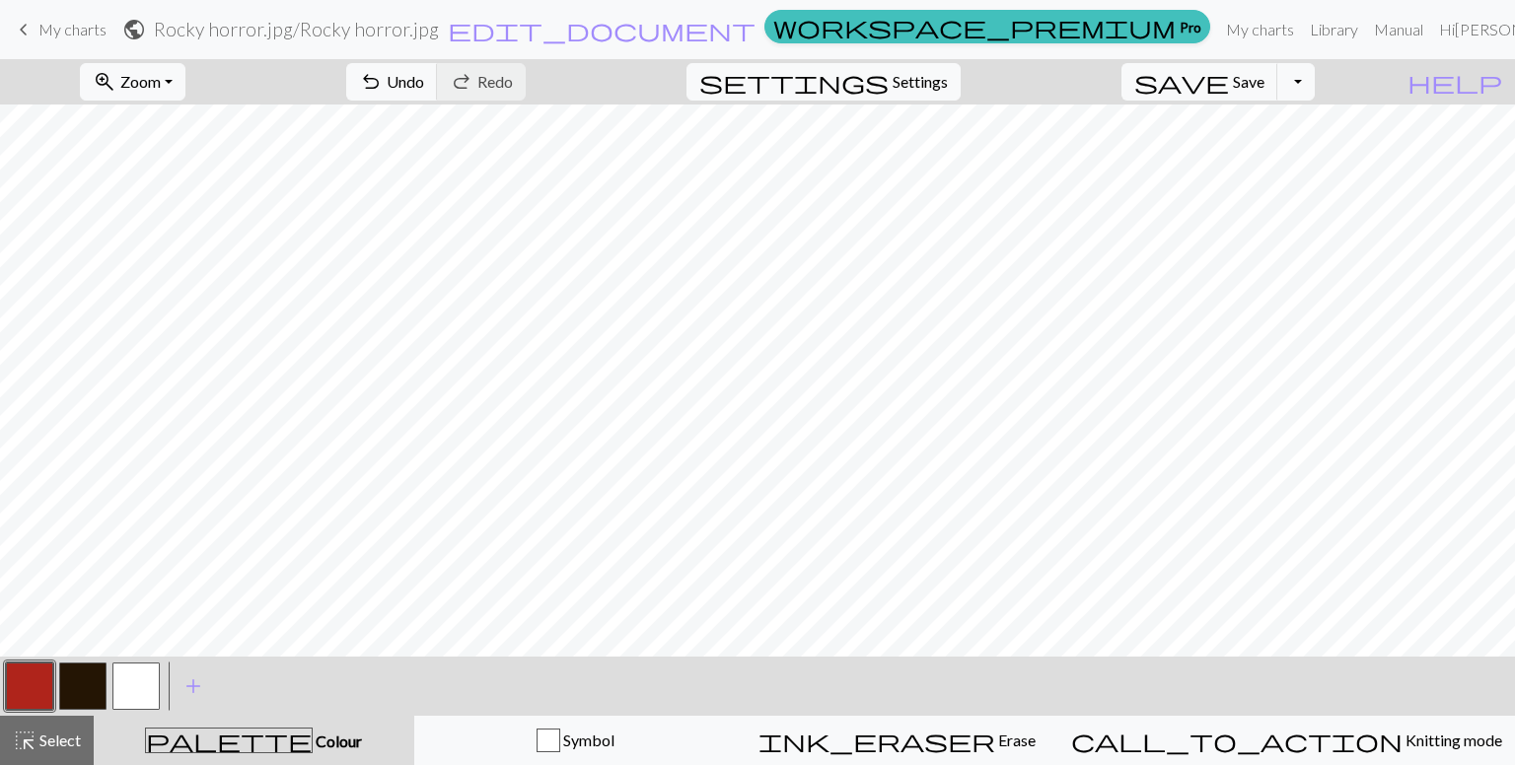
click at [69, 689] on button "button" at bounding box center [82, 686] width 47 height 47
click at [145, 686] on button "button" at bounding box center [135, 686] width 47 height 47
click at [438, 99] on button "undo Undo Undo" at bounding box center [392, 81] width 92 height 37
click at [438, 68] on button "undo Undo Undo" at bounding box center [392, 81] width 92 height 37
click at [73, 695] on button "button" at bounding box center [82, 686] width 47 height 47
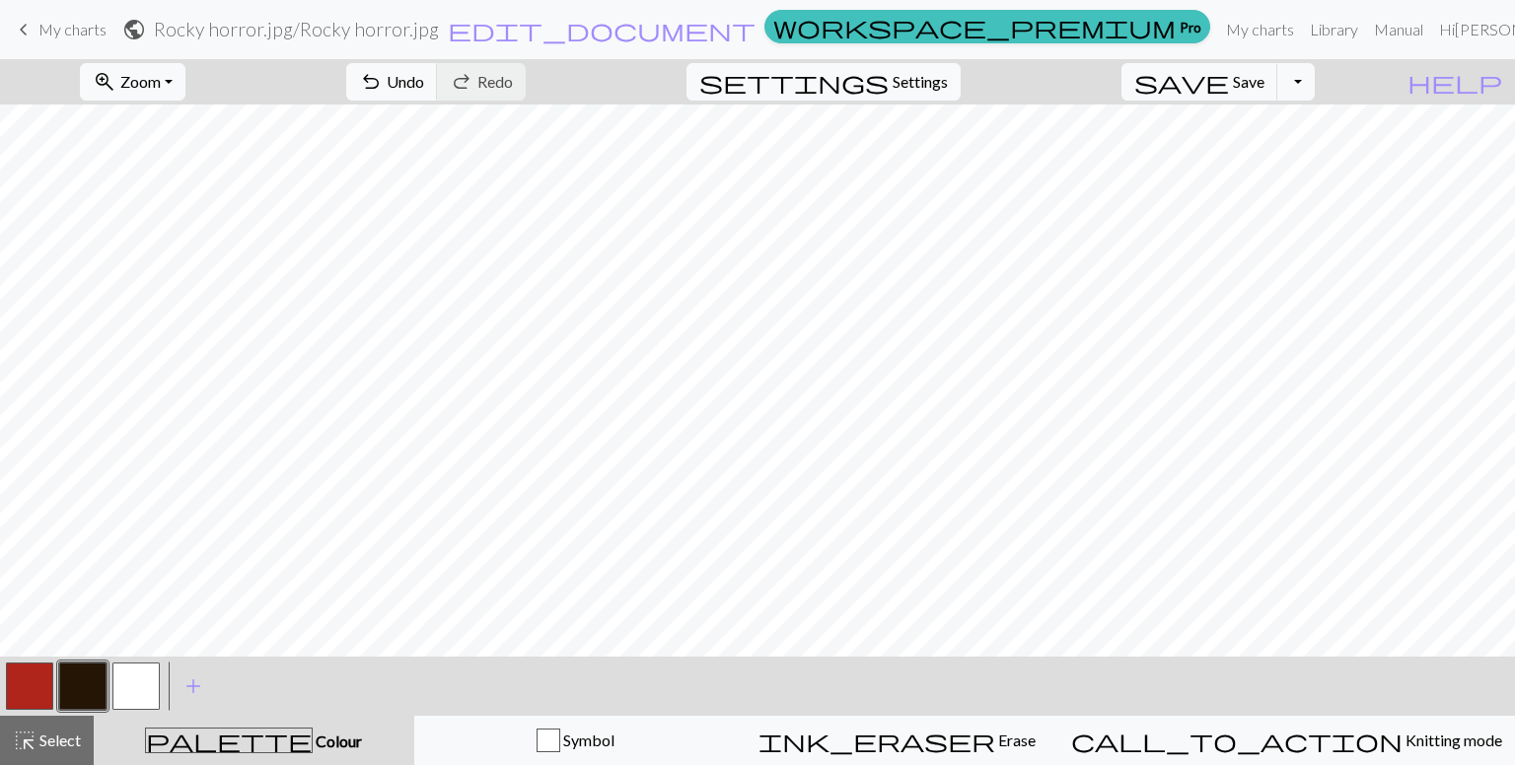
click at [18, 678] on button "button" at bounding box center [29, 686] width 47 height 47
click at [383, 80] on span "undo" at bounding box center [371, 82] width 24 height 28
click at [78, 691] on button "button" at bounding box center [82, 686] width 47 height 47
click at [438, 69] on button "undo Undo Undo" at bounding box center [392, 81] width 92 height 37
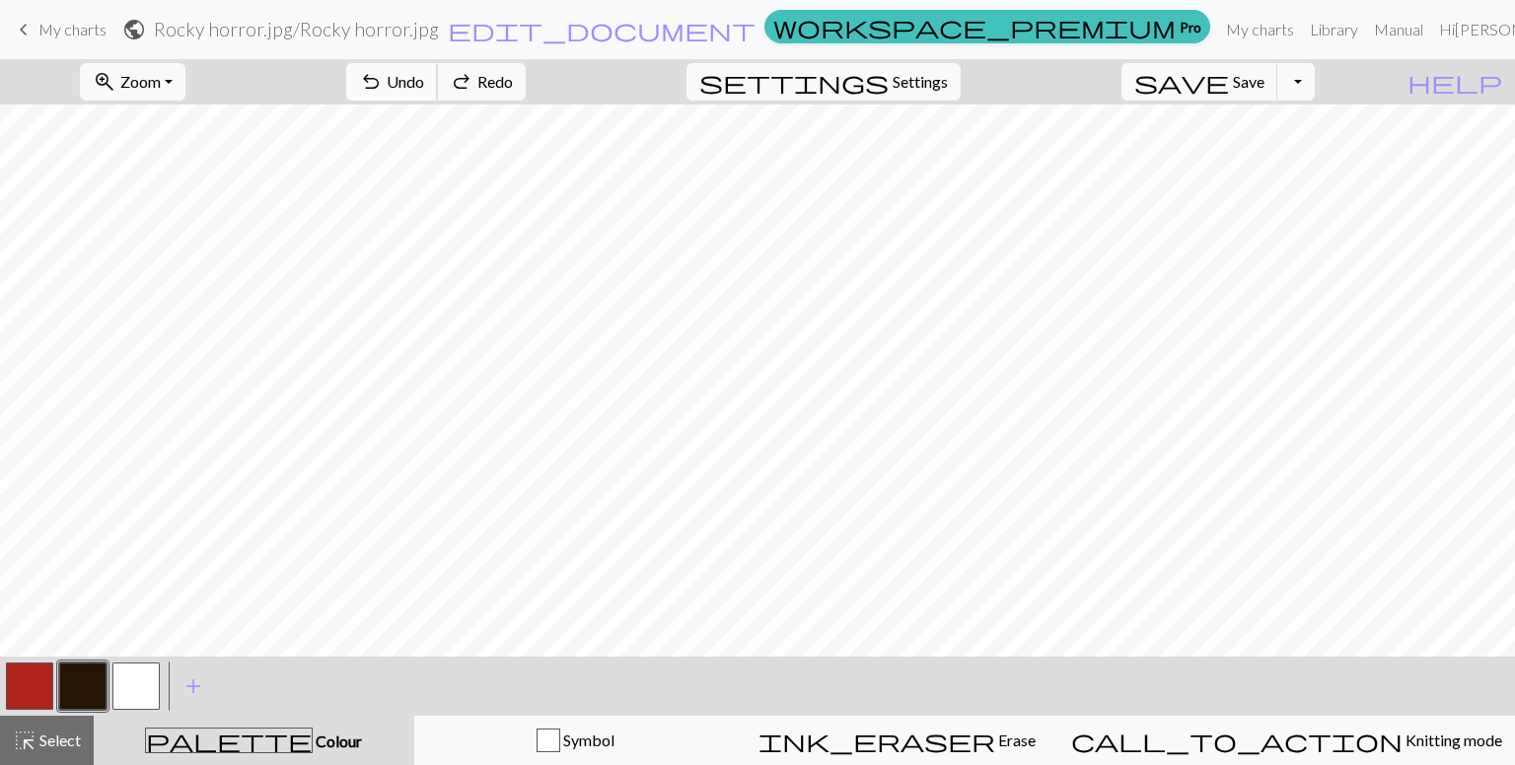
click at [438, 69] on button "undo Undo Undo" at bounding box center [392, 81] width 92 height 37
click at [134, 679] on button "button" at bounding box center [135, 686] width 47 height 47
click at [75, 679] on button "button" at bounding box center [82, 686] width 47 height 47
click at [27, 670] on button "button" at bounding box center [29, 686] width 47 height 47
click at [119, 668] on button "button" at bounding box center [135, 686] width 47 height 47
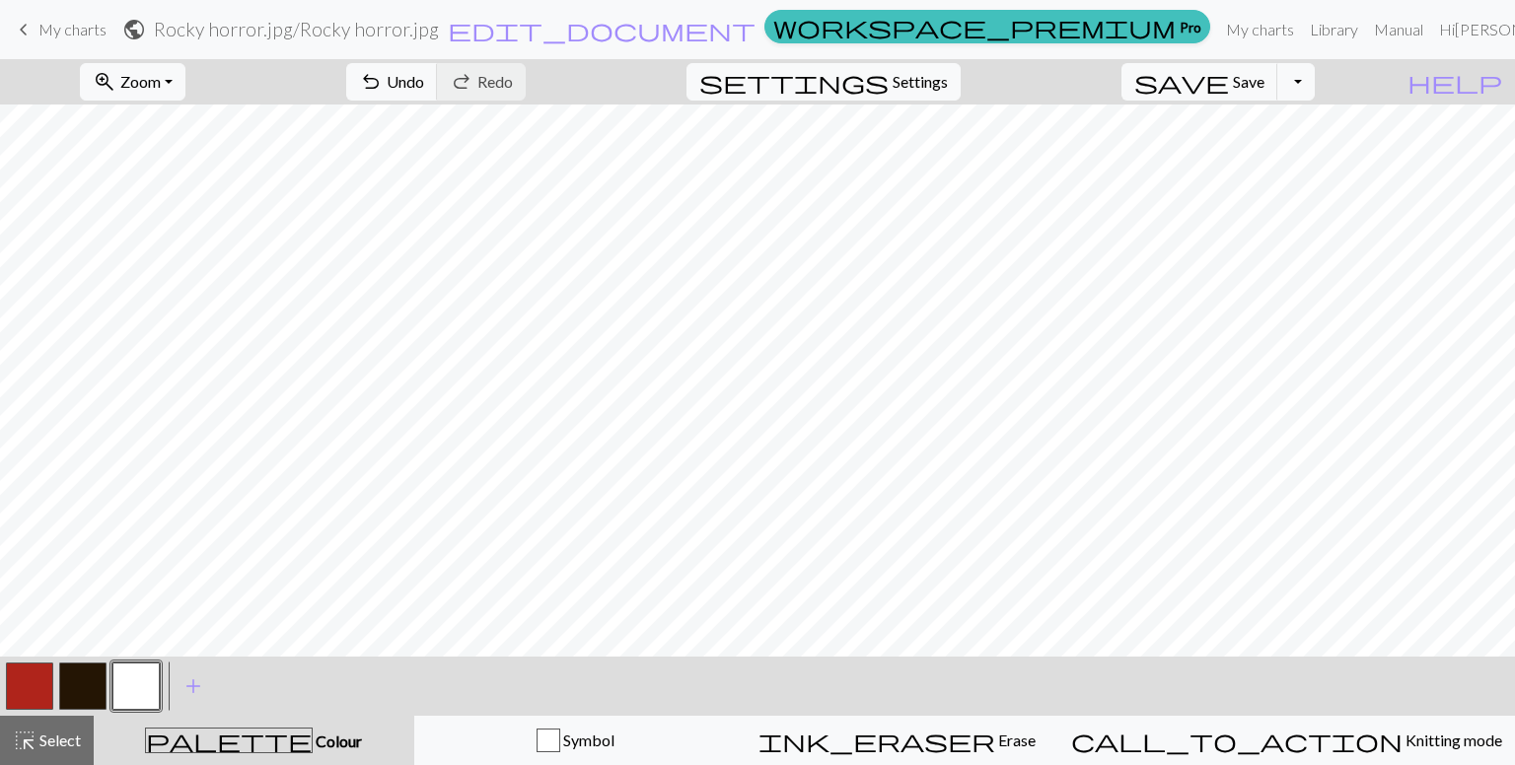
click at [79, 683] on button "button" at bounding box center [82, 686] width 47 height 47
click at [91, 686] on button "button" at bounding box center [82, 686] width 47 height 47
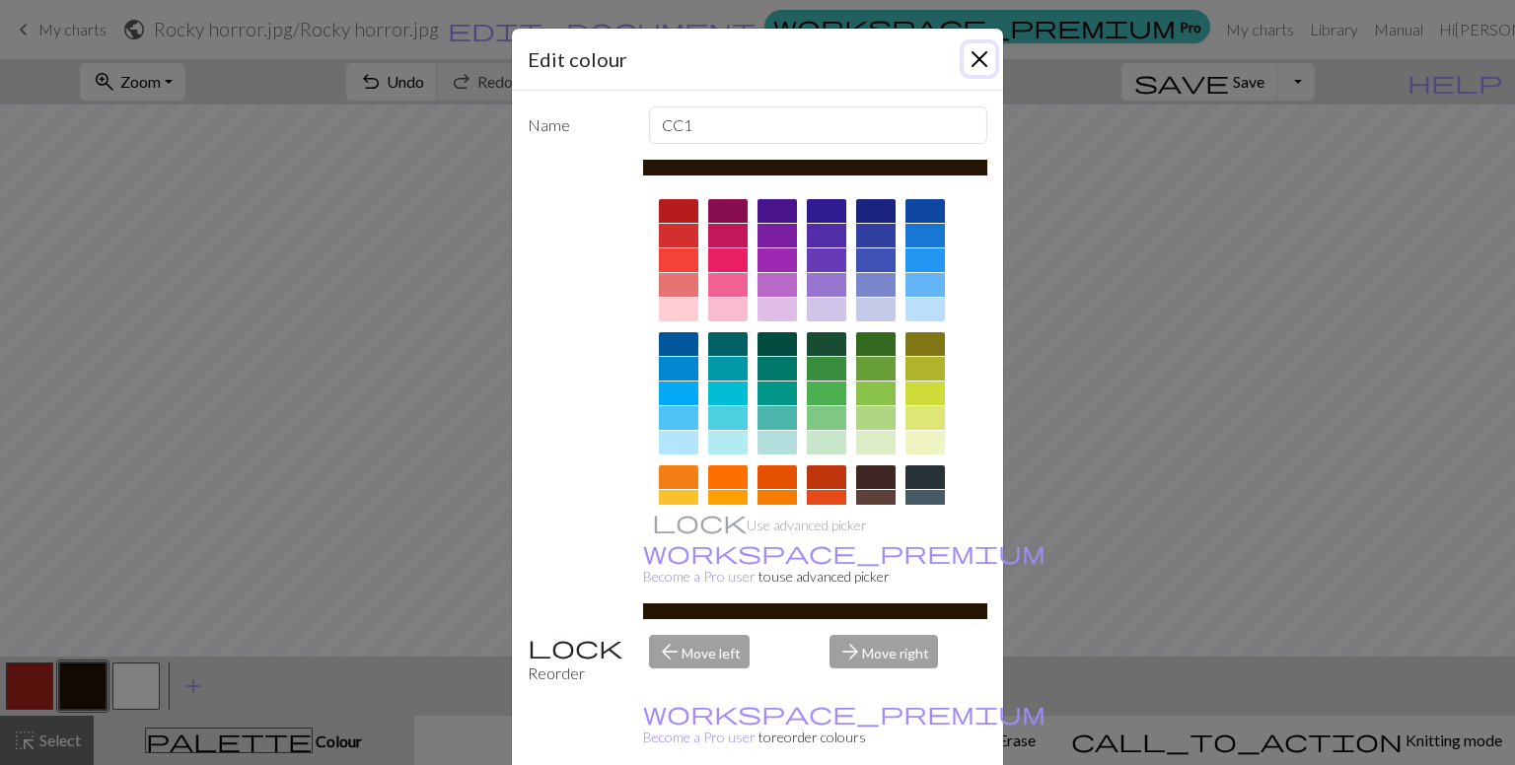
click at [971, 52] on button "Close" at bounding box center [979, 59] width 32 height 32
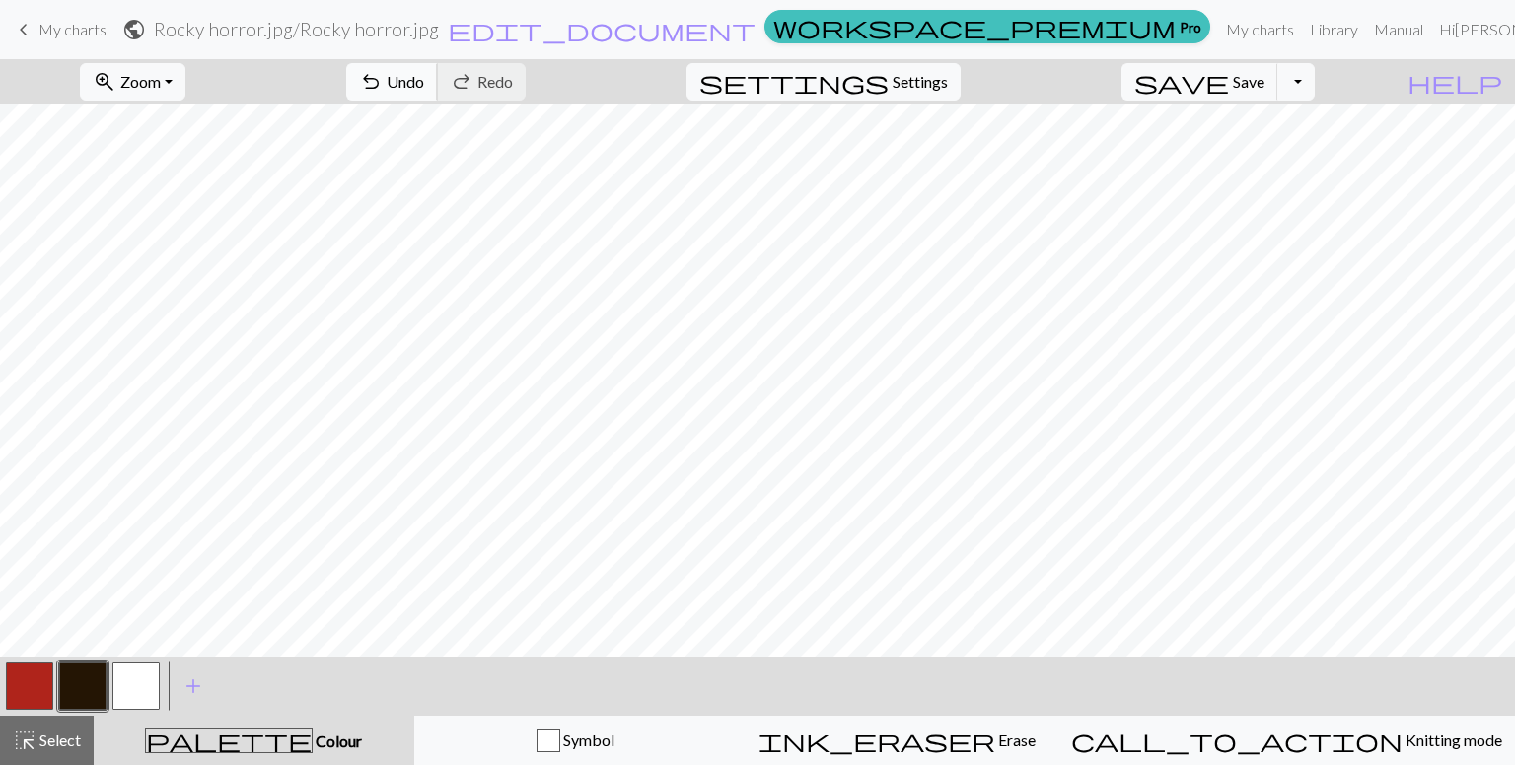
click at [383, 77] on span "undo" at bounding box center [371, 82] width 24 height 28
click at [132, 673] on button "button" at bounding box center [135, 686] width 47 height 47
click at [424, 84] on span "Undo" at bounding box center [405, 81] width 37 height 19
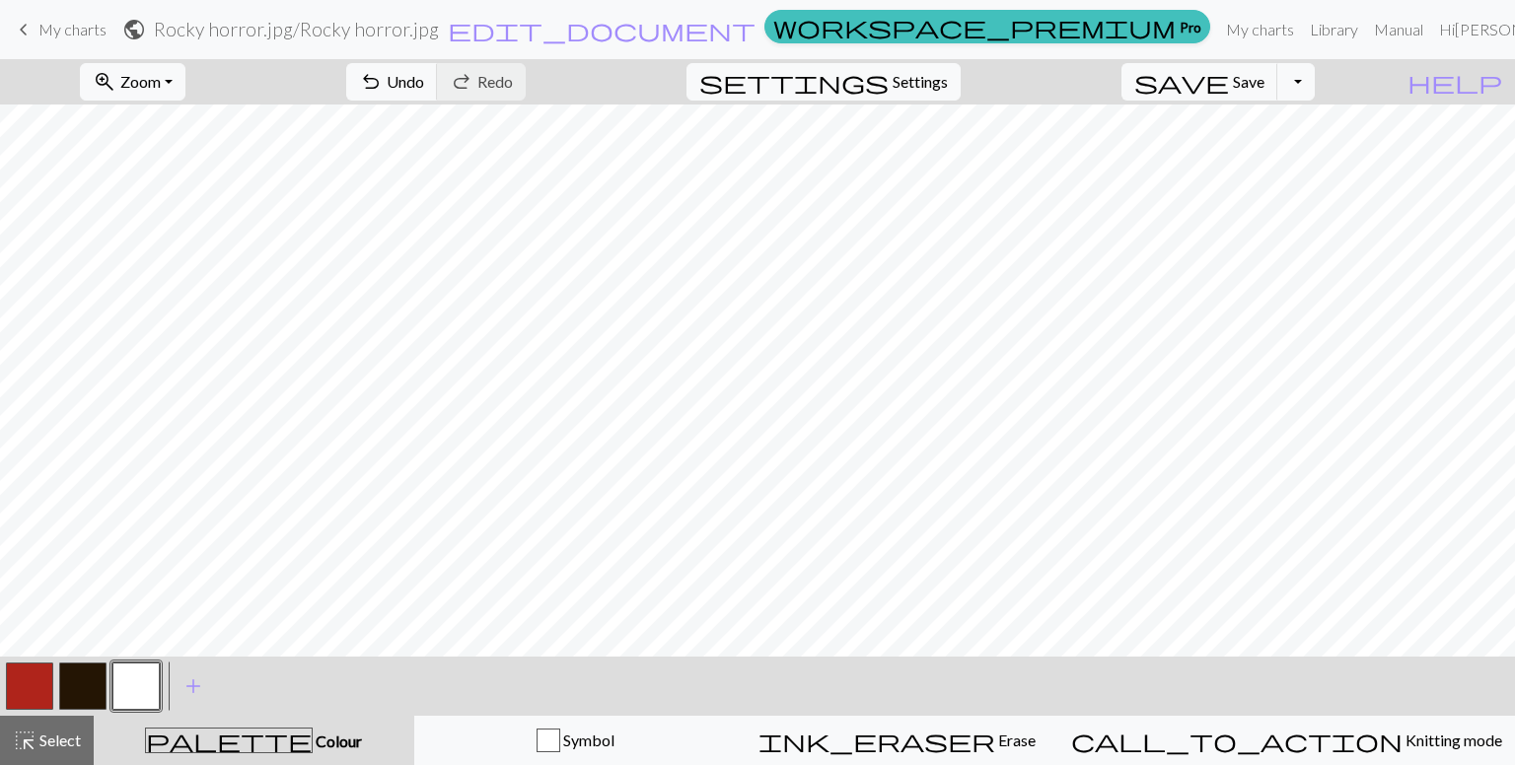
click at [19, 683] on button "button" at bounding box center [29, 686] width 47 height 47
click at [126, 695] on button "button" at bounding box center [135, 686] width 47 height 47
click at [62, 696] on button "button" at bounding box center [82, 686] width 47 height 47
click at [97, 666] on button "button" at bounding box center [82, 686] width 47 height 47
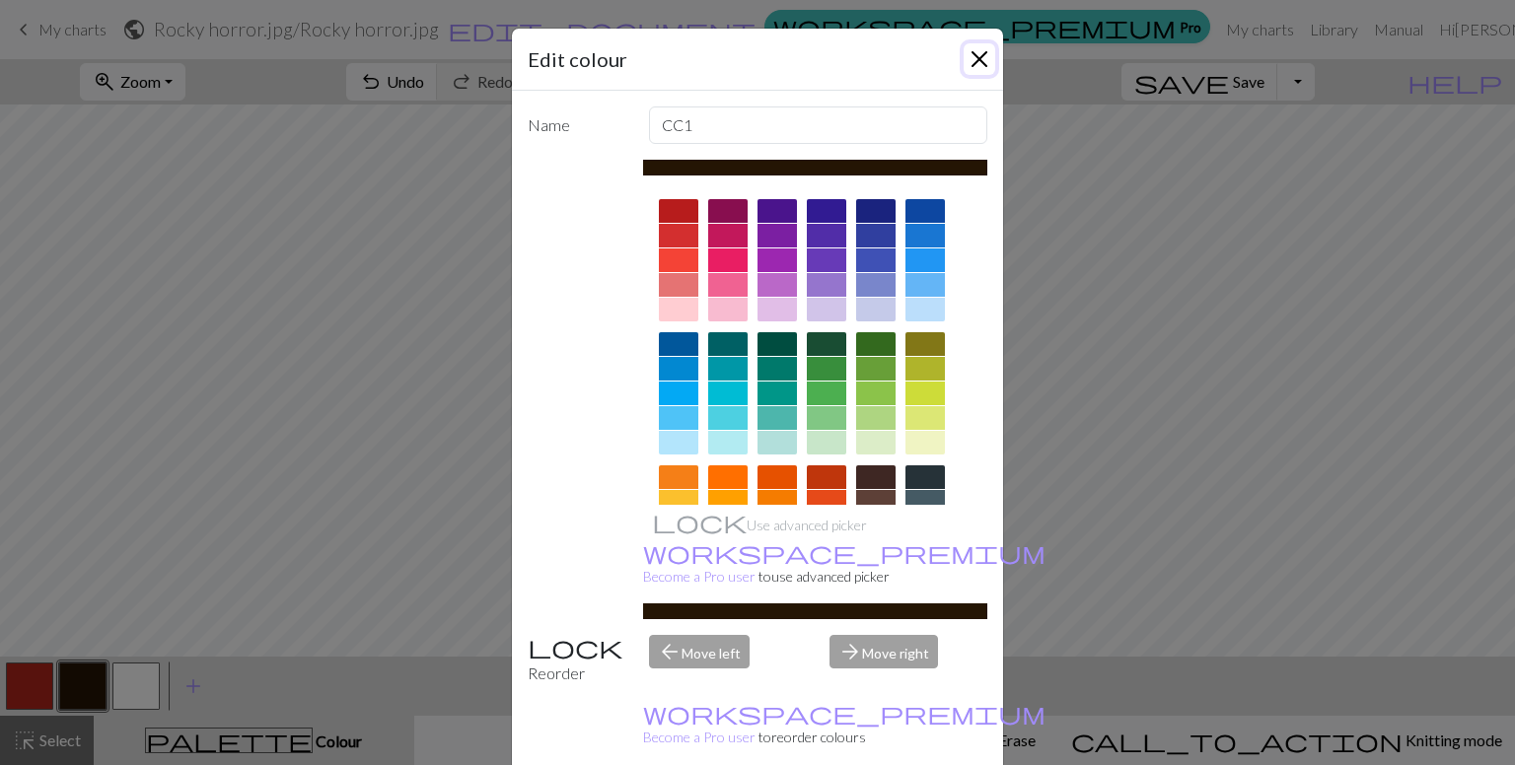
click at [978, 48] on button "Close" at bounding box center [979, 59] width 32 height 32
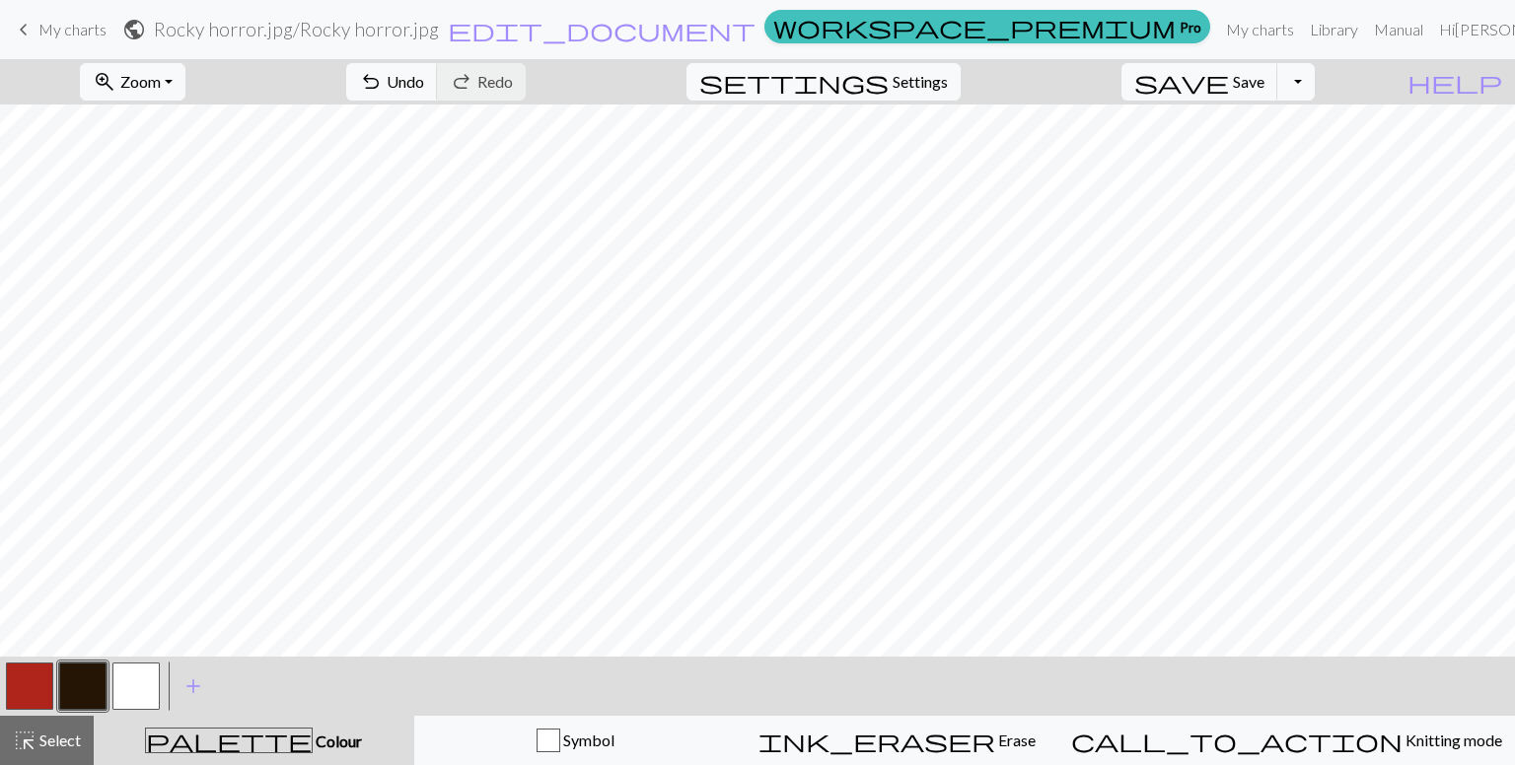
click at [124, 683] on button "button" at bounding box center [135, 686] width 47 height 47
click at [70, 690] on button "button" at bounding box center [82, 686] width 47 height 47
click at [28, 703] on button "button" at bounding box center [29, 686] width 47 height 47
click at [140, 664] on button "button" at bounding box center [135, 686] width 47 height 47
click at [95, 683] on button "button" at bounding box center [82, 686] width 47 height 47
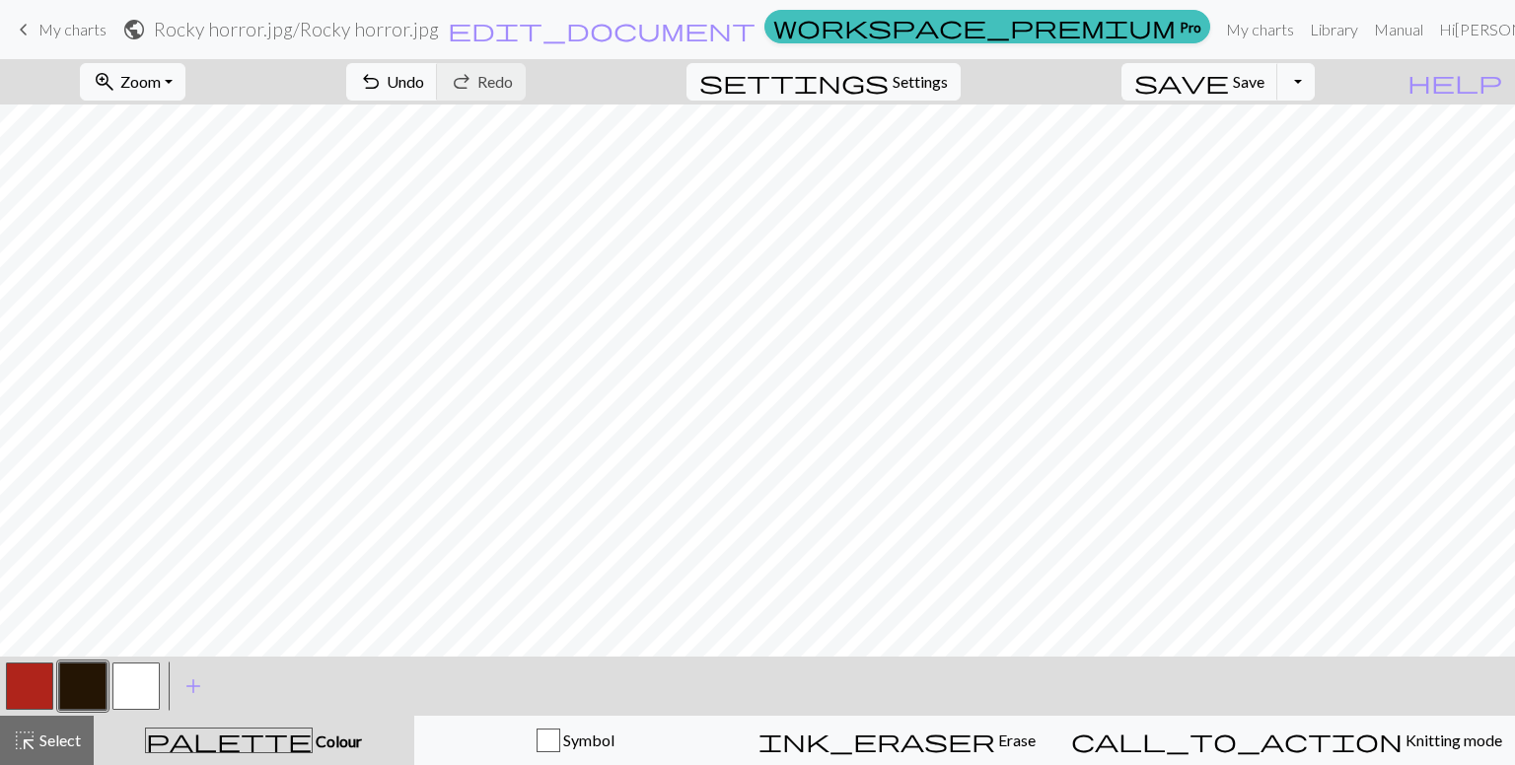
click at [32, 667] on button "button" at bounding box center [29, 686] width 47 height 47
click at [95, 668] on button "button" at bounding box center [82, 686] width 47 height 47
click at [39, 675] on button "button" at bounding box center [29, 686] width 47 height 47
click at [132, 704] on button "button" at bounding box center [135, 686] width 47 height 47
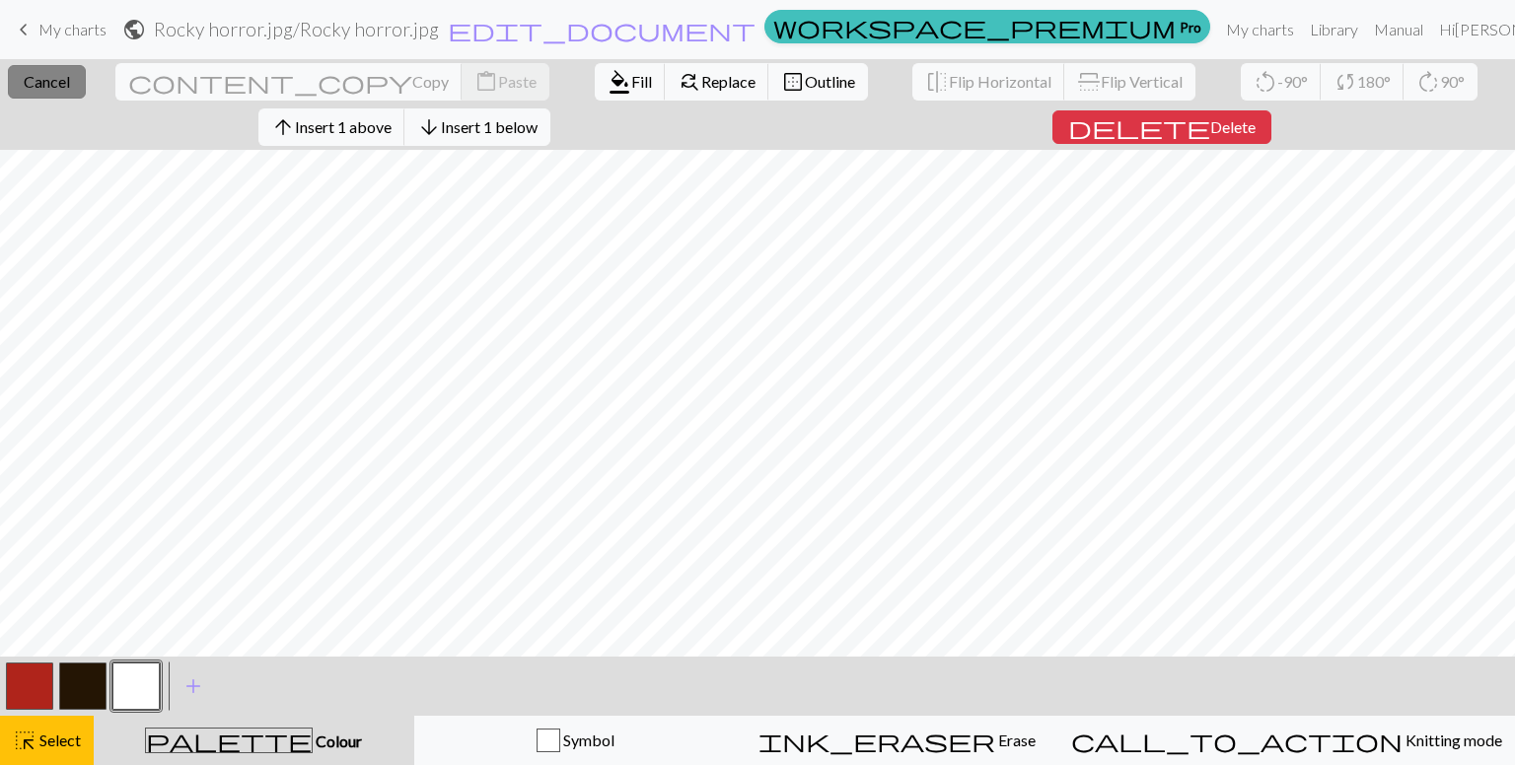
click at [63, 76] on span "Cancel" at bounding box center [47, 81] width 46 height 19
click at [631, 88] on span "Fill" at bounding box center [641, 81] width 21 height 19
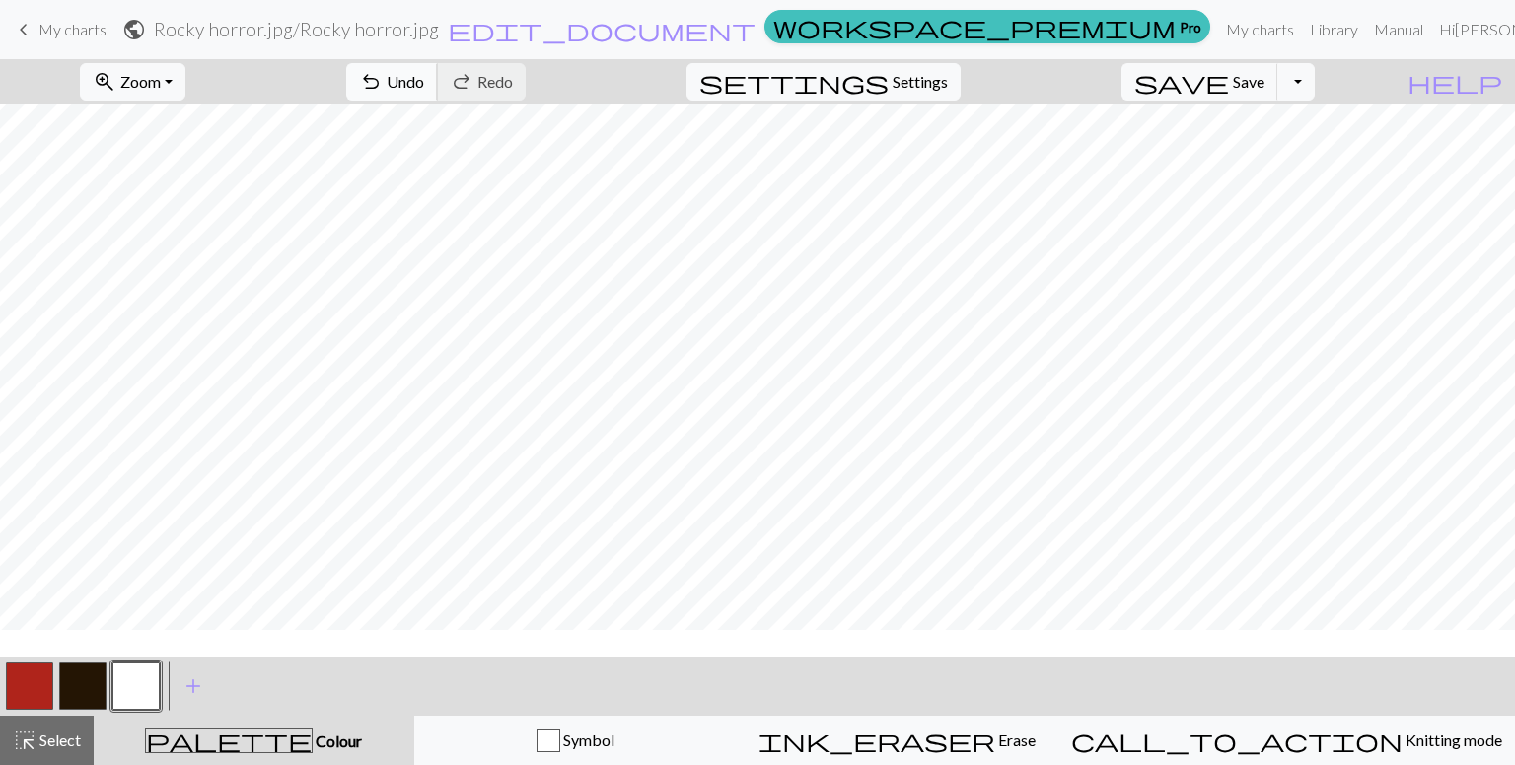
scroll to position [0, 0]
click at [87, 677] on button "button" at bounding box center [82, 686] width 47 height 47
click at [424, 84] on span "Undo" at bounding box center [405, 81] width 37 height 19
click at [31, 669] on button "button" at bounding box center [29, 686] width 47 height 47
click at [424, 91] on span "Undo" at bounding box center [405, 81] width 37 height 19
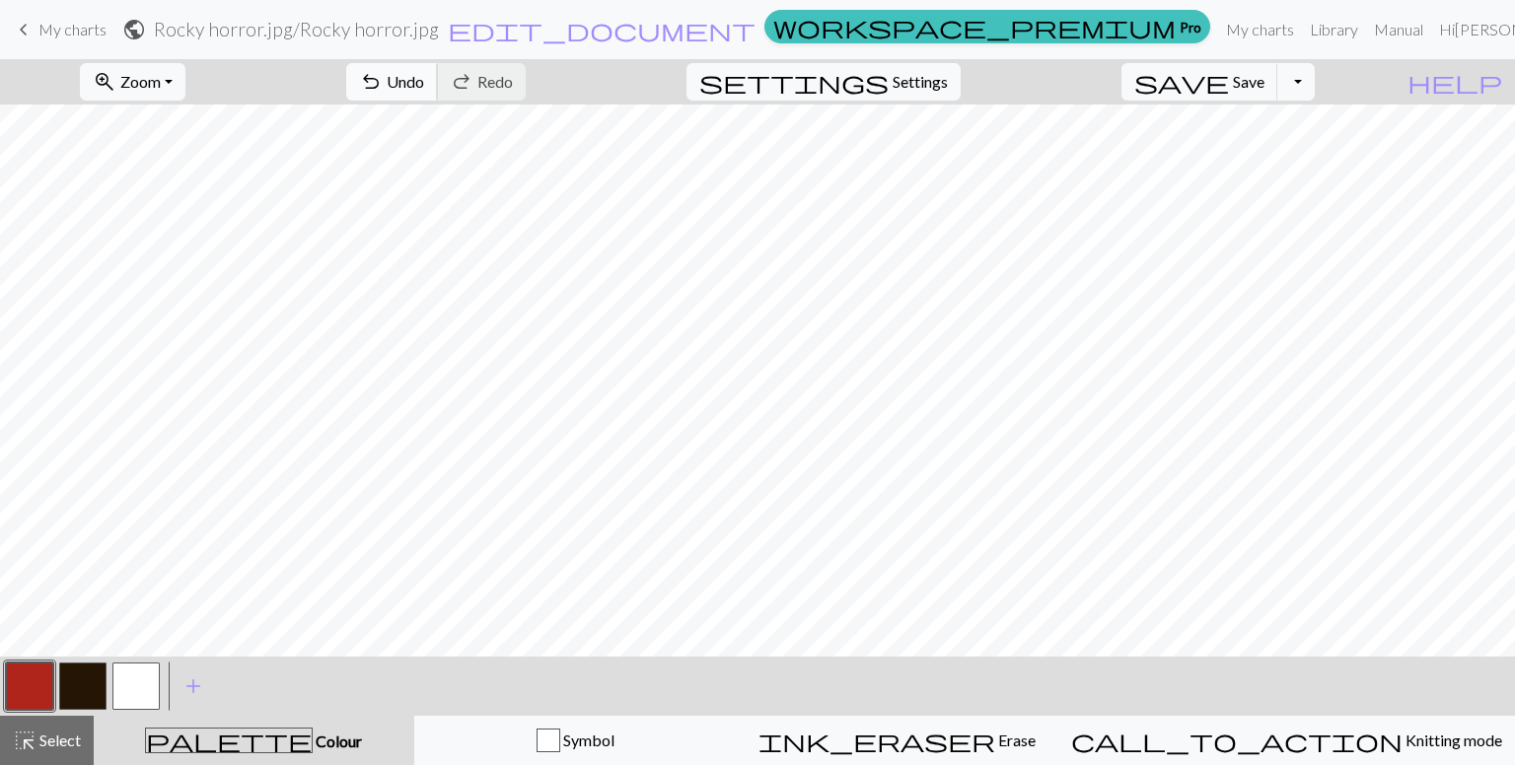
click at [424, 91] on span "Undo" at bounding box center [405, 81] width 37 height 19
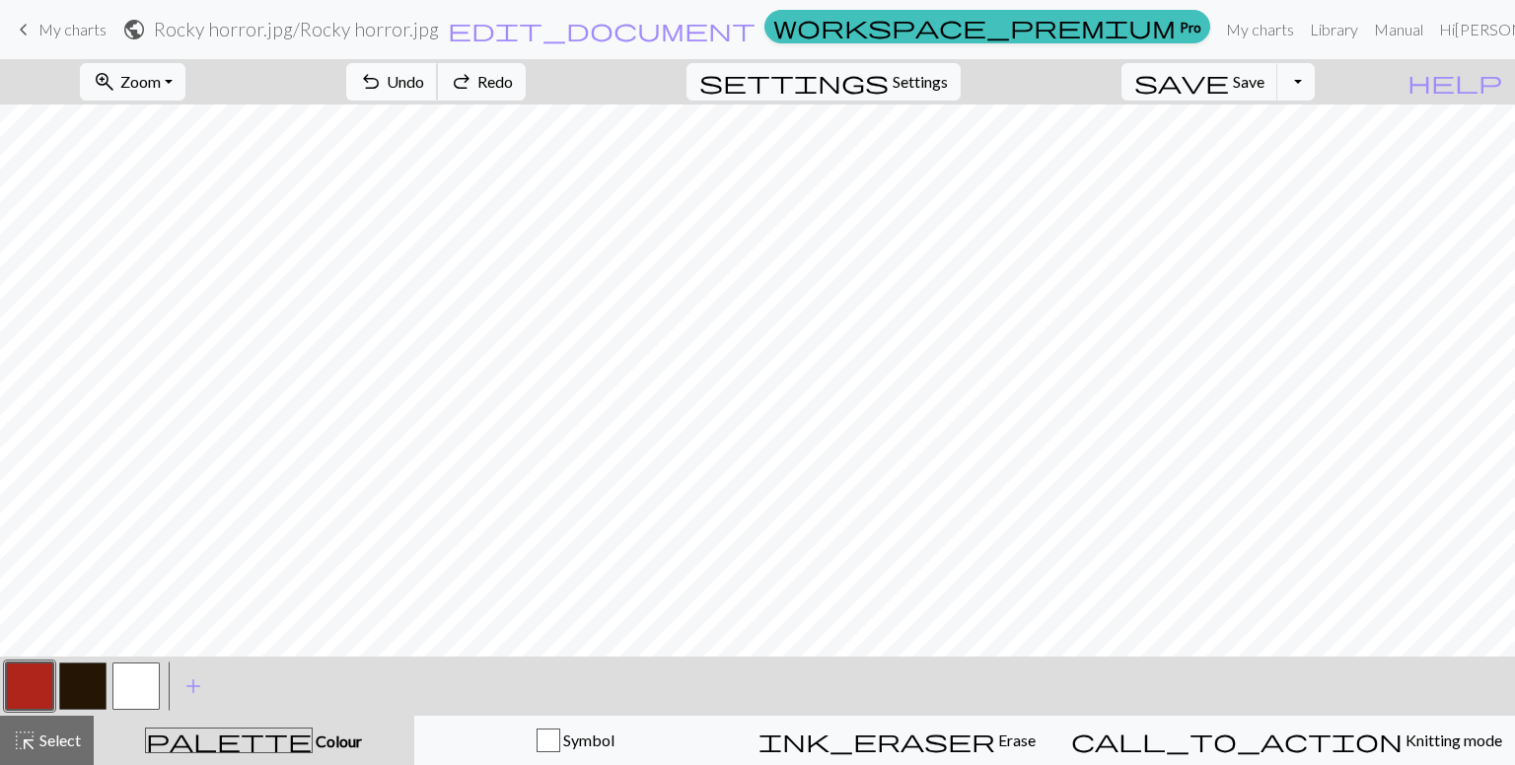
click at [424, 91] on span "Undo" at bounding box center [405, 81] width 37 height 19
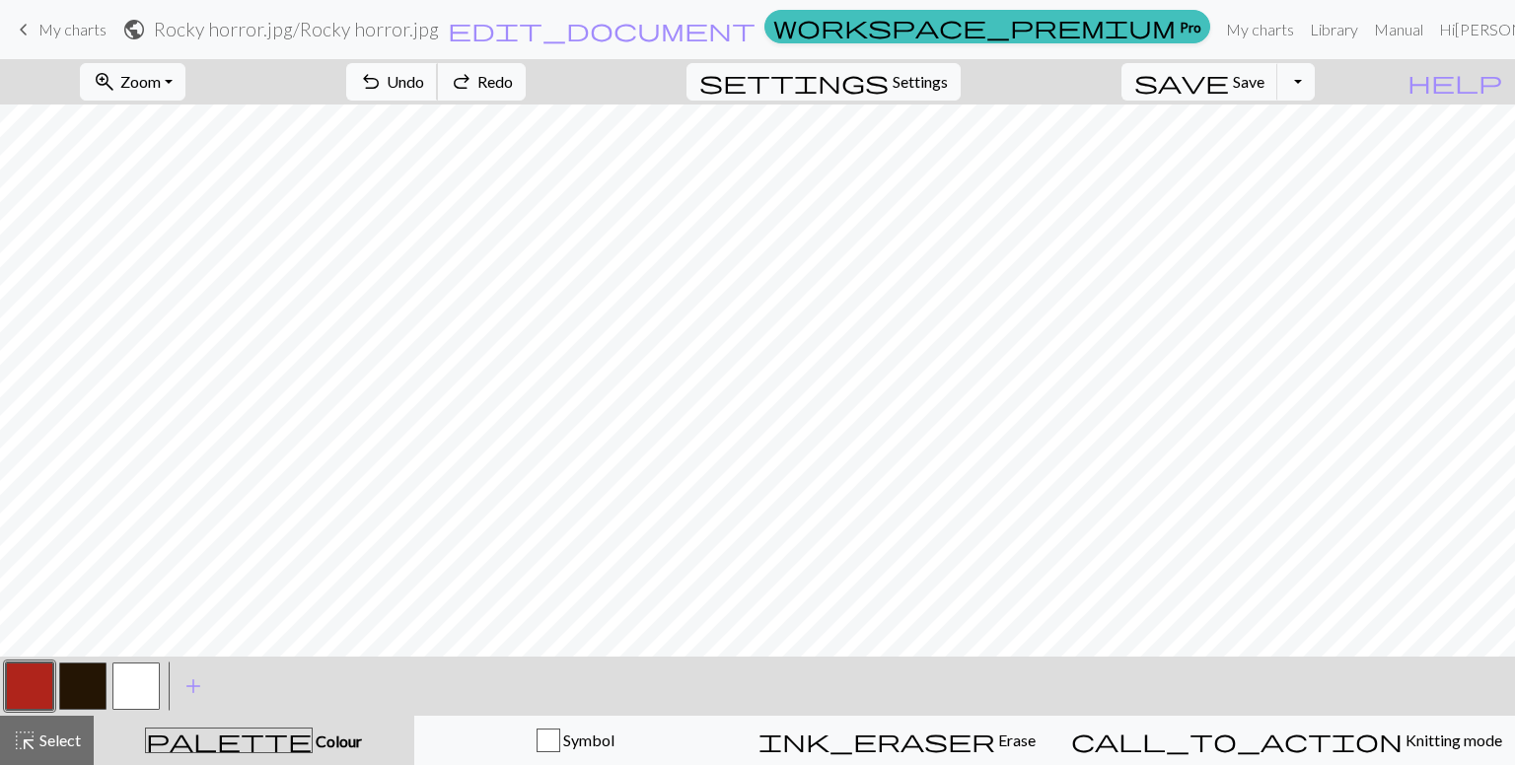
click at [424, 91] on span "Undo" at bounding box center [405, 81] width 37 height 19
click at [22, 696] on button "button" at bounding box center [29, 686] width 47 height 47
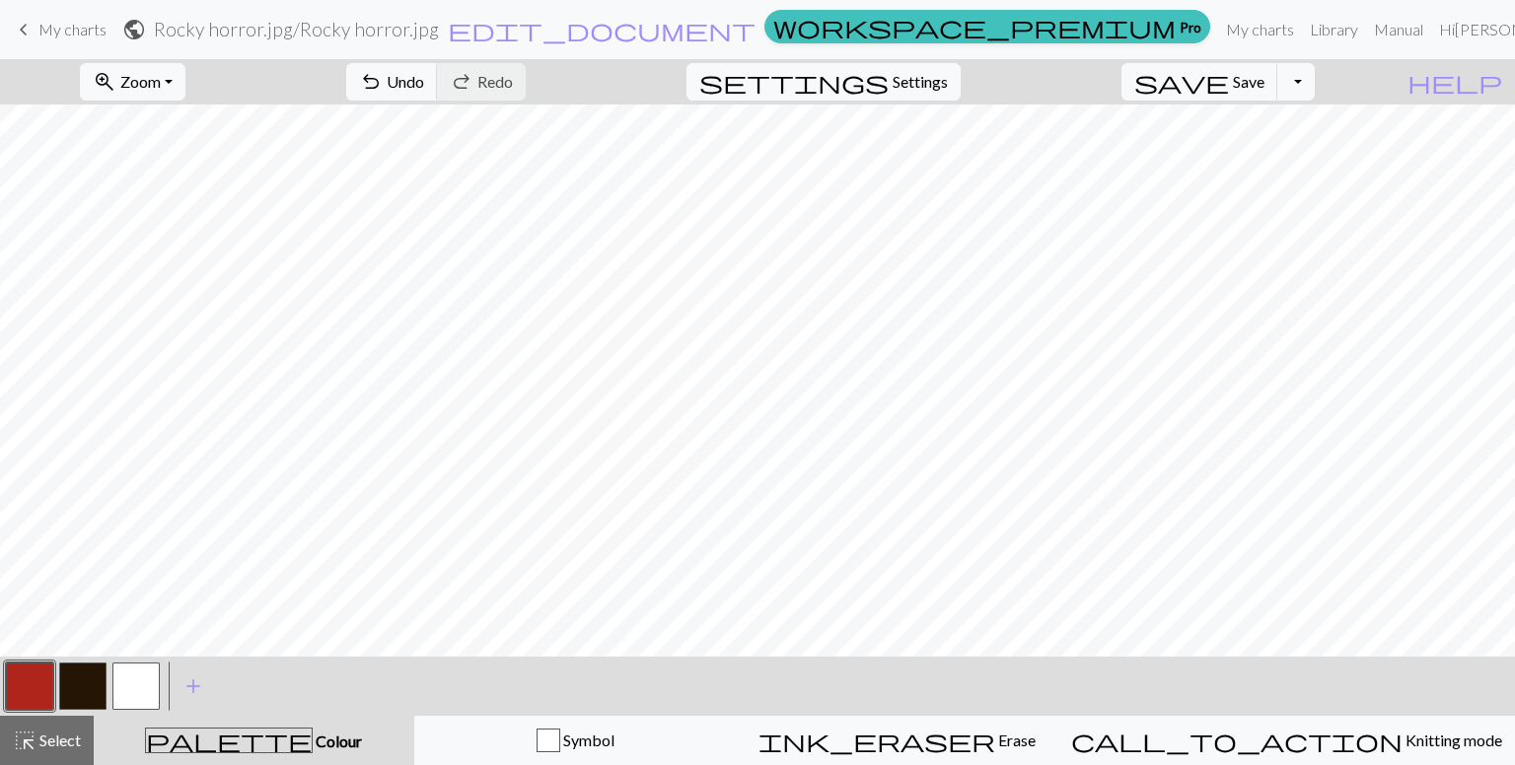
click at [122, 692] on button "button" at bounding box center [135, 686] width 47 height 47
click at [41, 673] on button "button" at bounding box center [29, 686] width 47 height 47
click at [438, 92] on button "undo Undo Undo" at bounding box center [392, 81] width 92 height 37
click at [424, 88] on span "Undo" at bounding box center [405, 81] width 37 height 19
click at [133, 672] on button "button" at bounding box center [135, 686] width 47 height 47
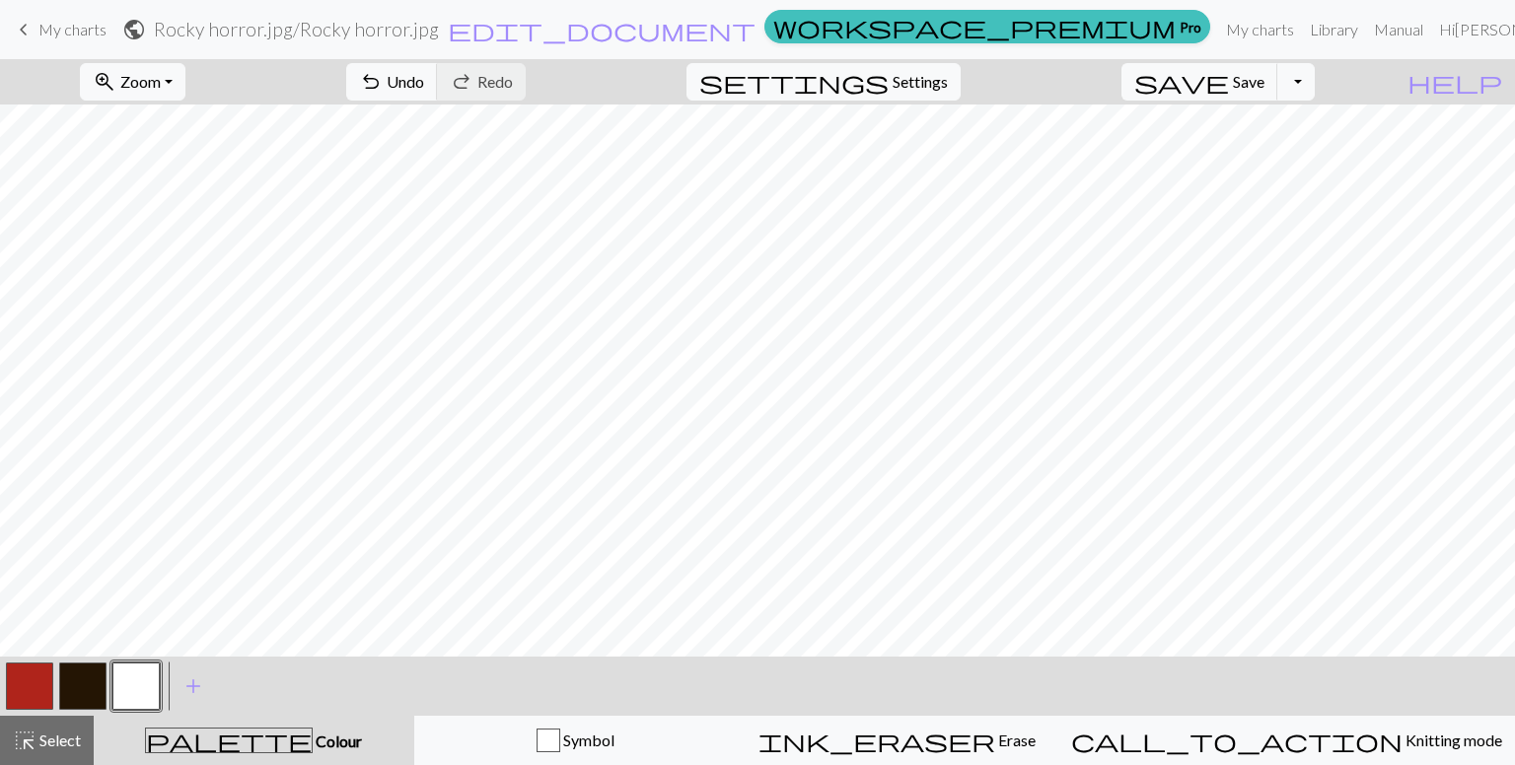
click at [19, 670] on button "button" at bounding box center [29, 686] width 47 height 47
click at [141, 673] on button "button" at bounding box center [135, 686] width 47 height 47
click at [43, 687] on button "button" at bounding box center [29, 686] width 47 height 47
click at [135, 673] on button "button" at bounding box center [135, 686] width 47 height 47
click at [12, 702] on button "button" at bounding box center [29, 686] width 47 height 47
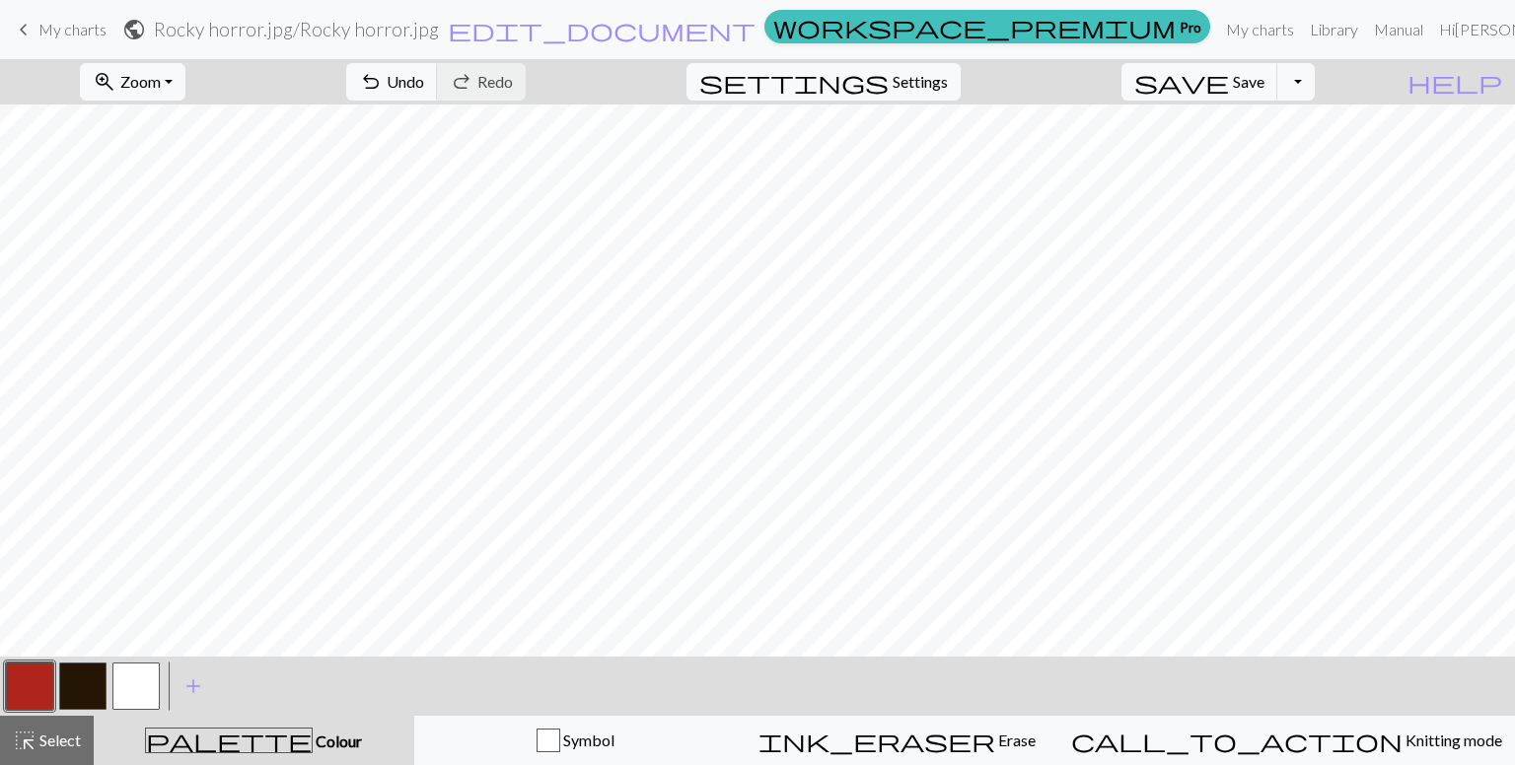
click at [79, 664] on button "button" at bounding box center [82, 686] width 47 height 47
click at [424, 73] on span "Undo" at bounding box center [405, 81] width 37 height 19
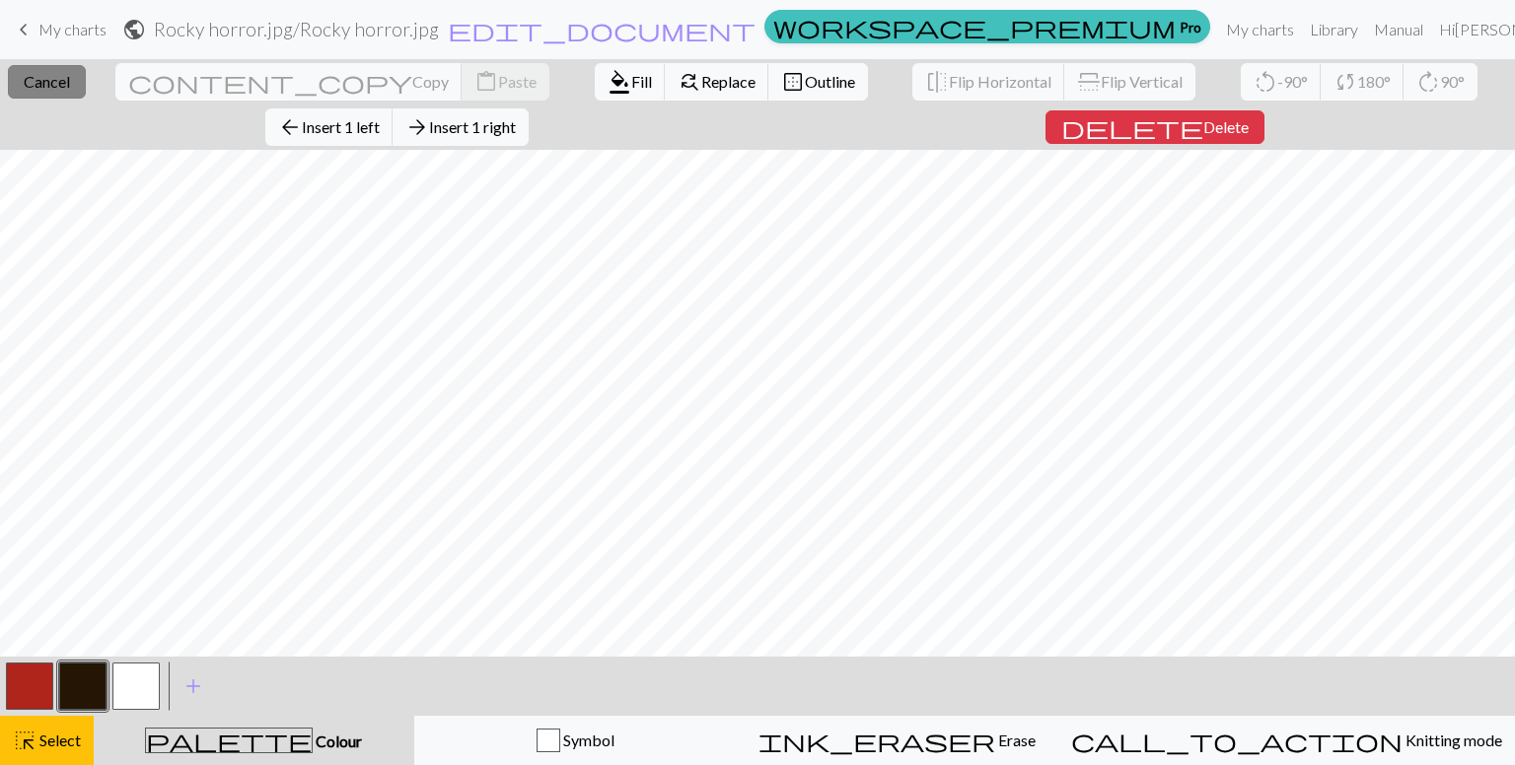
click at [45, 77] on span "Cancel" at bounding box center [47, 81] width 46 height 19
click at [607, 70] on span "format_color_fill" at bounding box center [619, 82] width 24 height 28
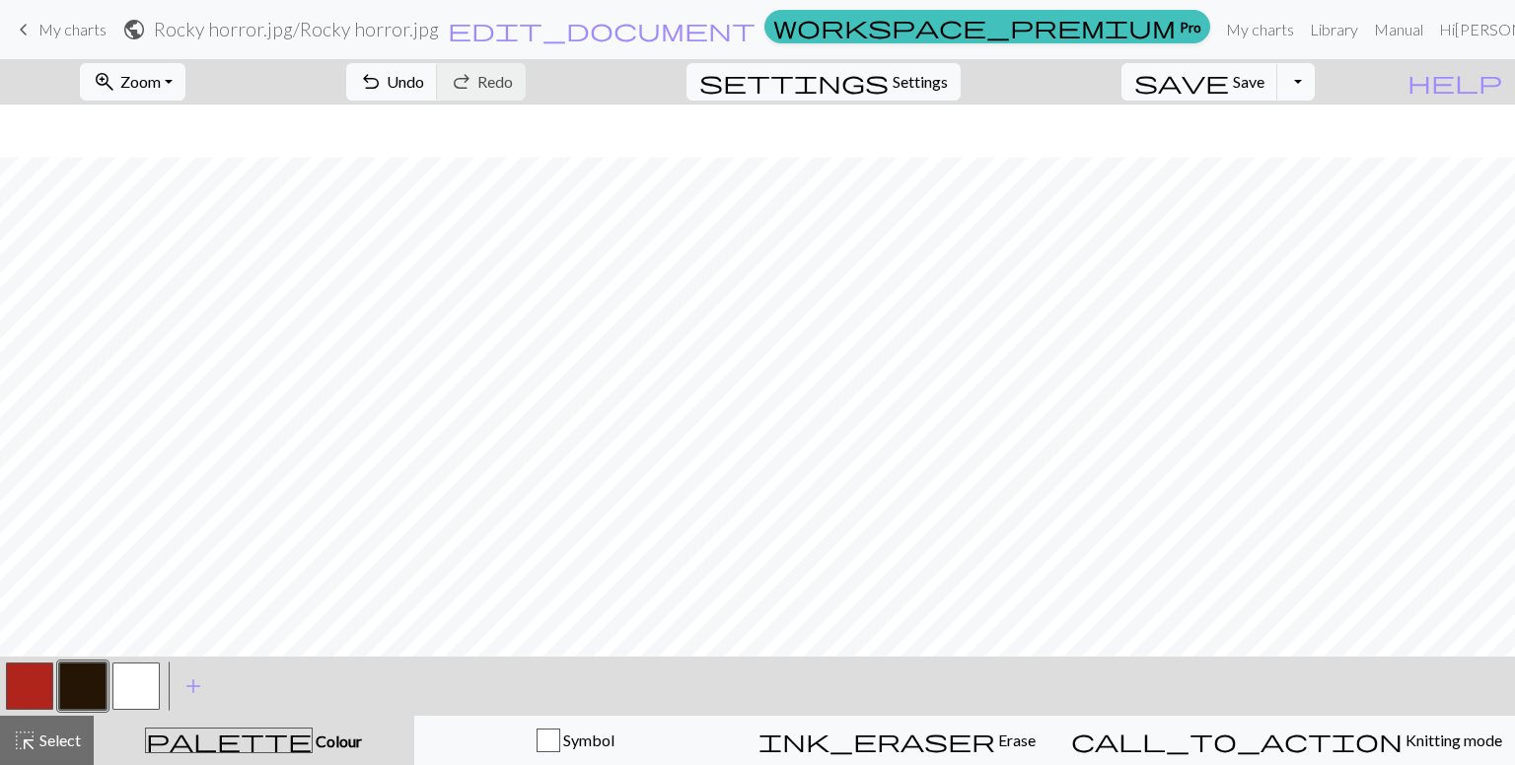
scroll to position [52, 0]
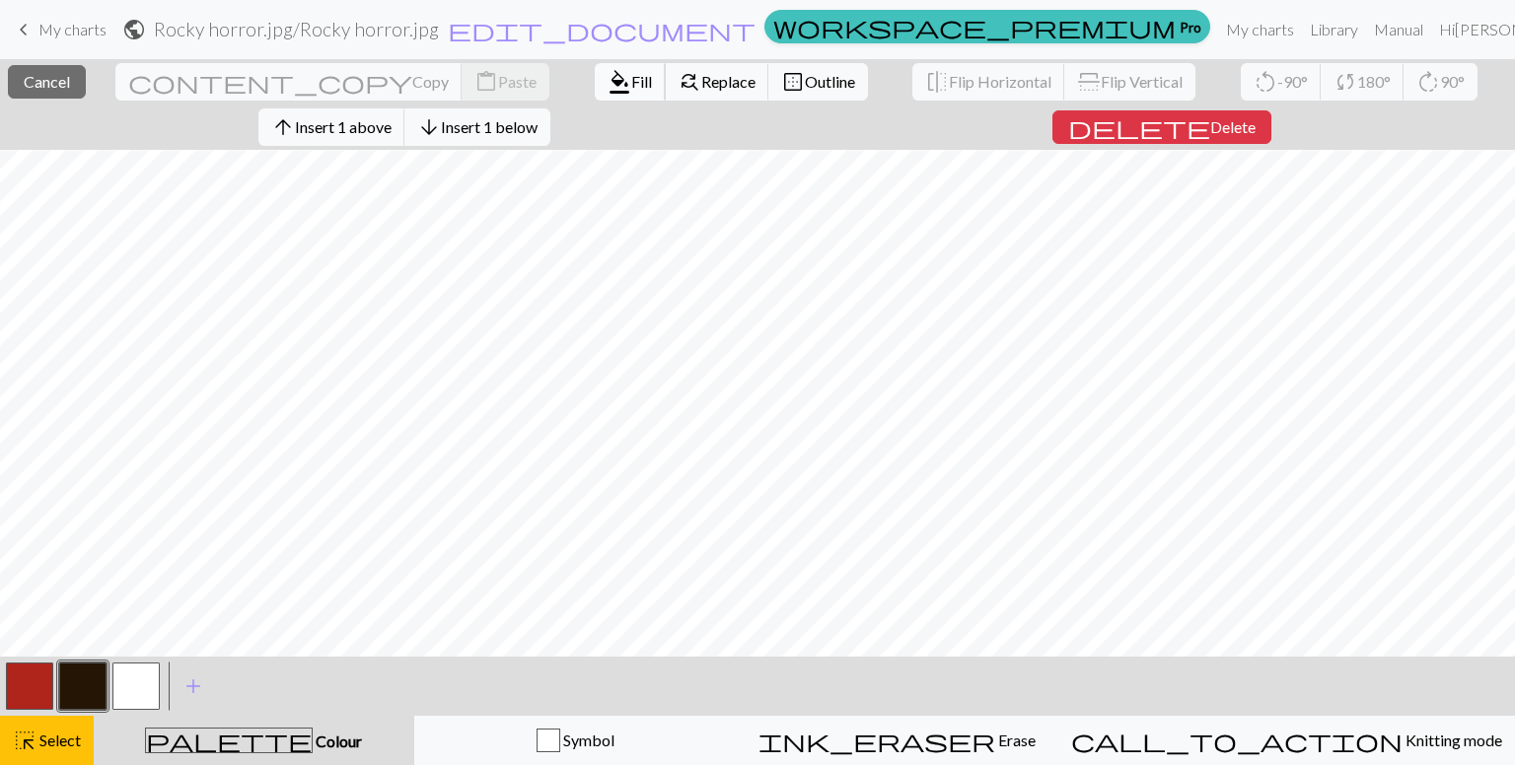
click at [607, 72] on span "format_color_fill" at bounding box center [619, 82] width 24 height 28
click at [631, 79] on span "Fill" at bounding box center [641, 81] width 21 height 19
click at [607, 76] on span "format_color_fill" at bounding box center [619, 82] width 24 height 28
click at [631, 80] on span "Fill" at bounding box center [641, 81] width 21 height 19
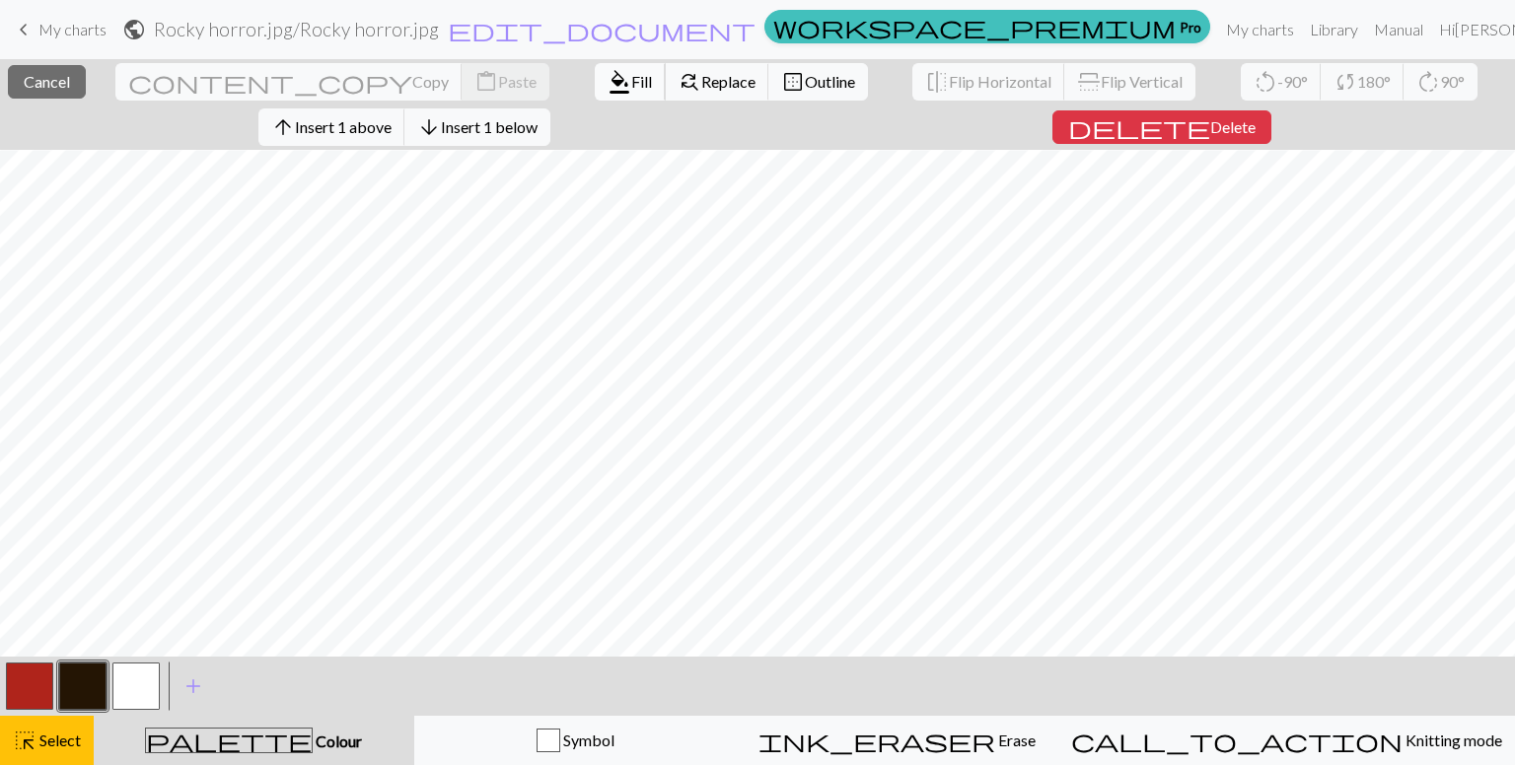
click at [595, 69] on button "format_color_fill Fill" at bounding box center [630, 81] width 71 height 37
click at [631, 73] on span "Fill" at bounding box center [641, 81] width 21 height 19
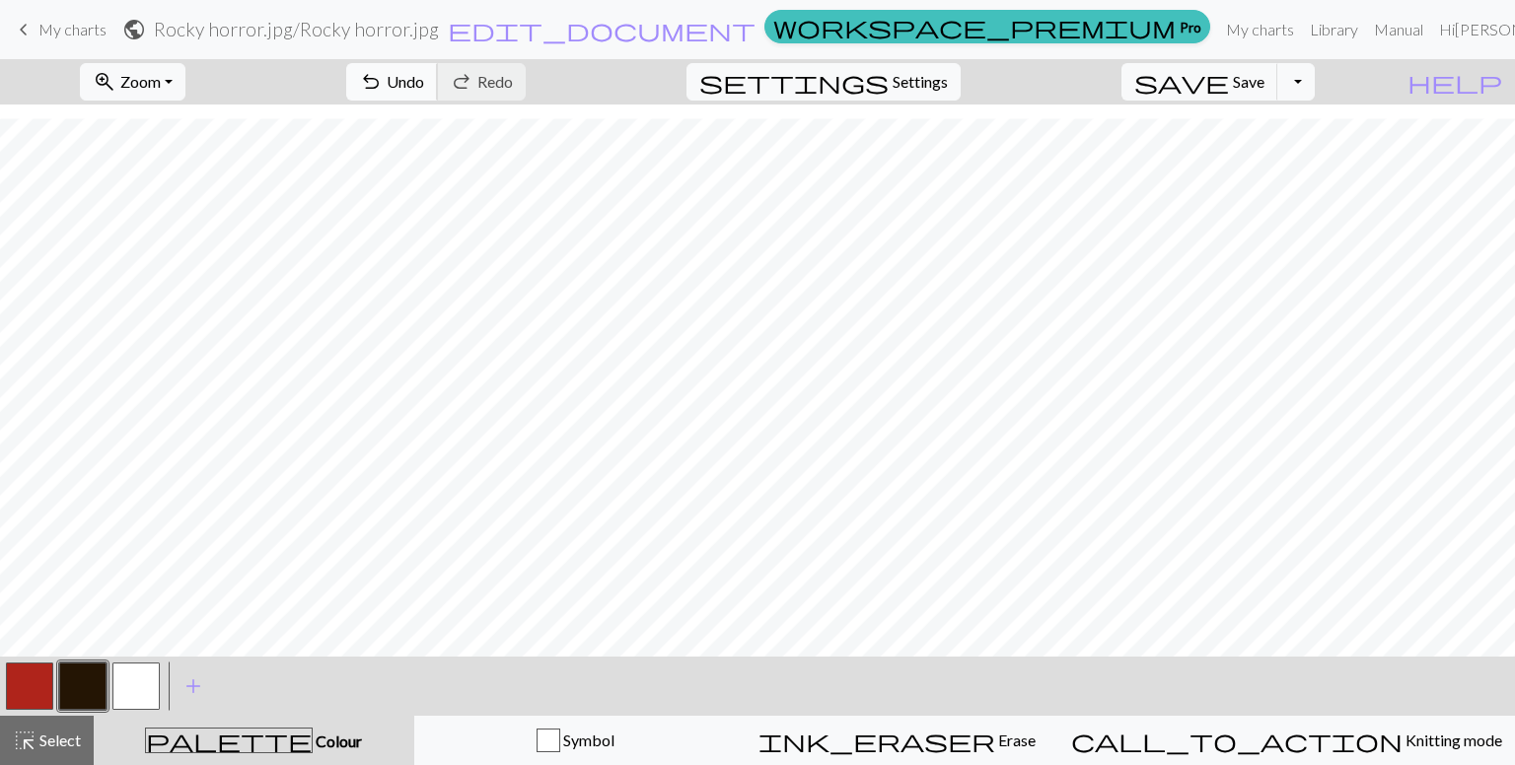
click at [383, 78] on span "undo" at bounding box center [371, 82] width 24 height 28
click at [24, 679] on button "button" at bounding box center [29, 686] width 47 height 47
click at [79, 687] on button "button" at bounding box center [82, 686] width 47 height 47
click at [37, 694] on button "button" at bounding box center [29, 686] width 47 height 47
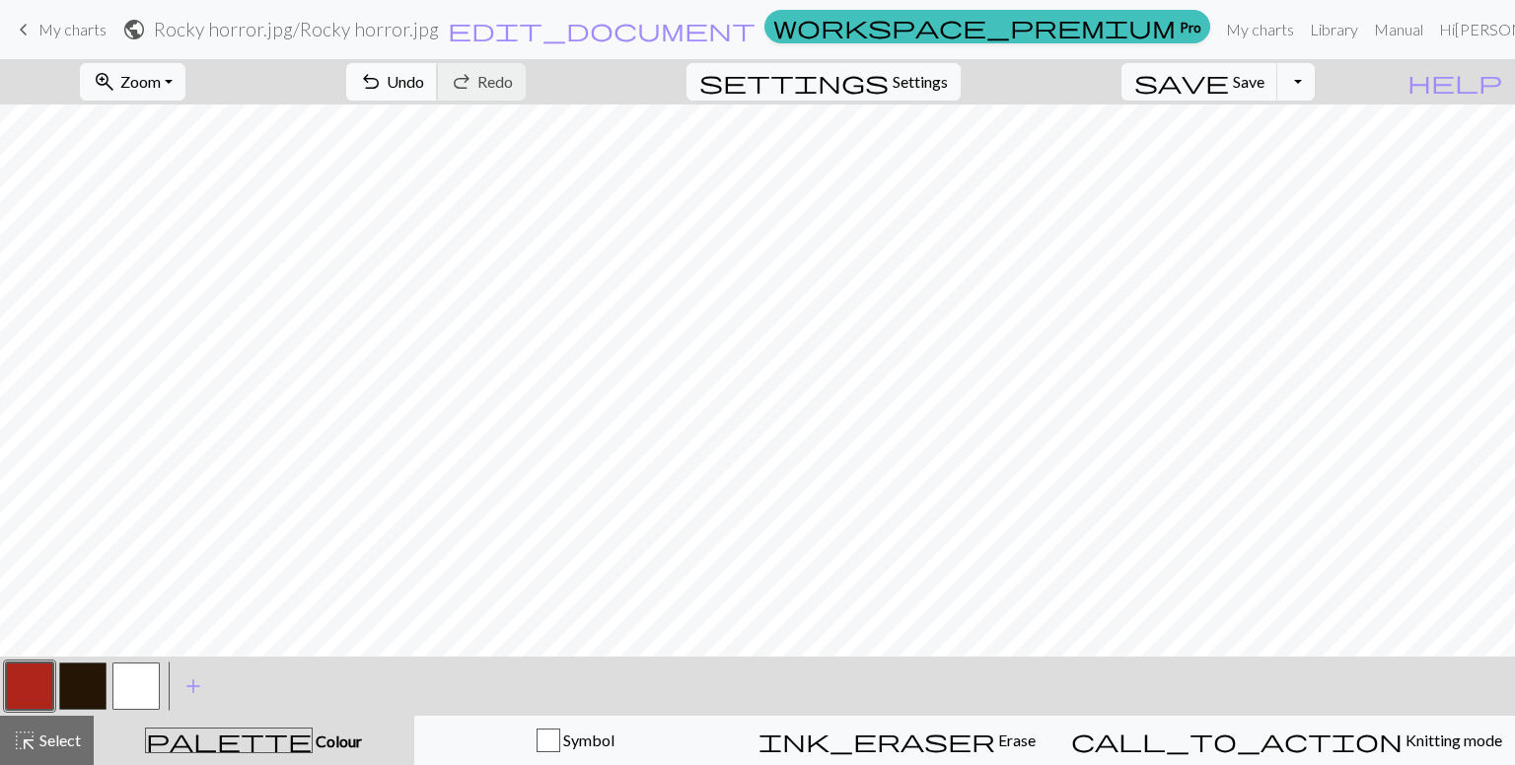
click at [424, 80] on span "Undo" at bounding box center [405, 81] width 37 height 19
click at [144, 681] on button "button" at bounding box center [135, 686] width 47 height 47
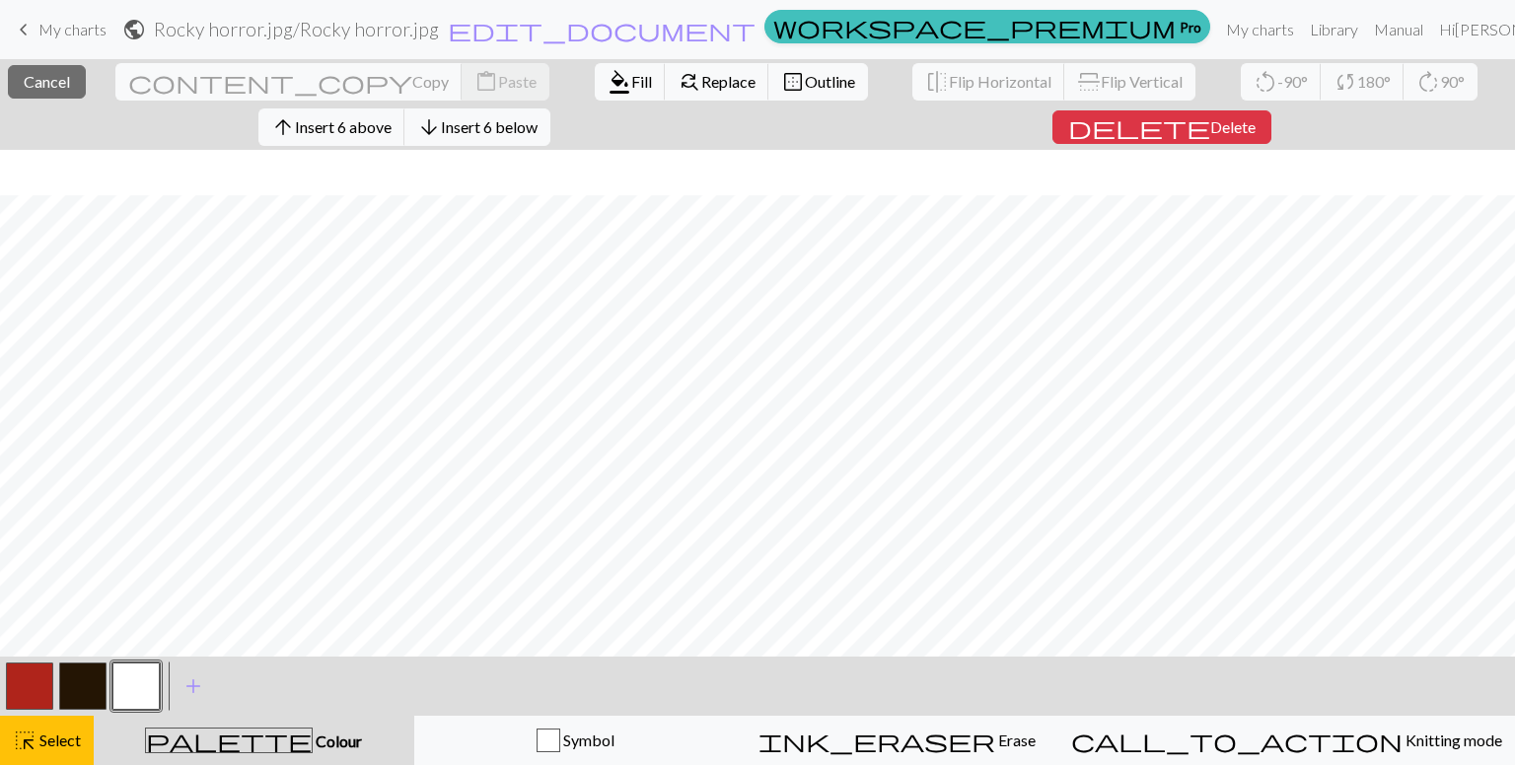
scroll to position [98, 0]
click at [607, 76] on span "format_color_fill" at bounding box center [619, 82] width 24 height 28
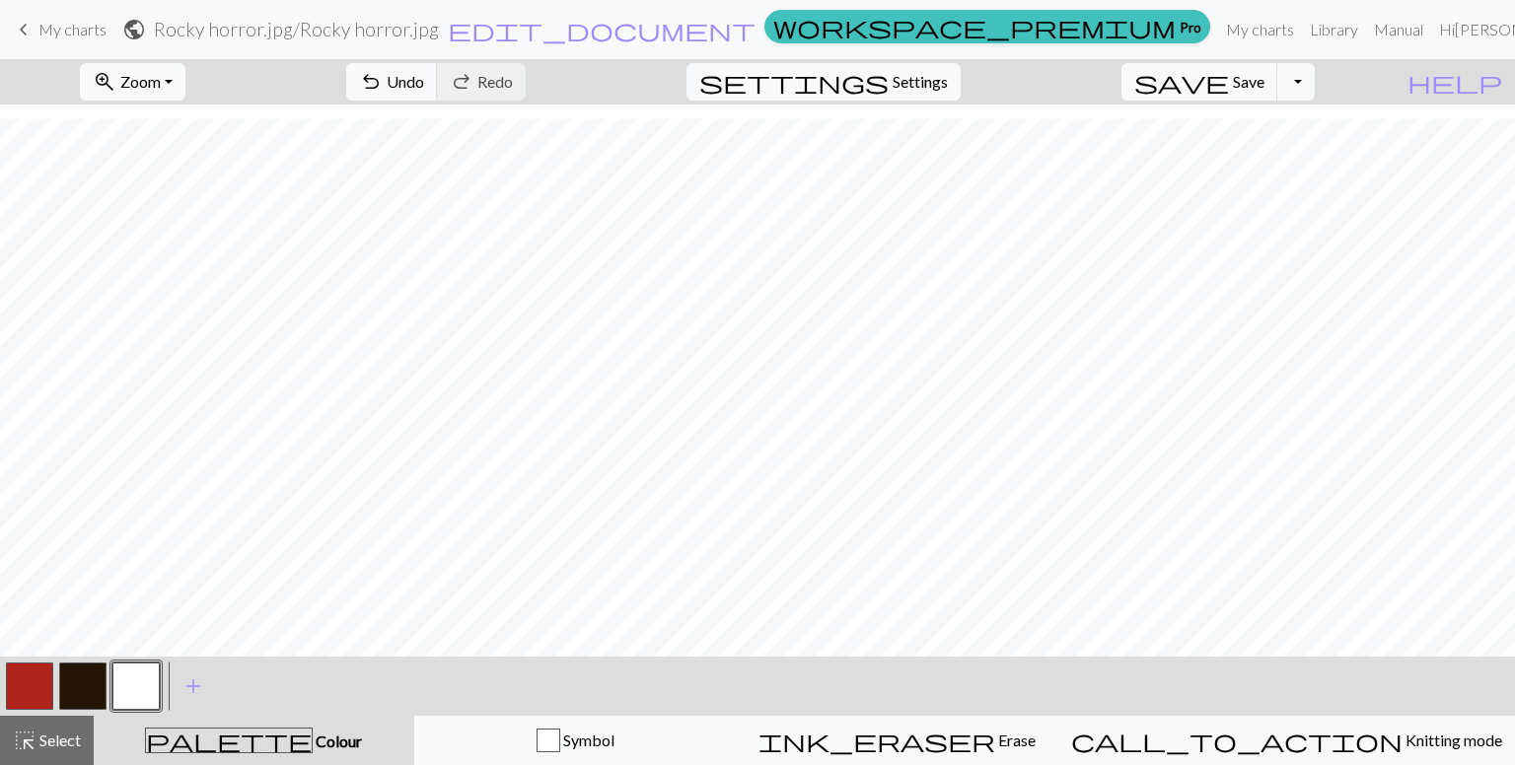
scroll to position [52, 0]
click at [12, 695] on button "button" at bounding box center [29, 686] width 47 height 47
click at [450, 534] on div "zoom_in Zoom Zoom Fit all Fit width Fit height 50% 100% 150% 200% undo Undo Und…" at bounding box center [757, 412] width 1515 height 706
click at [154, 669] on button "button" at bounding box center [135, 686] width 47 height 47
click at [446, 571] on div "zoom_in Zoom Zoom Fit all Fit width Fit height 50% 100% 150% 200% undo Undo Und…" at bounding box center [757, 412] width 1515 height 706
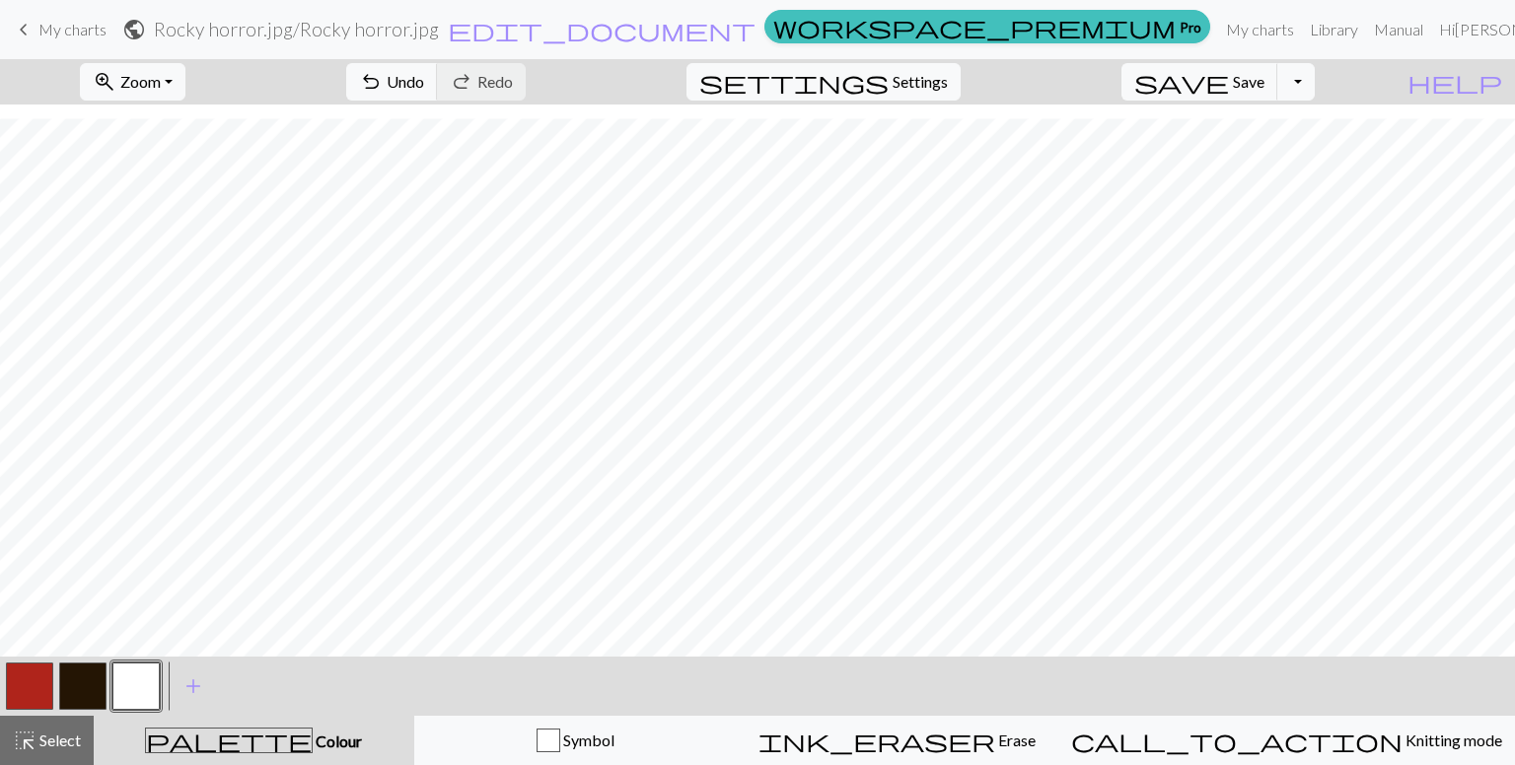
click at [28, 693] on button "button" at bounding box center [29, 686] width 47 height 47
click at [383, 85] on span "undo" at bounding box center [371, 82] width 24 height 28
click at [383, 78] on span "undo" at bounding box center [371, 82] width 24 height 28
click at [438, 66] on button "undo Undo Undo" at bounding box center [392, 81] width 92 height 37
click at [383, 82] on span "undo" at bounding box center [371, 82] width 24 height 28
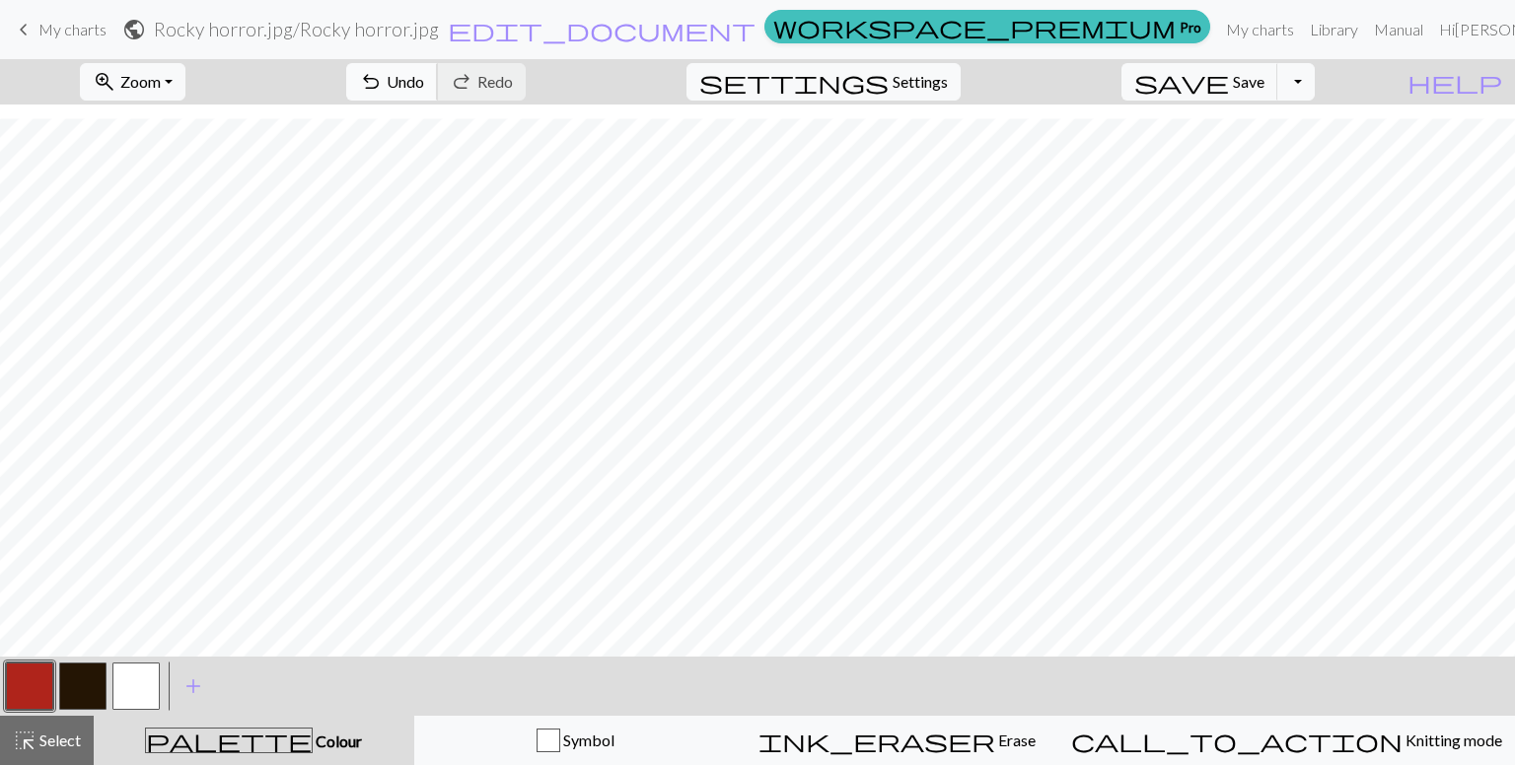
click at [383, 76] on span "undo" at bounding box center [371, 82] width 24 height 28
click at [133, 683] on button "button" at bounding box center [135, 686] width 47 height 47
click at [39, 691] on button "button" at bounding box center [29, 686] width 47 height 47
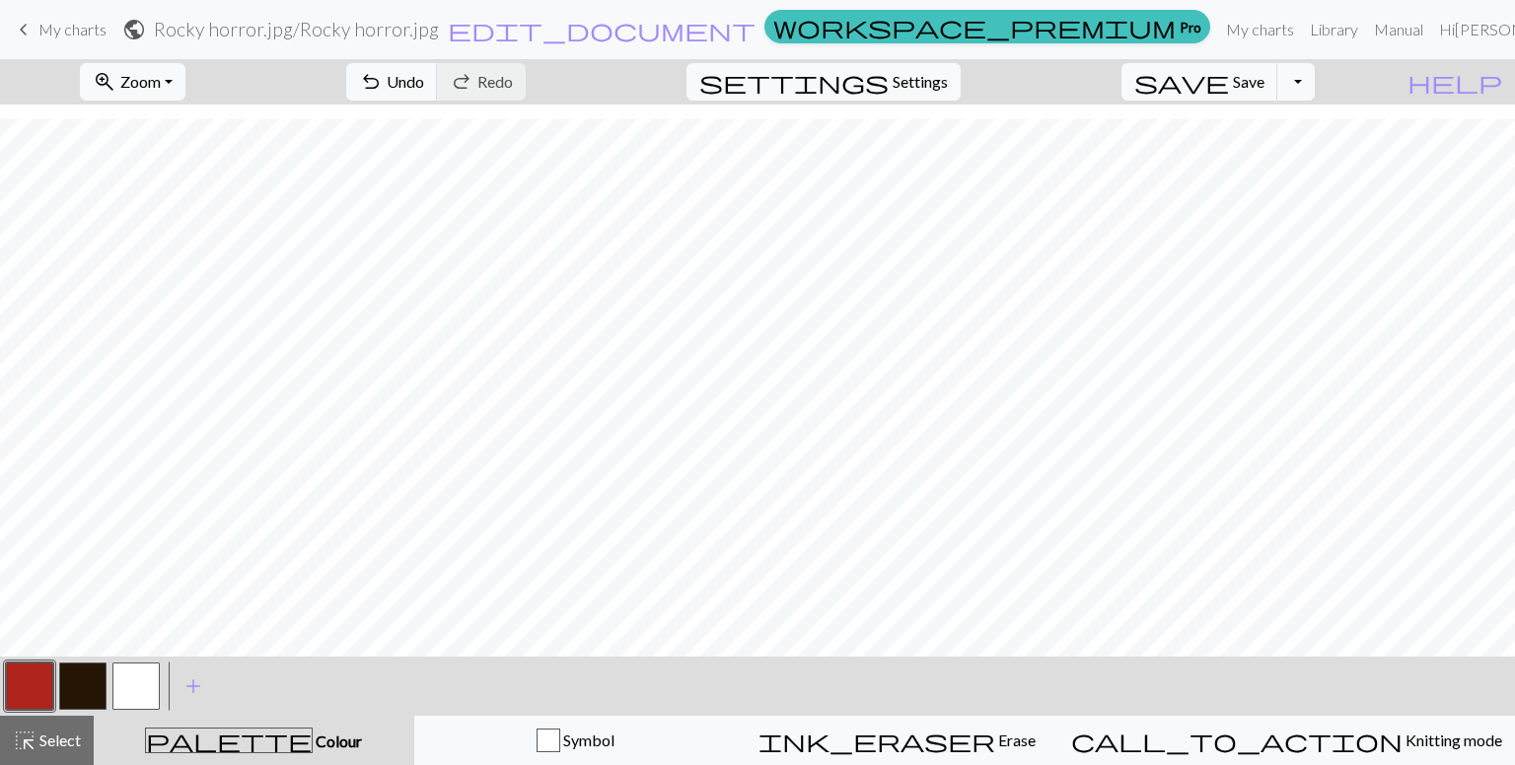
click at [133, 665] on button "button" at bounding box center [135, 686] width 47 height 47
click at [32, 683] on button "button" at bounding box center [29, 686] width 47 height 47
click at [13, 672] on button "button" at bounding box center [29, 686] width 47 height 47
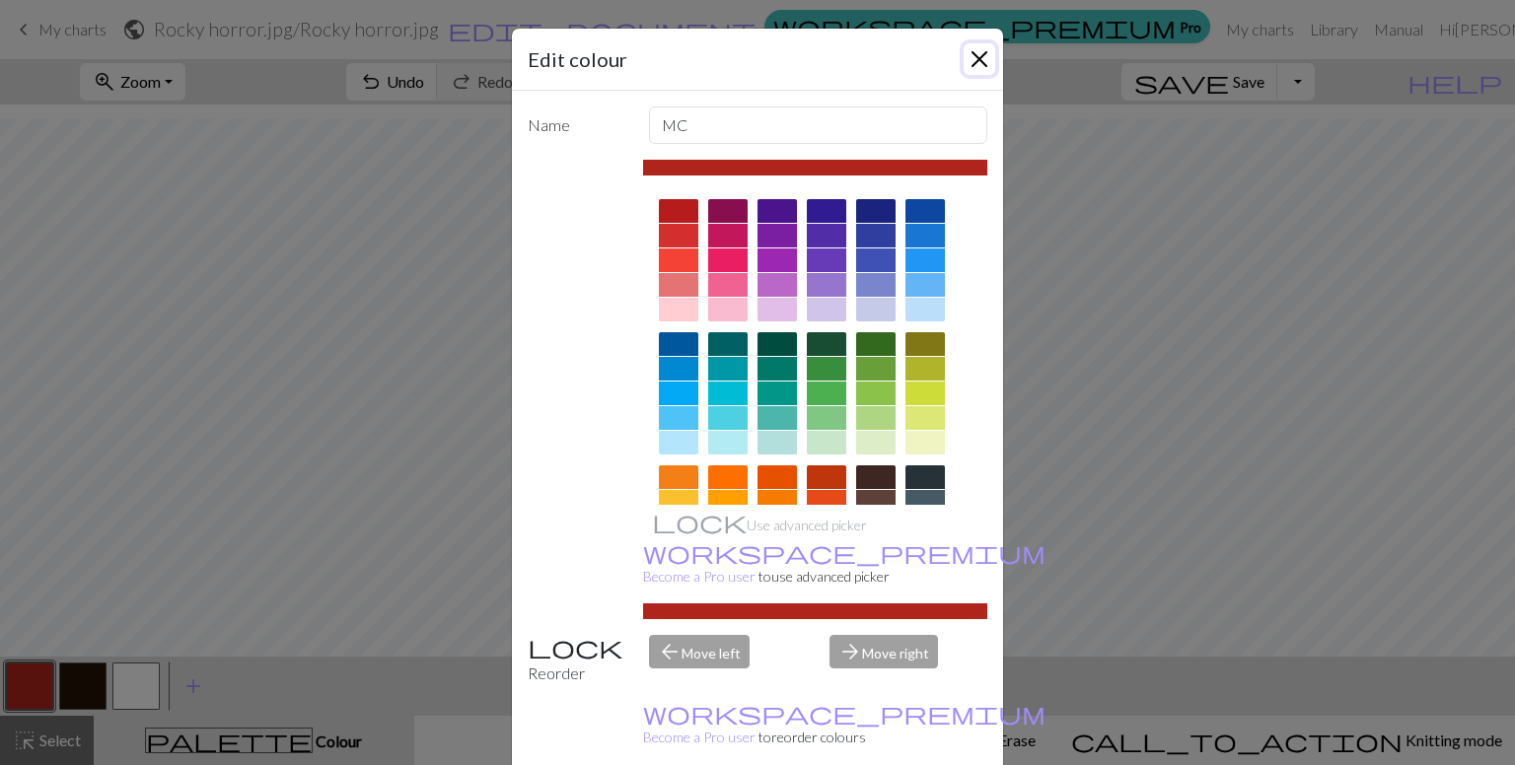
click at [963, 49] on button "Close" at bounding box center [979, 59] width 32 height 32
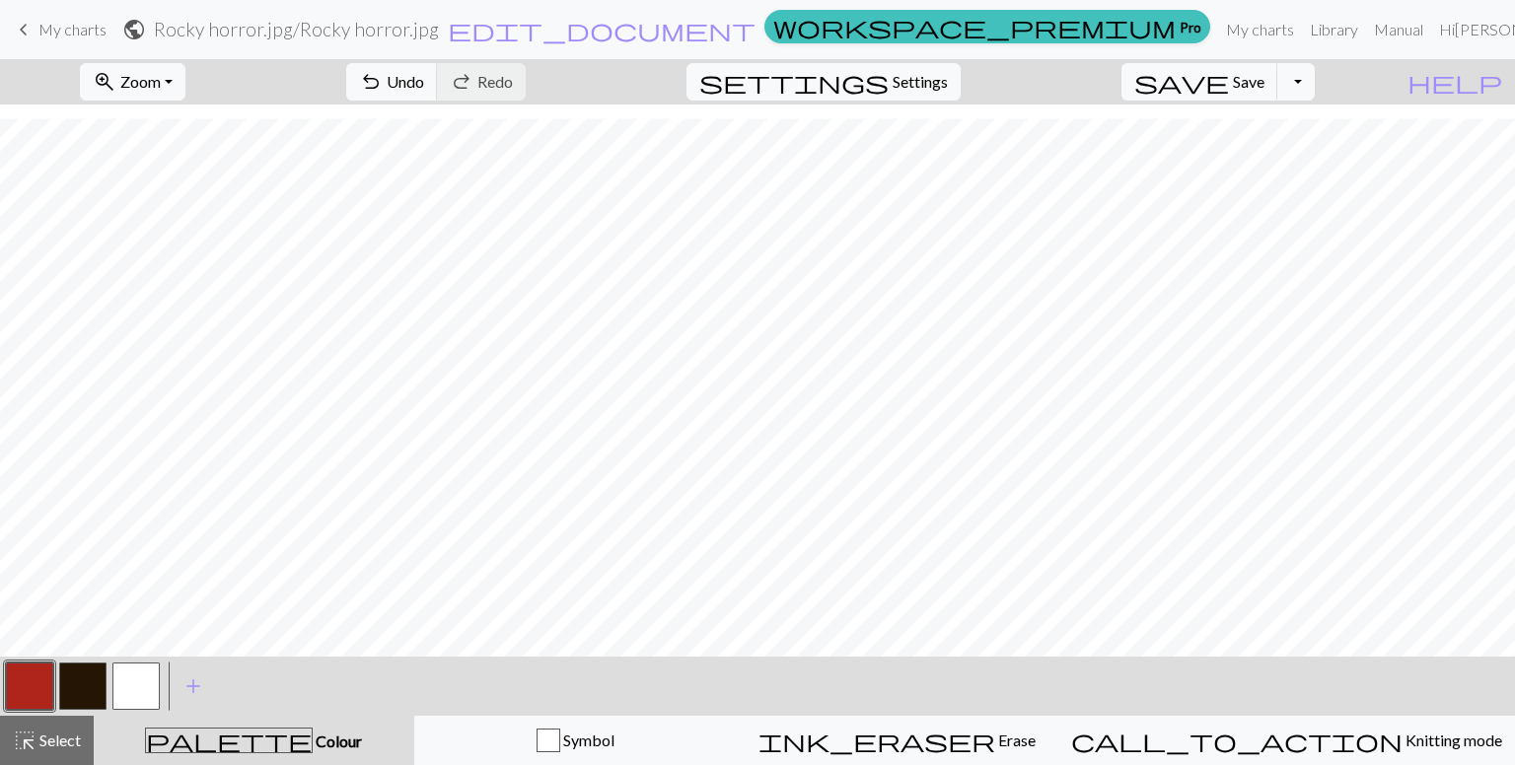
click at [133, 678] on button "button" at bounding box center [135, 686] width 47 height 47
click at [38, 660] on div at bounding box center [29, 686] width 53 height 53
click at [34, 685] on button "button" at bounding box center [29, 686] width 47 height 47
click at [144, 676] on button "button" at bounding box center [135, 686] width 47 height 47
click at [815, 511] on div "zoom_in Zoom Zoom Fit all Fit width Fit height 50% 100% 150% 200% undo Undo Und…" at bounding box center [757, 412] width 1515 height 706
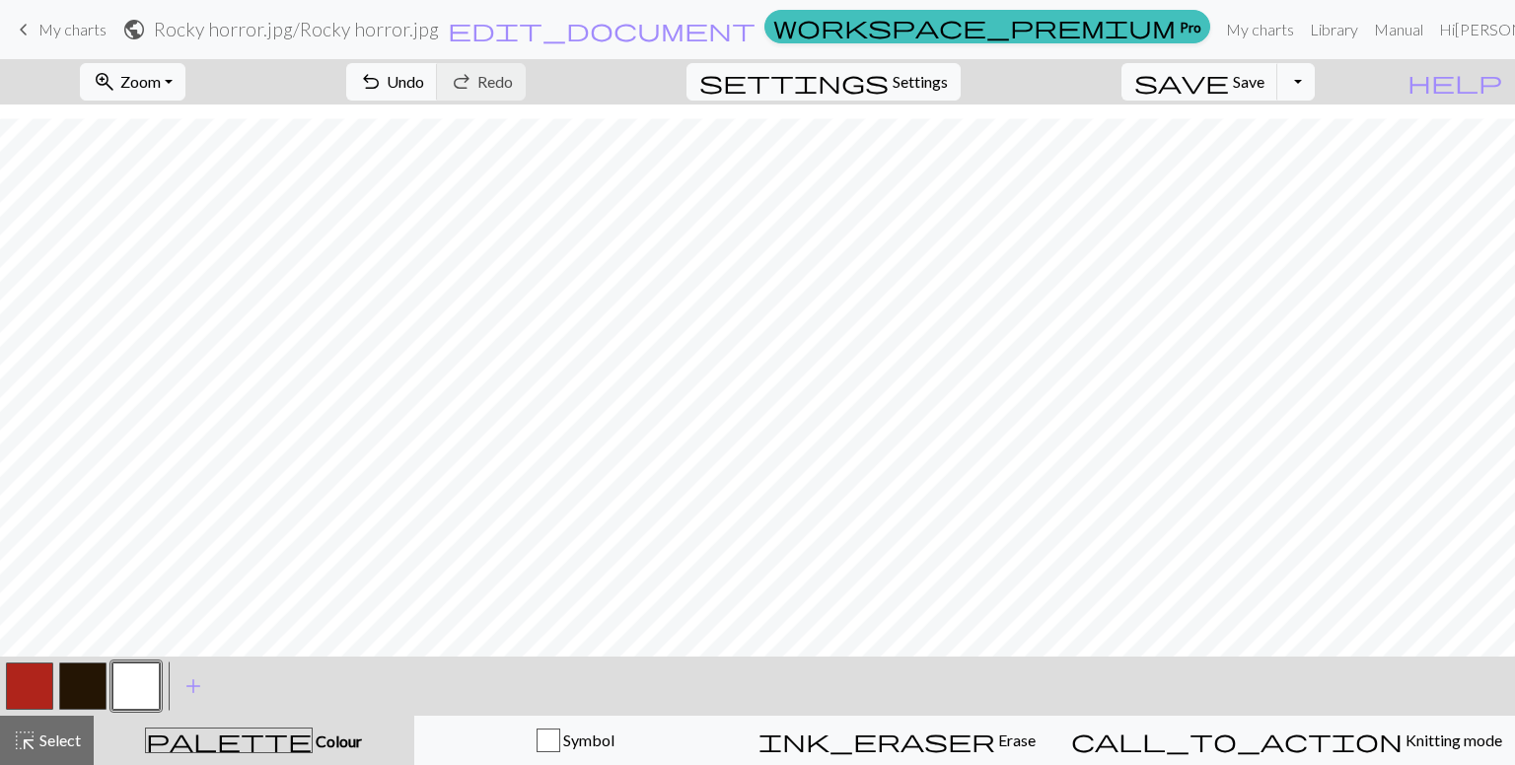
click at [34, 689] on button "button" at bounding box center [29, 686] width 47 height 47
click at [122, 687] on button "button" at bounding box center [135, 686] width 47 height 47
click at [20, 695] on button "button" at bounding box center [29, 686] width 47 height 47
click at [383, 78] on span "undo" at bounding box center [371, 82] width 24 height 28
click at [129, 689] on button "button" at bounding box center [135, 686] width 47 height 47
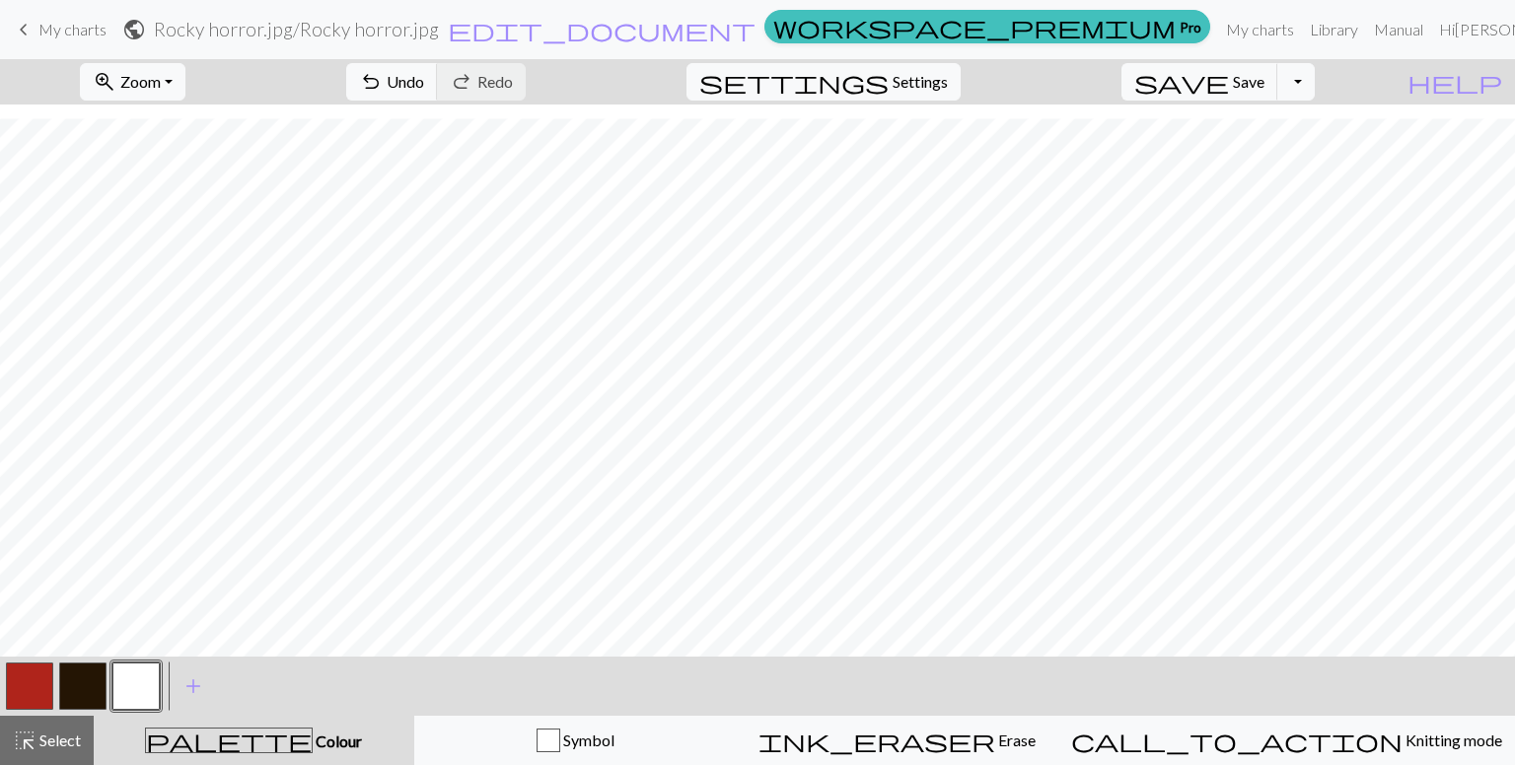
click at [37, 676] on button "button" at bounding box center [29, 686] width 47 height 47
click at [106, 693] on div at bounding box center [82, 686] width 53 height 53
click at [129, 670] on button "button" at bounding box center [135, 686] width 47 height 47
click at [41, 678] on button "button" at bounding box center [29, 686] width 47 height 47
click at [120, 687] on button "button" at bounding box center [135, 686] width 47 height 47
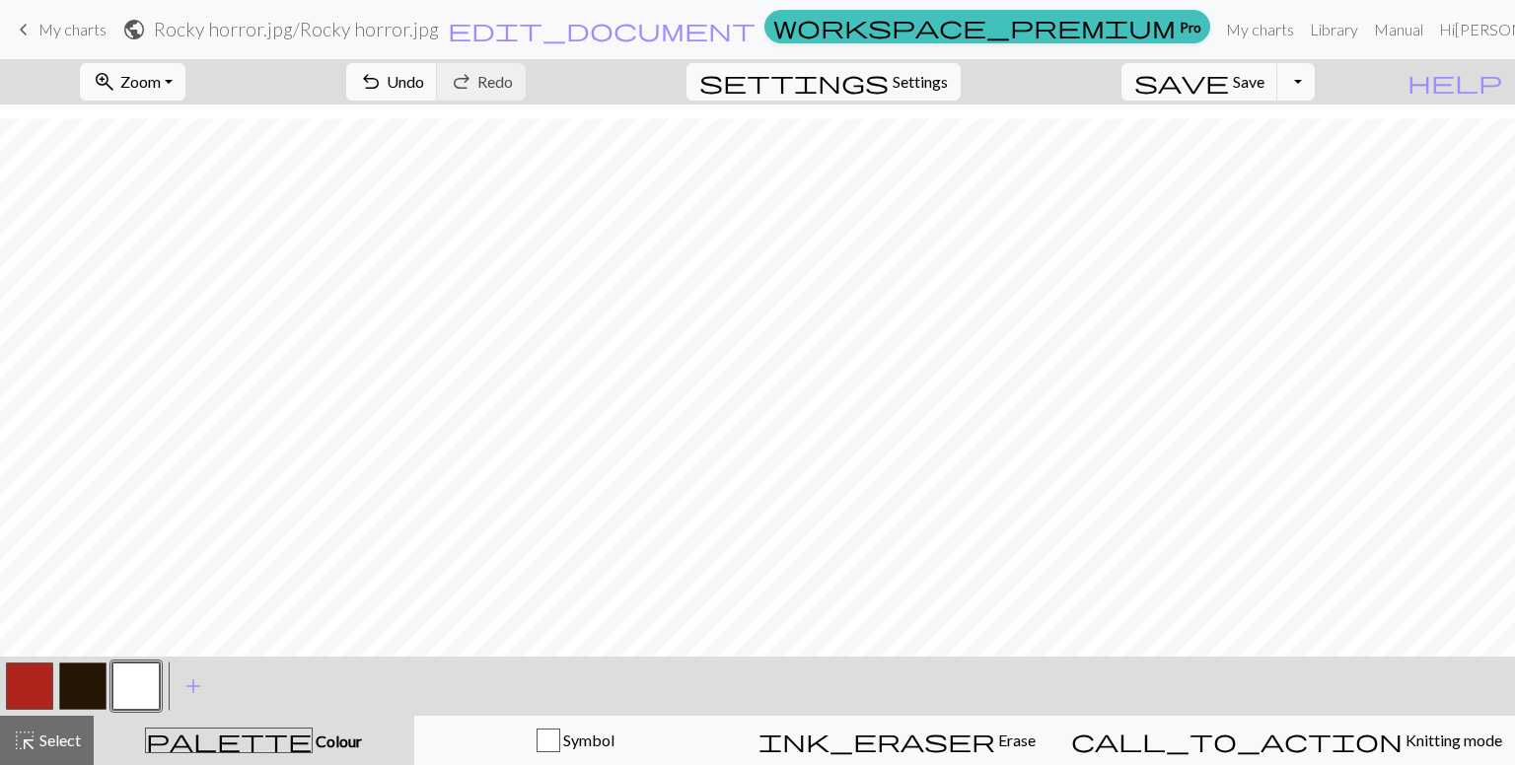
click at [24, 683] on button "button" at bounding box center [29, 686] width 47 height 47
click at [424, 75] on span "Undo" at bounding box center [405, 81] width 37 height 19
click at [133, 674] on button "button" at bounding box center [135, 686] width 47 height 47
click at [21, 679] on button "button" at bounding box center [29, 686] width 47 height 47
click at [118, 686] on button "button" at bounding box center [135, 686] width 47 height 47
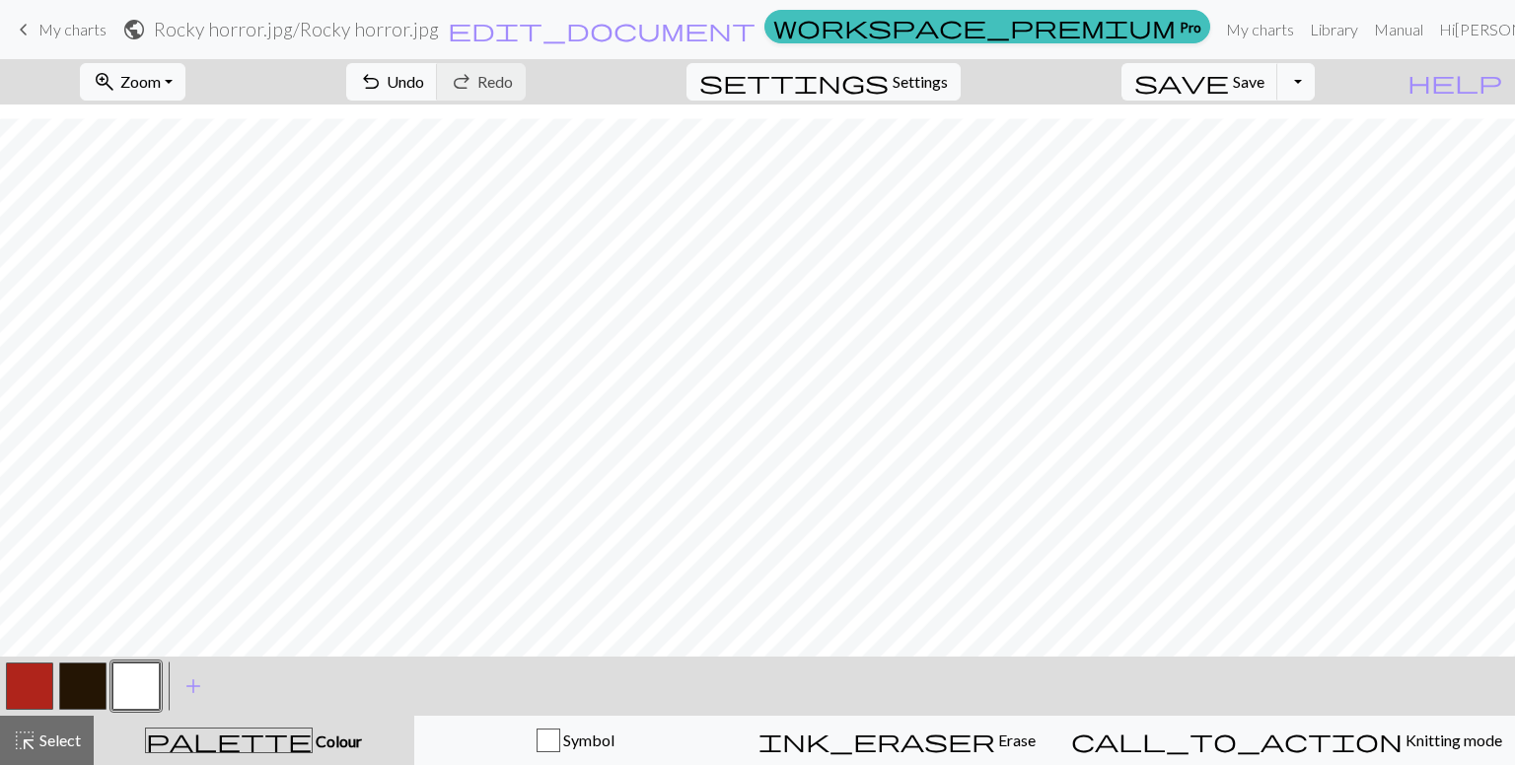
click at [35, 668] on button "button" at bounding box center [29, 686] width 47 height 47
click at [138, 687] on button "button" at bounding box center [135, 686] width 47 height 47
click at [17, 678] on button "button" at bounding box center [29, 686] width 47 height 47
click at [133, 681] on button "button" at bounding box center [135, 686] width 47 height 47
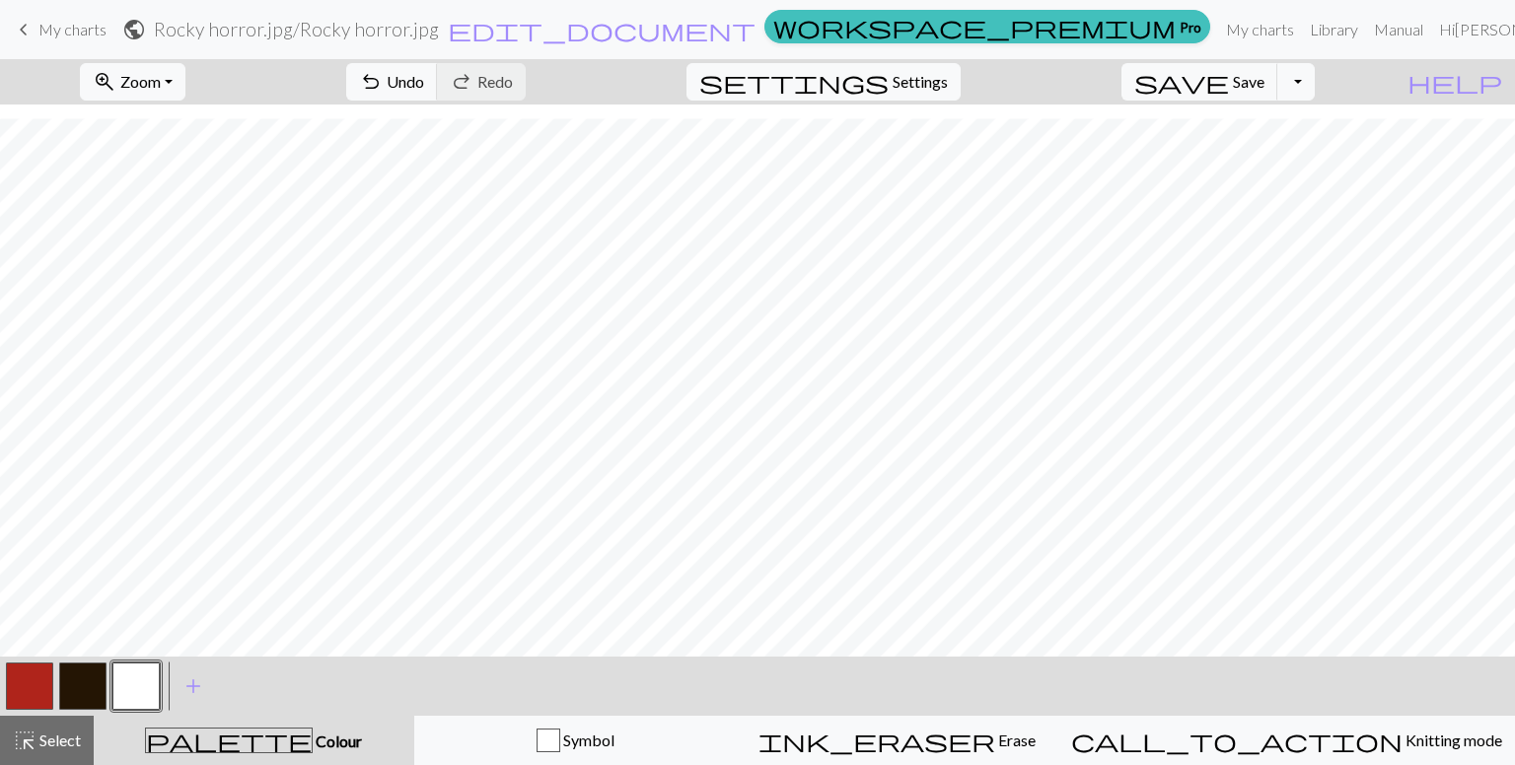
click at [47, 688] on button "button" at bounding box center [29, 686] width 47 height 47
click at [424, 77] on span "Undo" at bounding box center [405, 81] width 37 height 19
click at [424, 80] on span "Undo" at bounding box center [405, 81] width 37 height 19
click at [138, 685] on button "button" at bounding box center [135, 686] width 47 height 47
click at [28, 686] on button "button" at bounding box center [29, 686] width 47 height 47
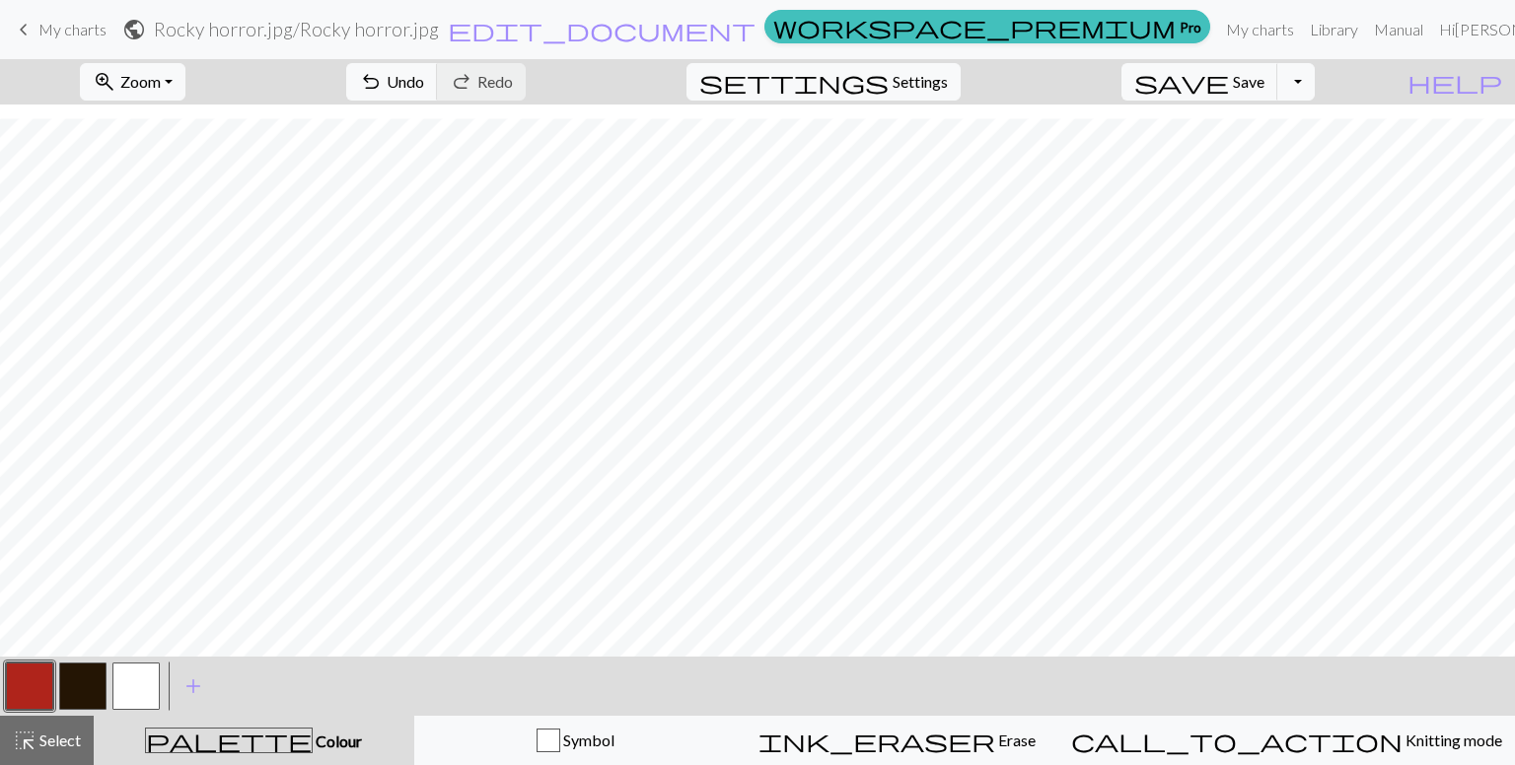
click at [126, 684] on button "button" at bounding box center [135, 686] width 47 height 47
click at [35, 681] on button "button" at bounding box center [29, 686] width 47 height 47
click at [140, 687] on button "button" at bounding box center [135, 686] width 47 height 47
click at [38, 680] on button "button" at bounding box center [29, 686] width 47 height 47
click at [33, 674] on button "button" at bounding box center [29, 686] width 47 height 47
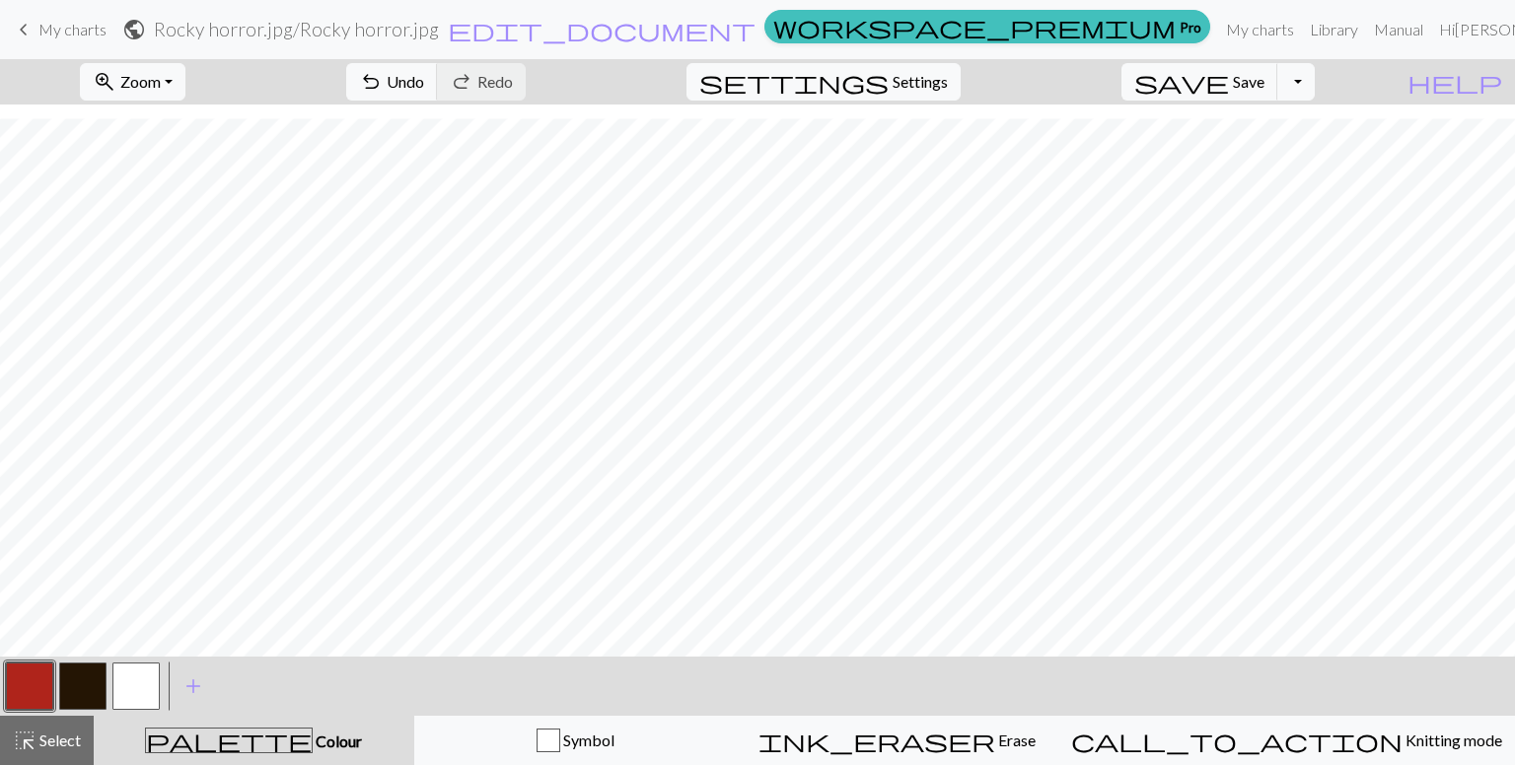
click at [144, 675] on button "button" at bounding box center [135, 686] width 47 height 47
click at [438, 70] on button "undo Undo Undo" at bounding box center [392, 81] width 92 height 37
click at [79, 685] on button "button" at bounding box center [82, 686] width 47 height 47
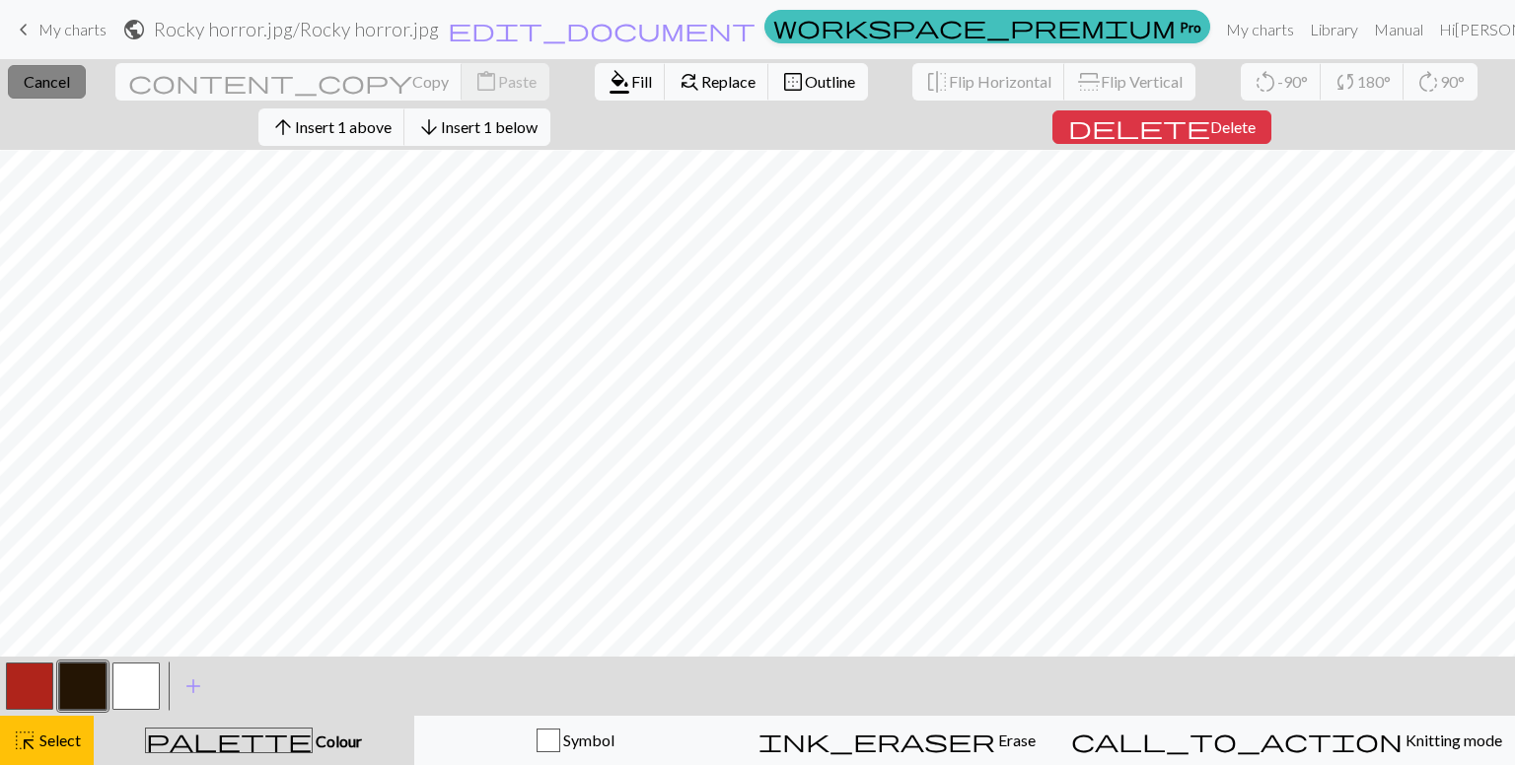
click at [67, 72] on span "Cancel" at bounding box center [47, 81] width 46 height 19
click at [607, 75] on span "format_color_fill" at bounding box center [619, 82] width 24 height 28
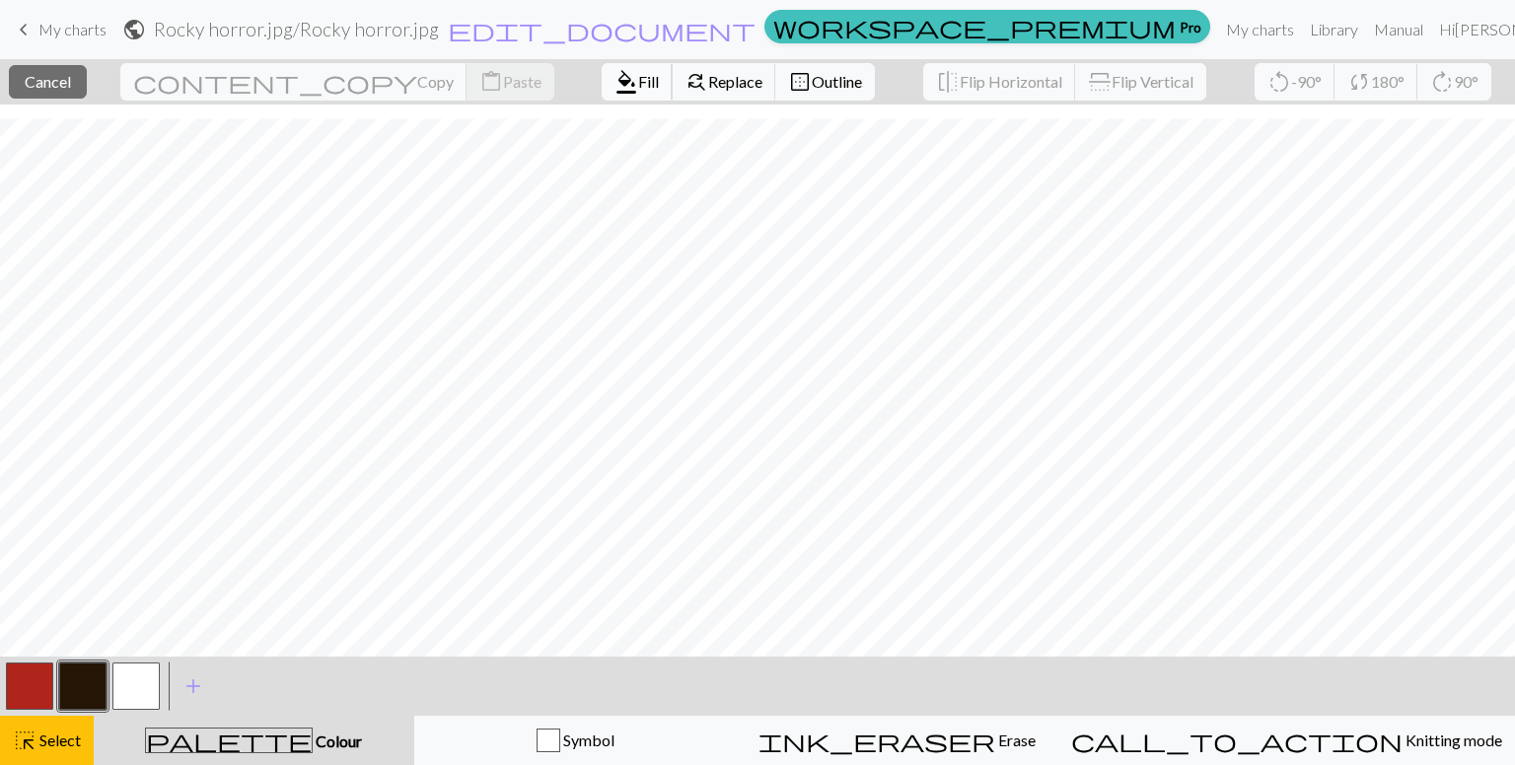
click at [602, 84] on button "format_color_fill Fill" at bounding box center [637, 81] width 71 height 37
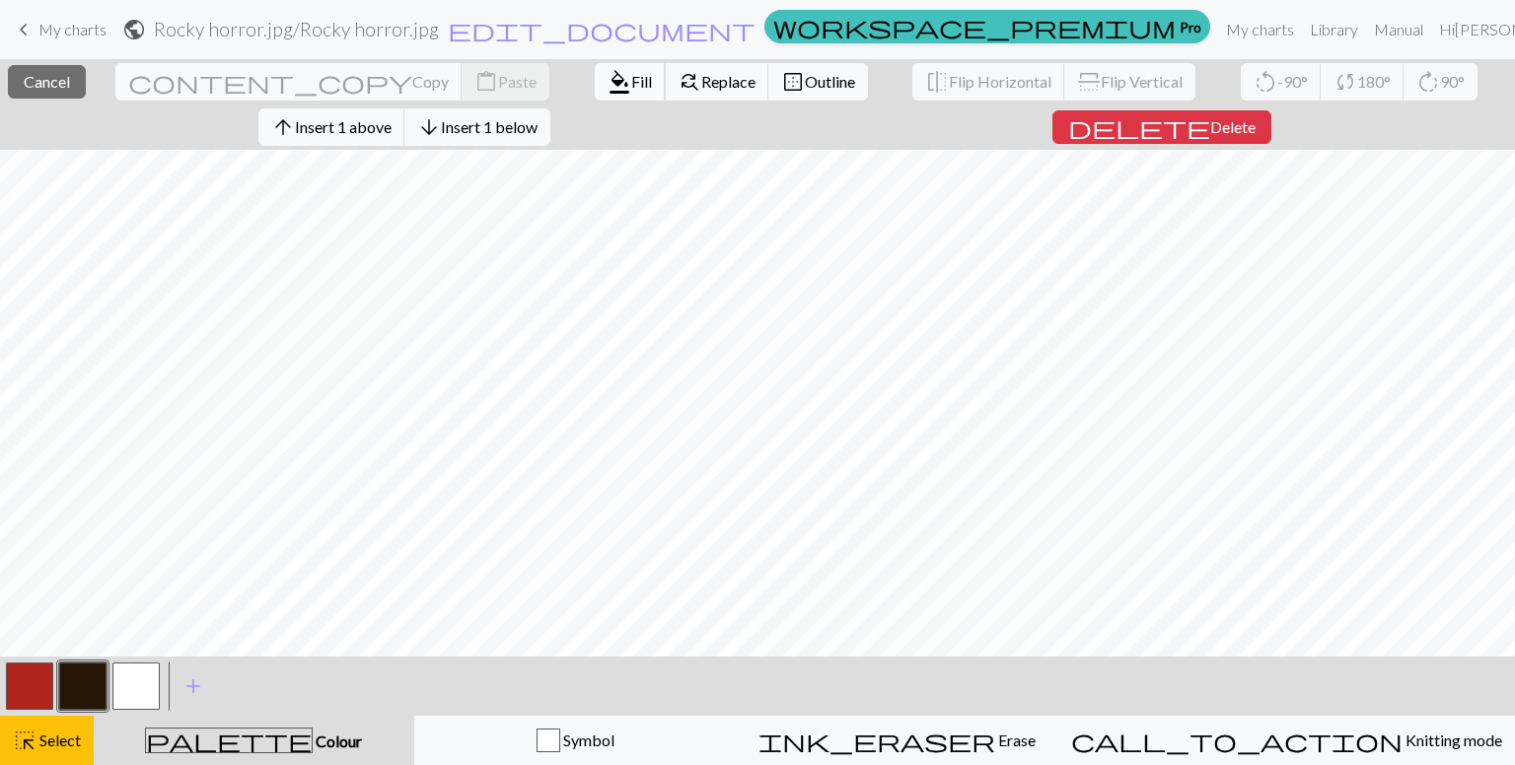
click at [595, 86] on button "format_color_fill Fill" at bounding box center [630, 81] width 71 height 37
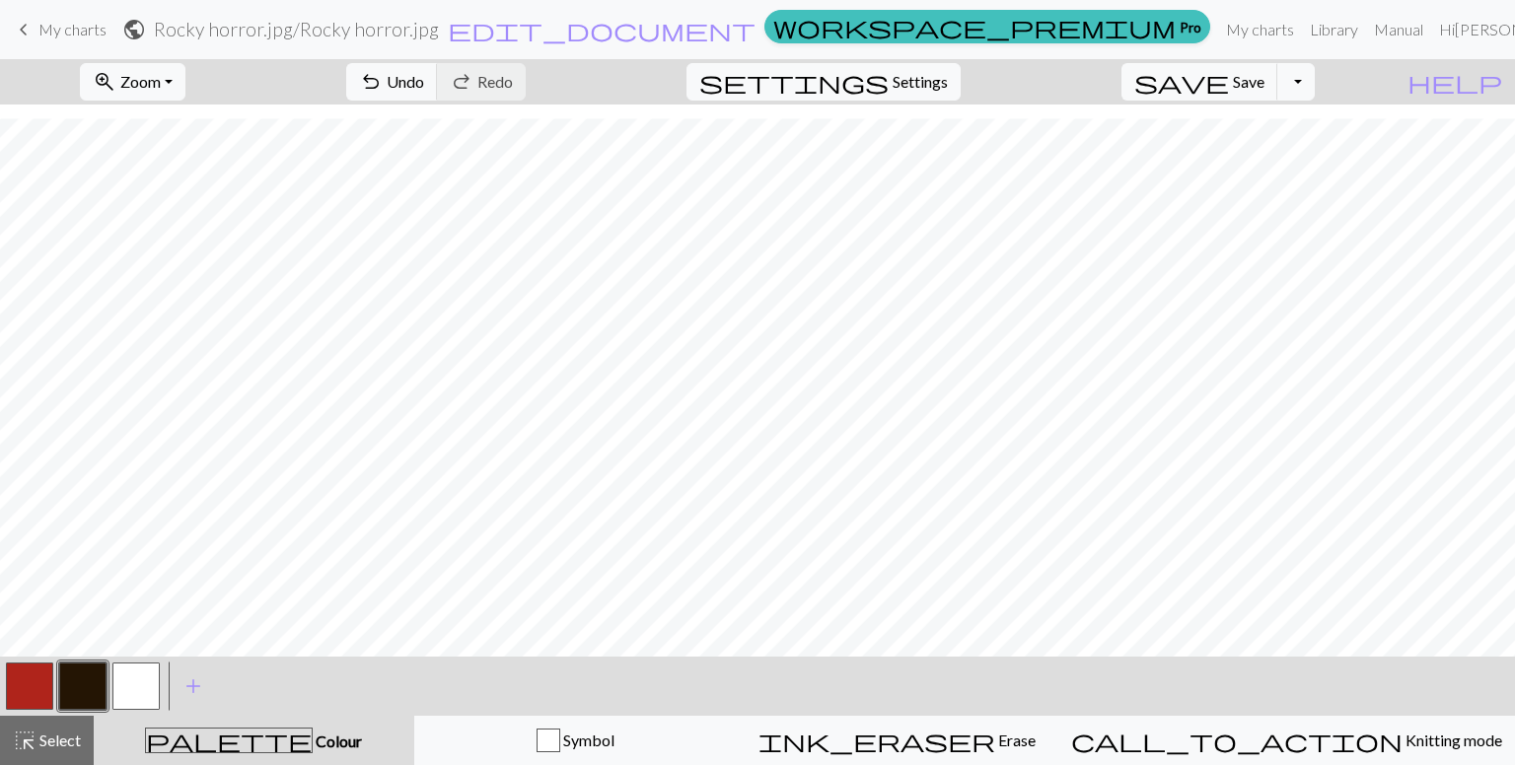
click at [34, 673] on button "button" at bounding box center [29, 686] width 47 height 47
click at [74, 691] on button "button" at bounding box center [82, 686] width 47 height 47
click at [0, 681] on div "< > add Add a colour" at bounding box center [757, 686] width 1515 height 59
click at [14, 684] on button "button" at bounding box center [29, 686] width 47 height 47
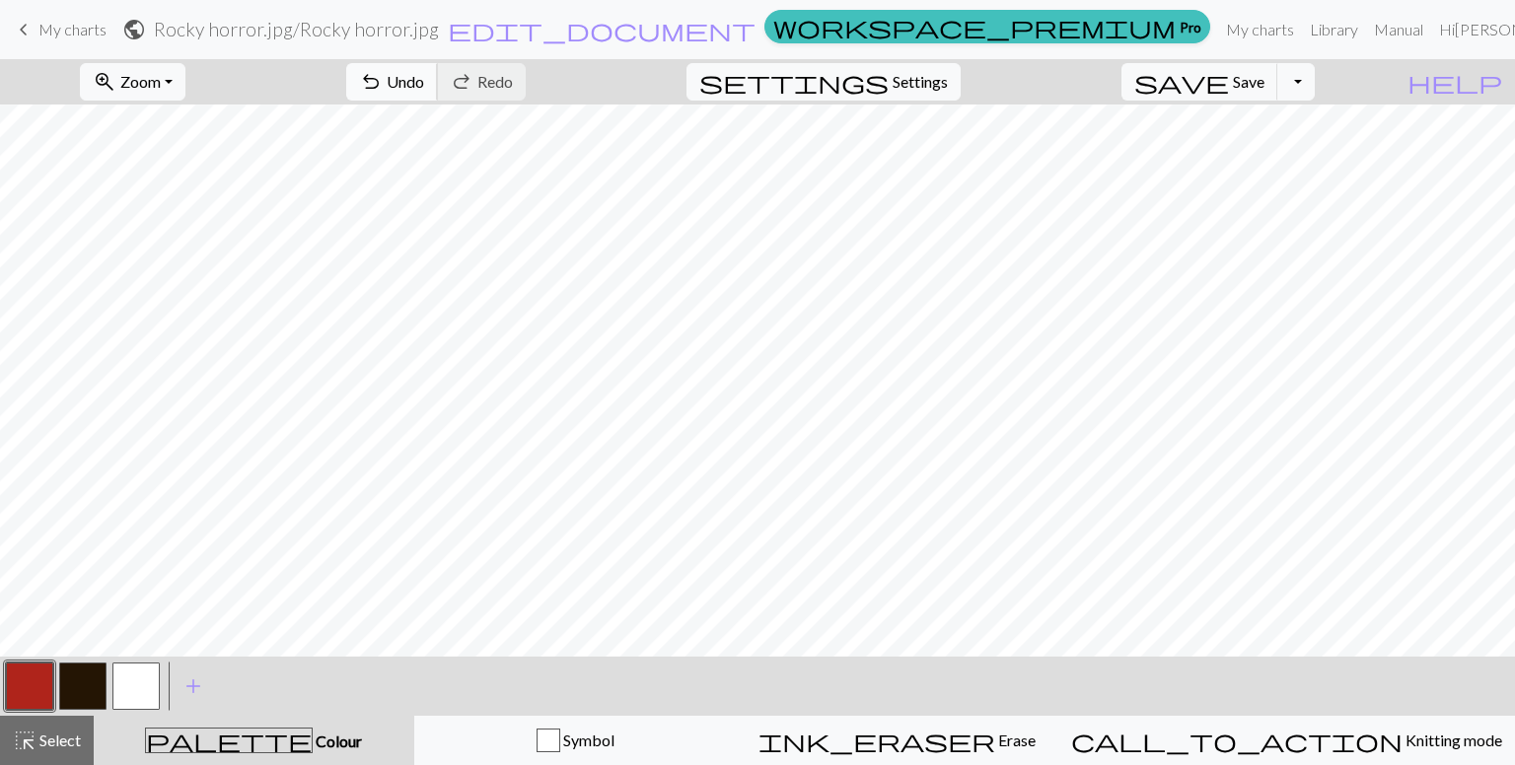
click at [438, 88] on button "undo Undo Undo" at bounding box center [392, 81] width 92 height 37
click at [1264, 88] on span "Save" at bounding box center [1249, 81] width 32 height 19
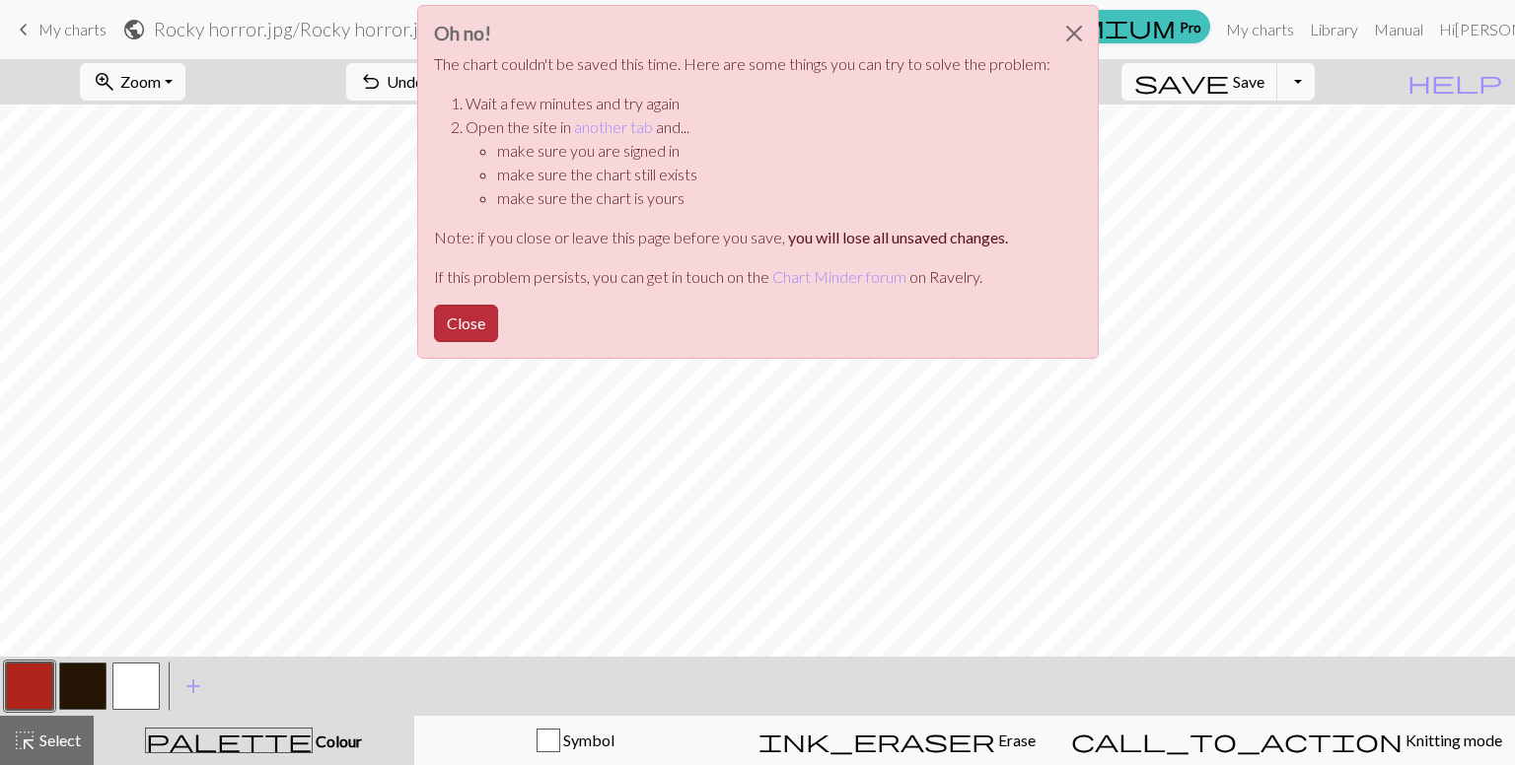
click at [470, 324] on button "Close" at bounding box center [466, 323] width 64 height 37
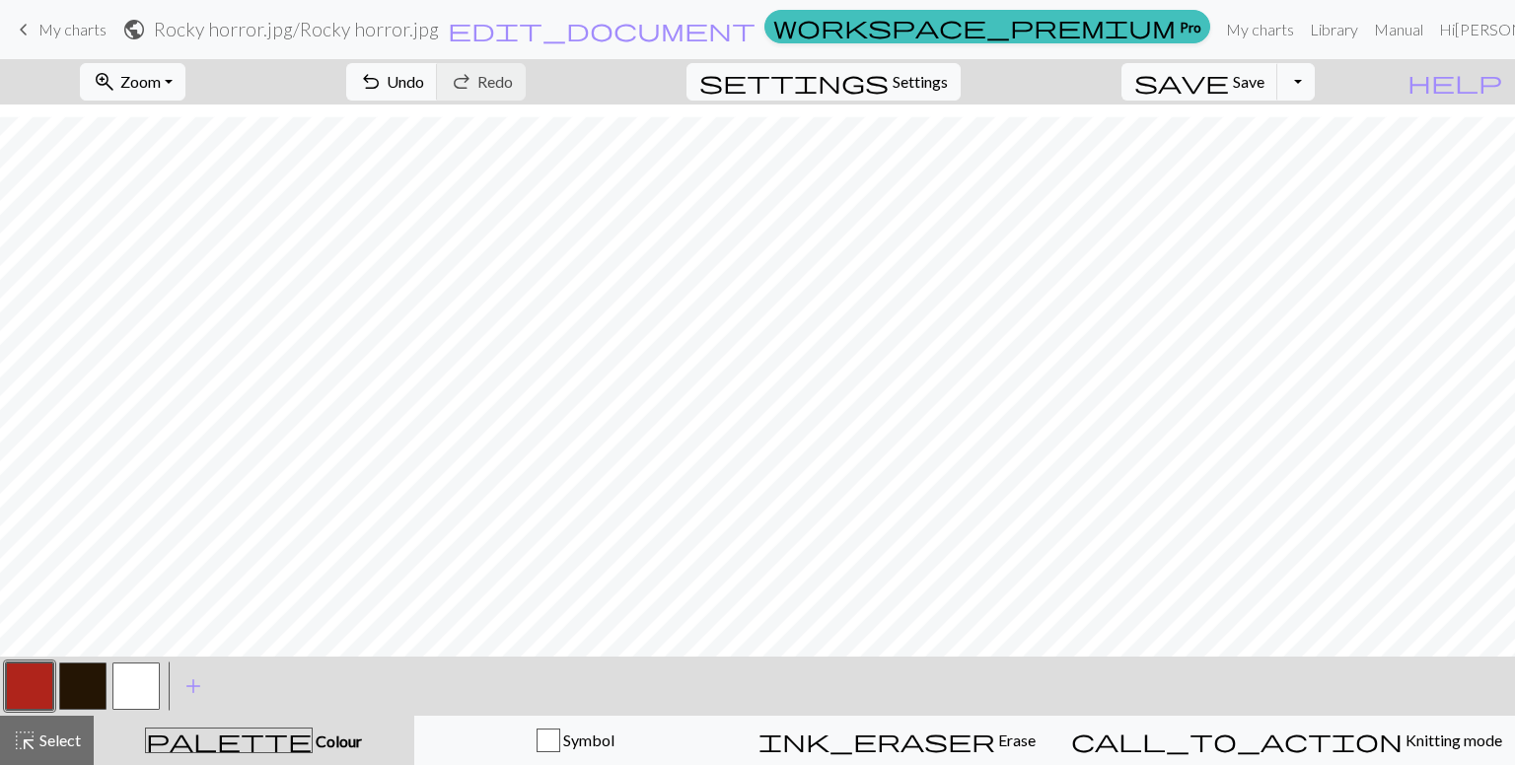
scroll to position [13, 0]
click at [1314, 93] on button "Toggle Dropdown" at bounding box center [1295, 81] width 37 height 37
click at [1289, 120] on button "file_copy Save a copy" at bounding box center [1150, 125] width 325 height 32
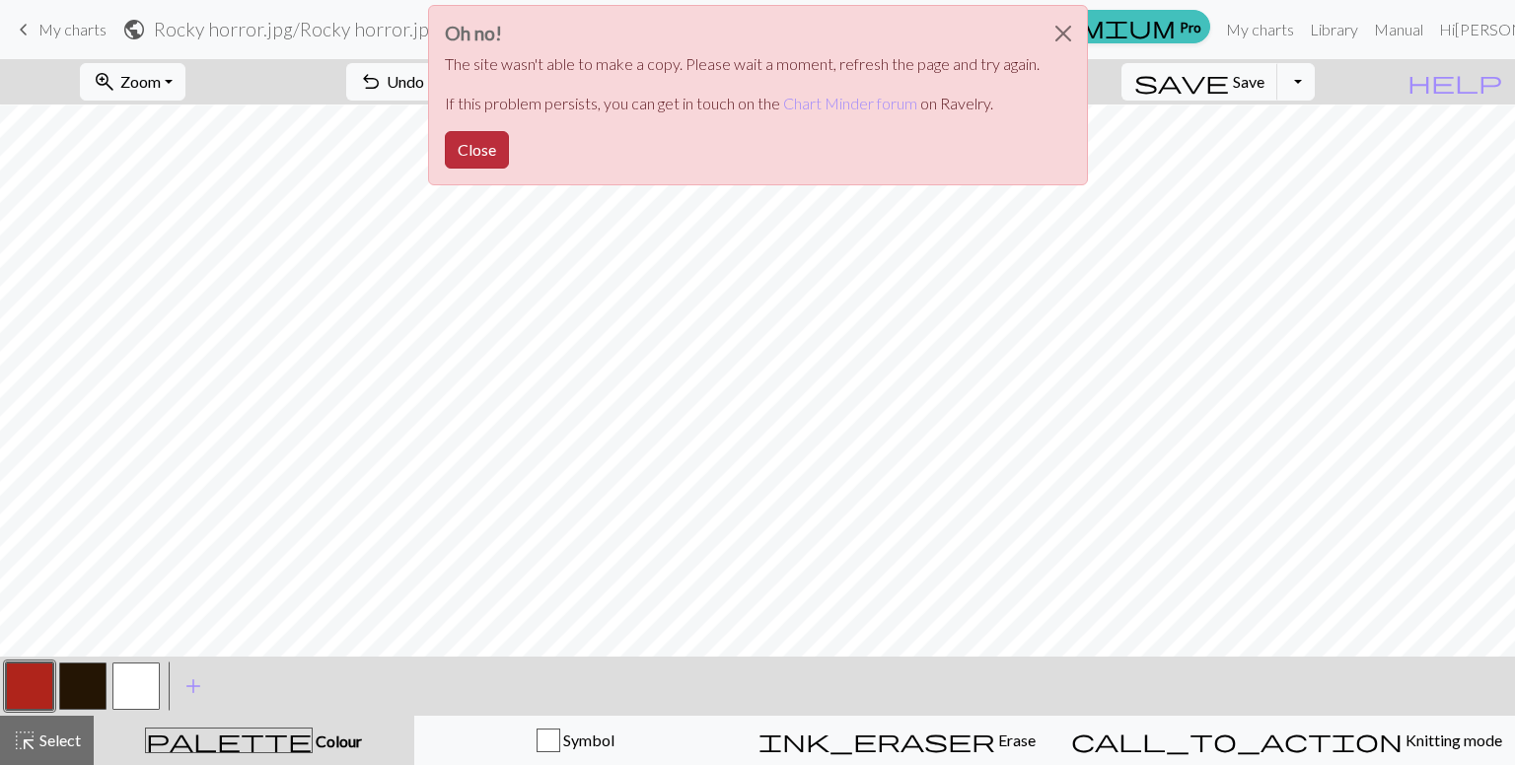
click at [481, 147] on button "Close" at bounding box center [477, 149] width 64 height 37
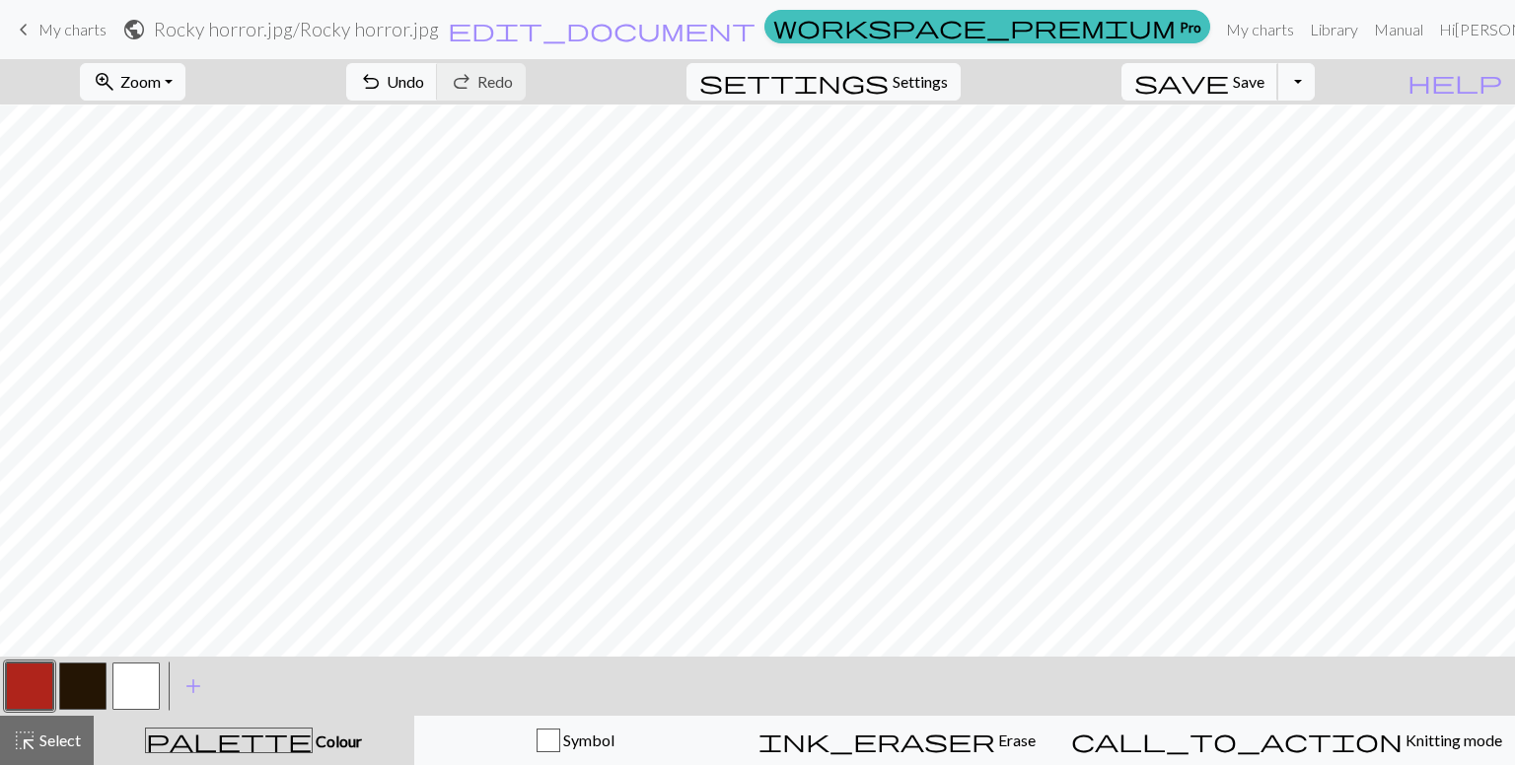
click at [1229, 76] on span "save" at bounding box center [1181, 82] width 95 height 28
